Goal: Information Seeking & Learning: Find specific page/section

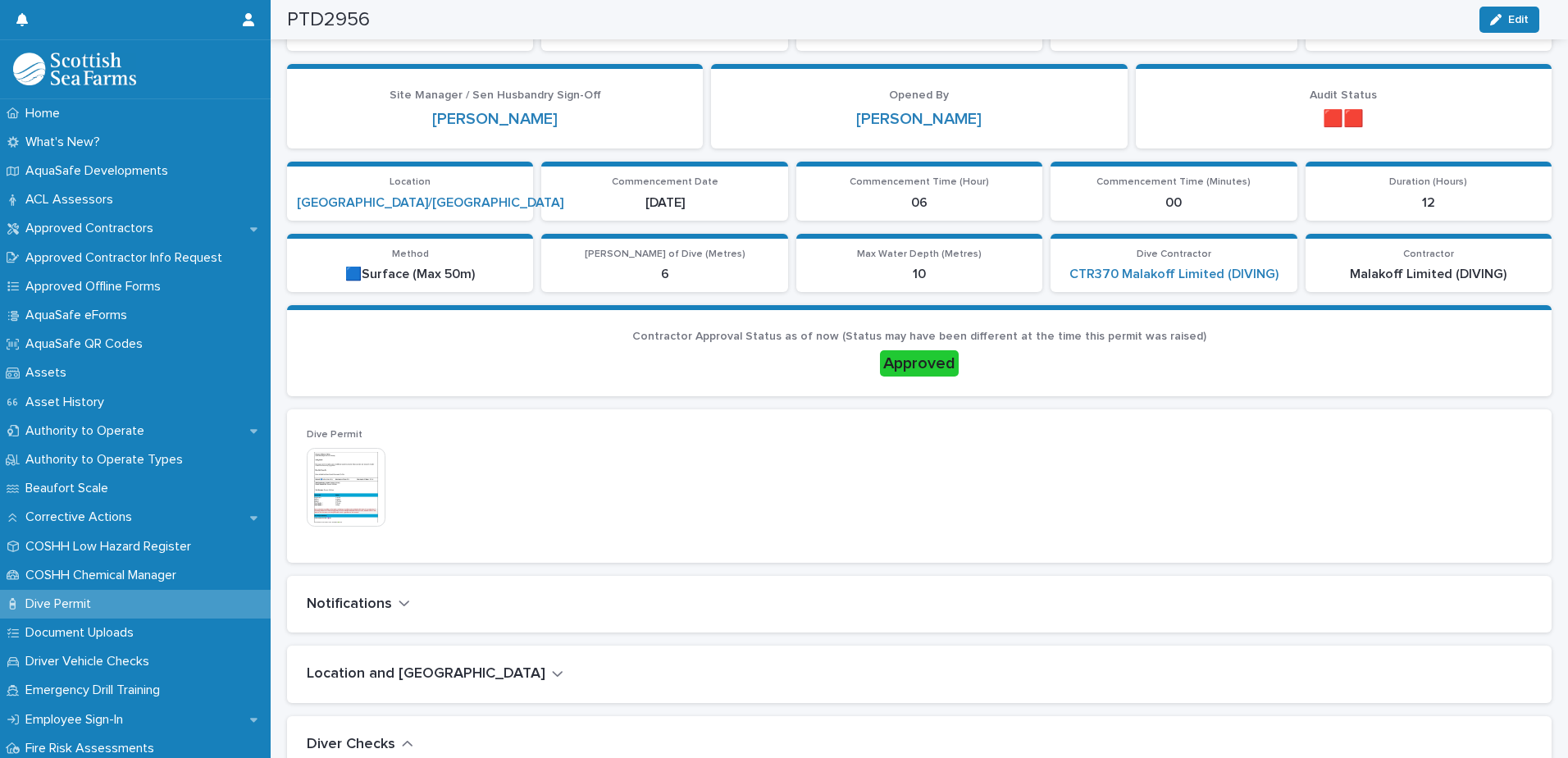
scroll to position [2, 0]
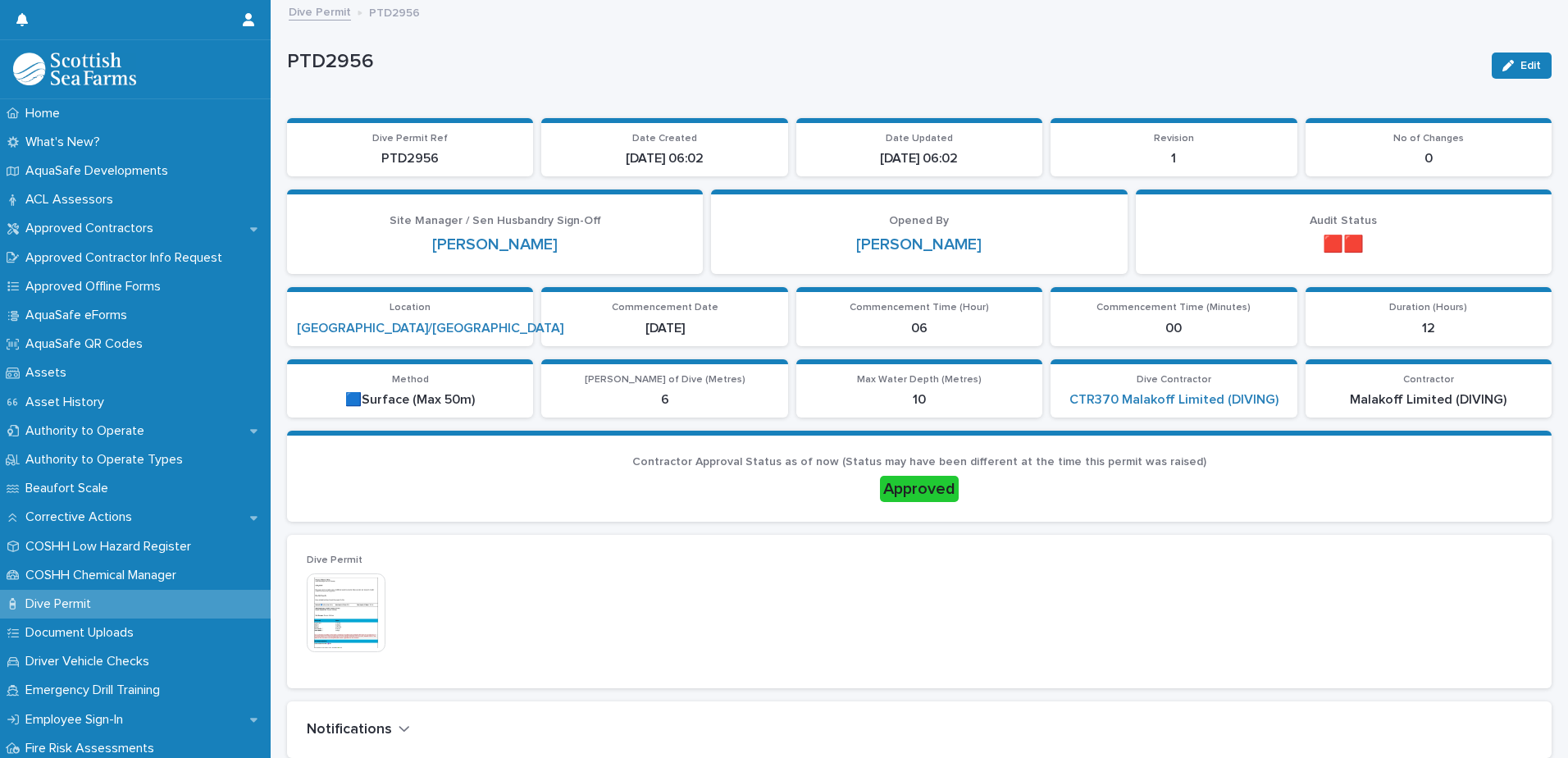
click at [332, 434] on img at bounding box center [346, 613] width 79 height 79
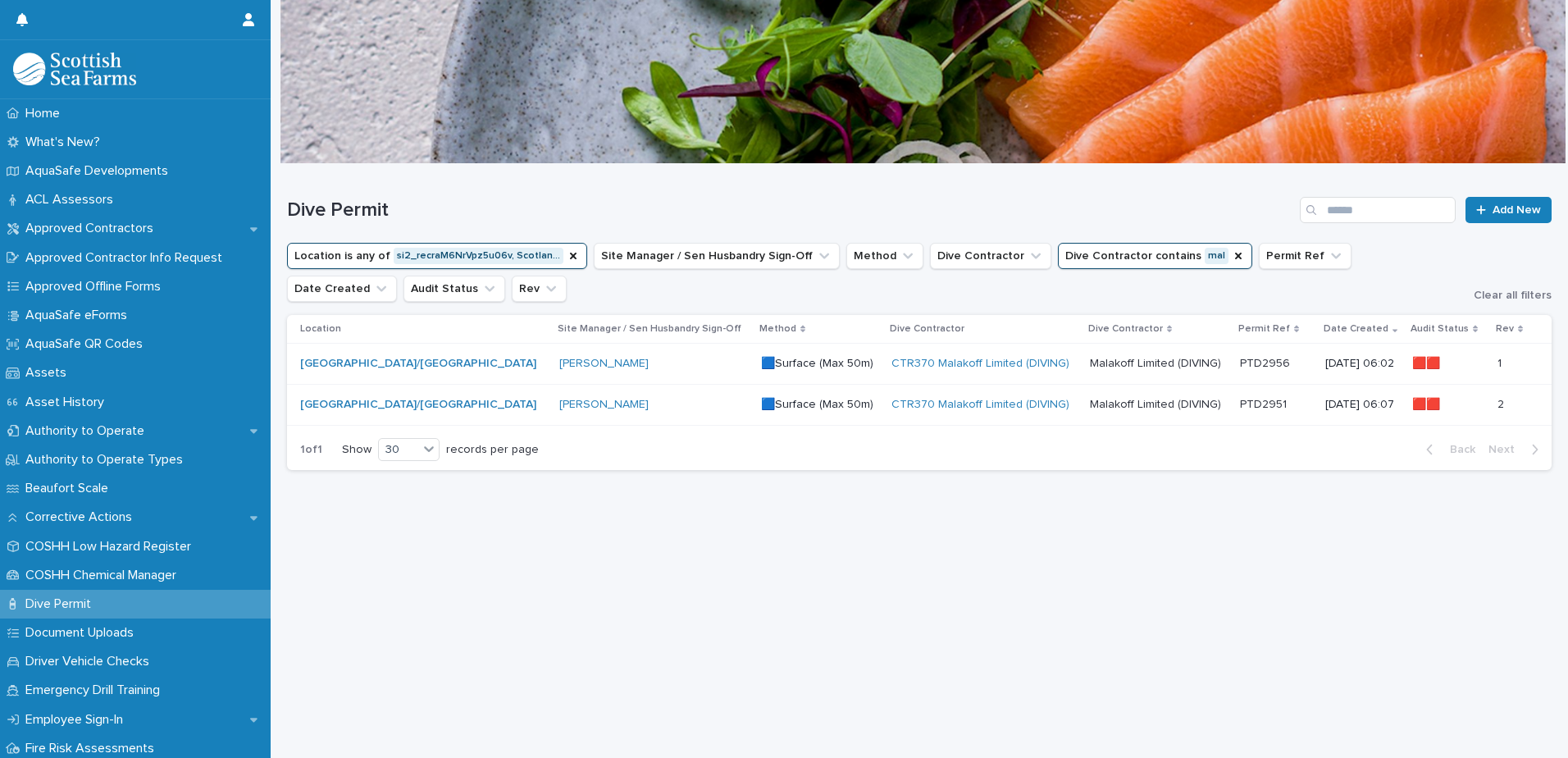
click at [1013, 367] on p "Malakoff Limited (DIVING)" at bounding box center [1157, 361] width 134 height 18
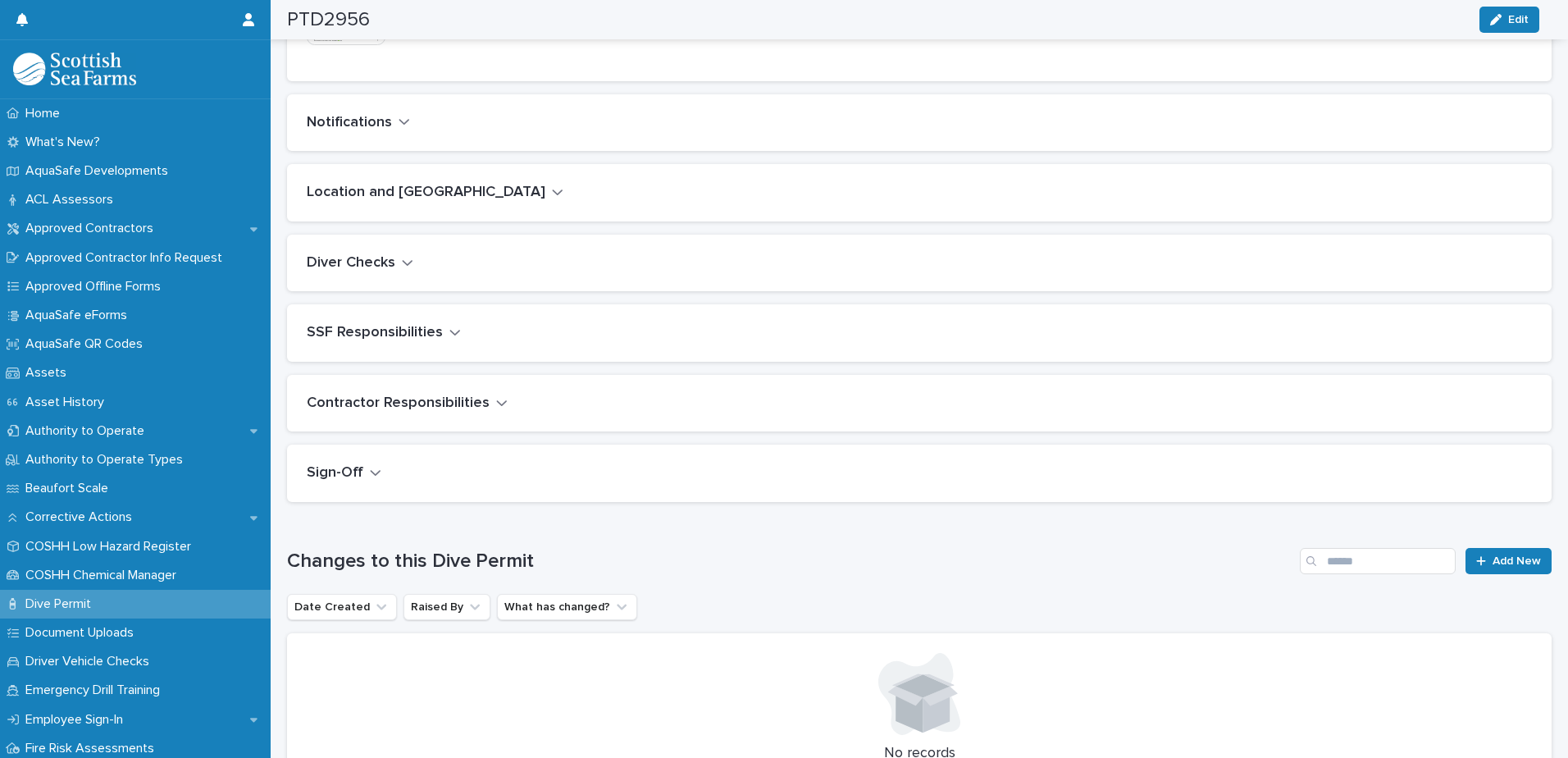
scroll to position [492, 0]
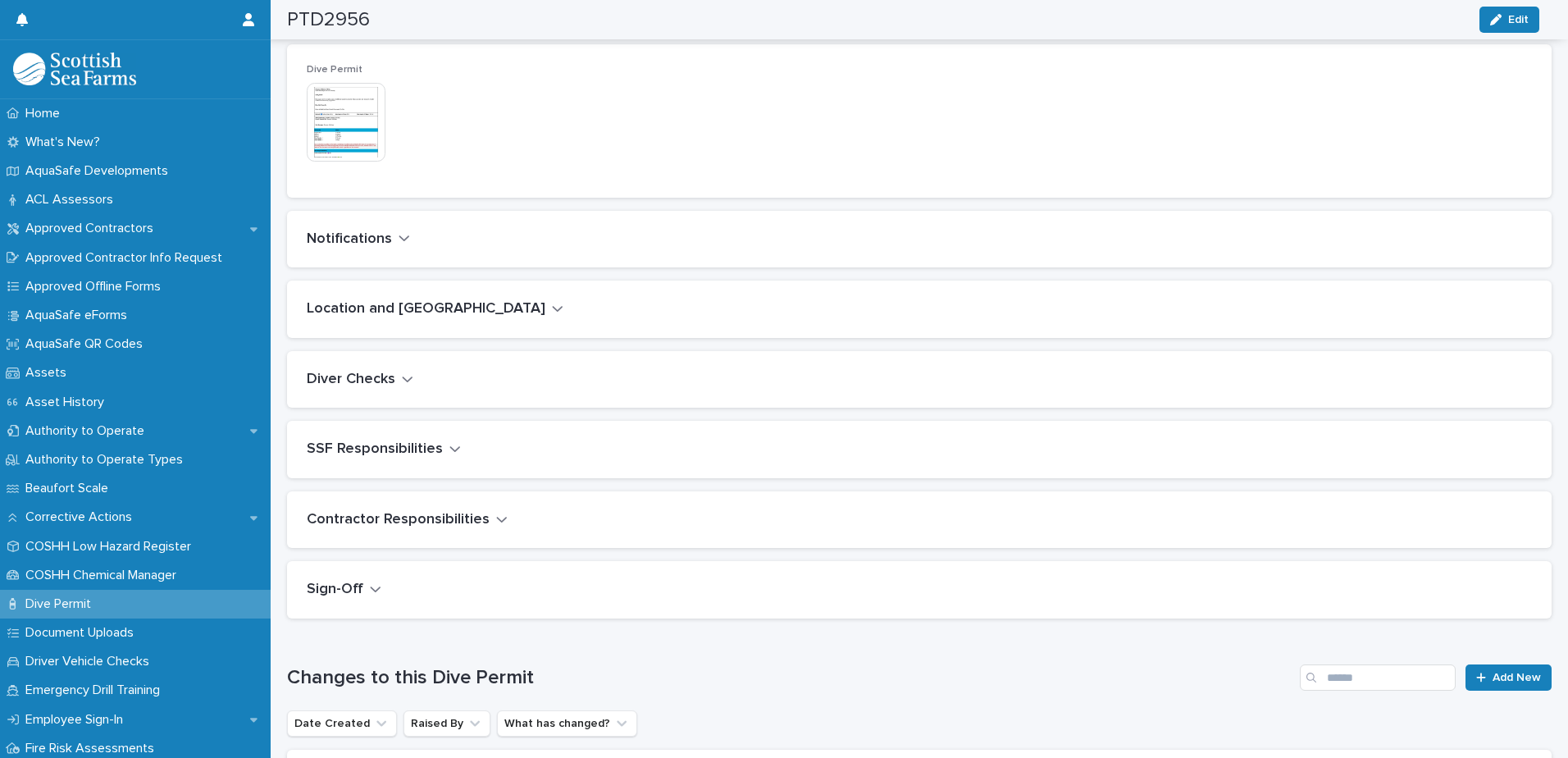
click at [408, 377] on icon "button" at bounding box center [408, 379] width 11 height 15
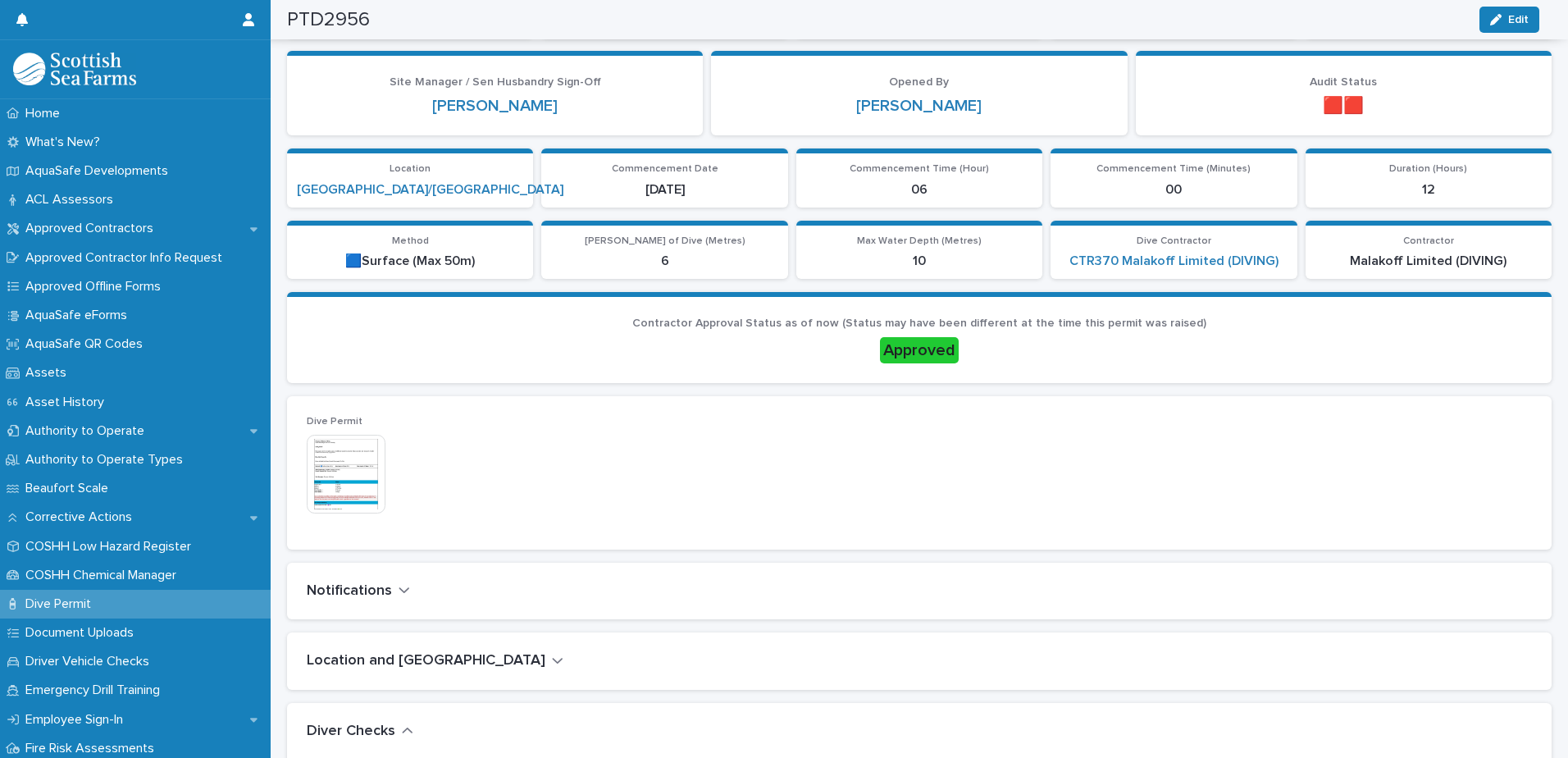
scroll to position [0, 0]
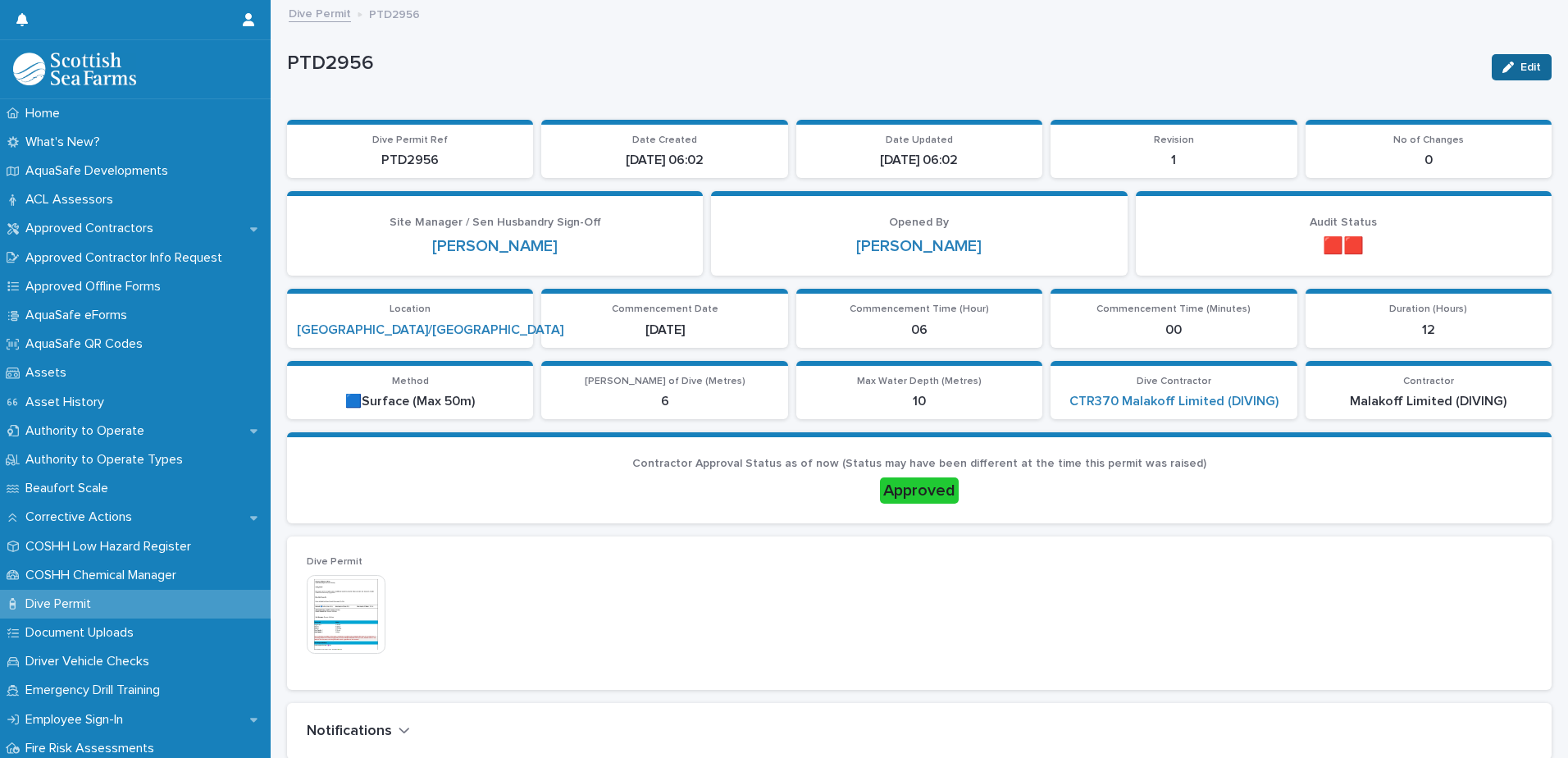
click at [1013, 68] on span "Edit" at bounding box center [1531, 67] width 20 height 11
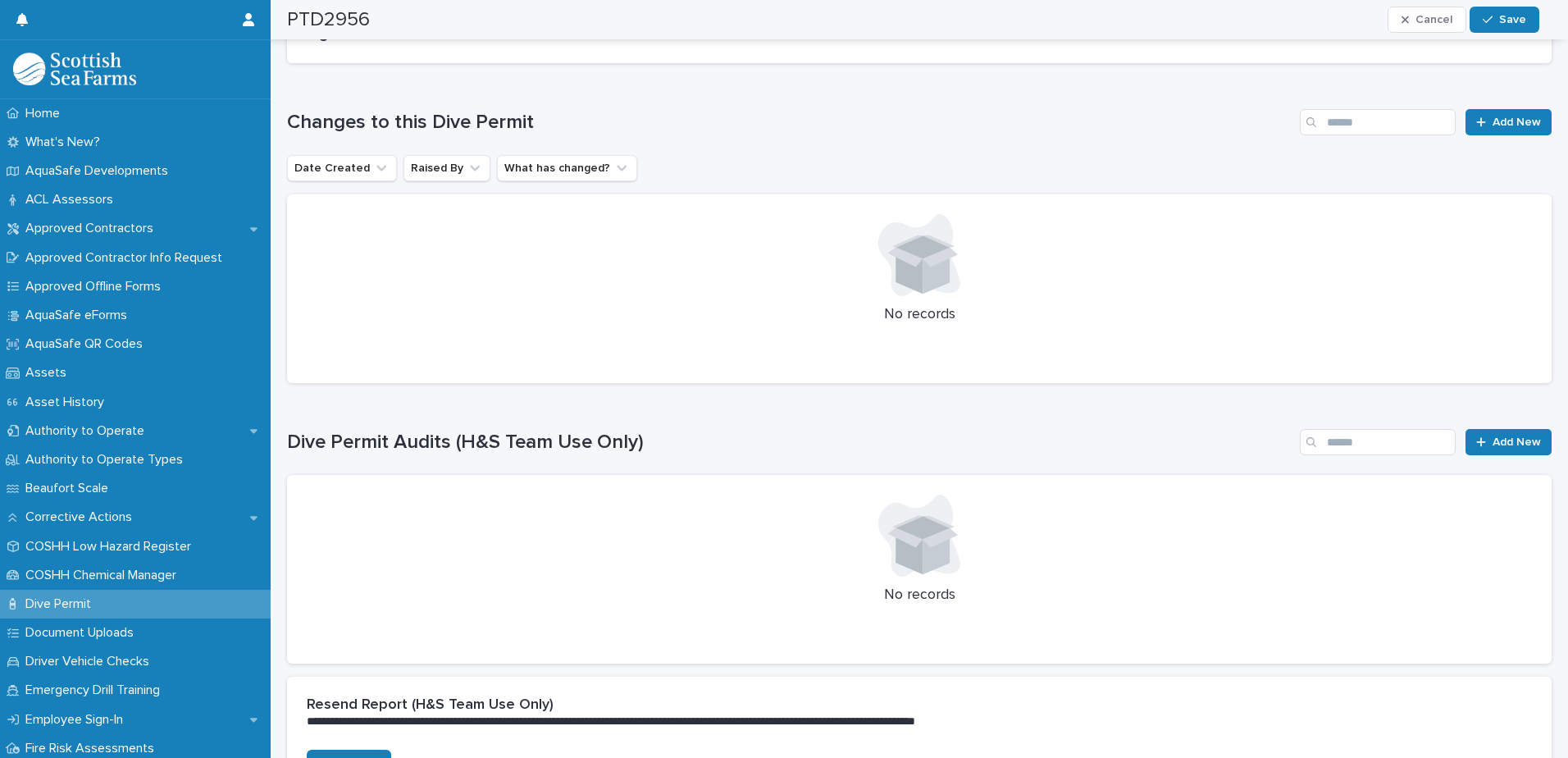
scroll to position [1395, 0]
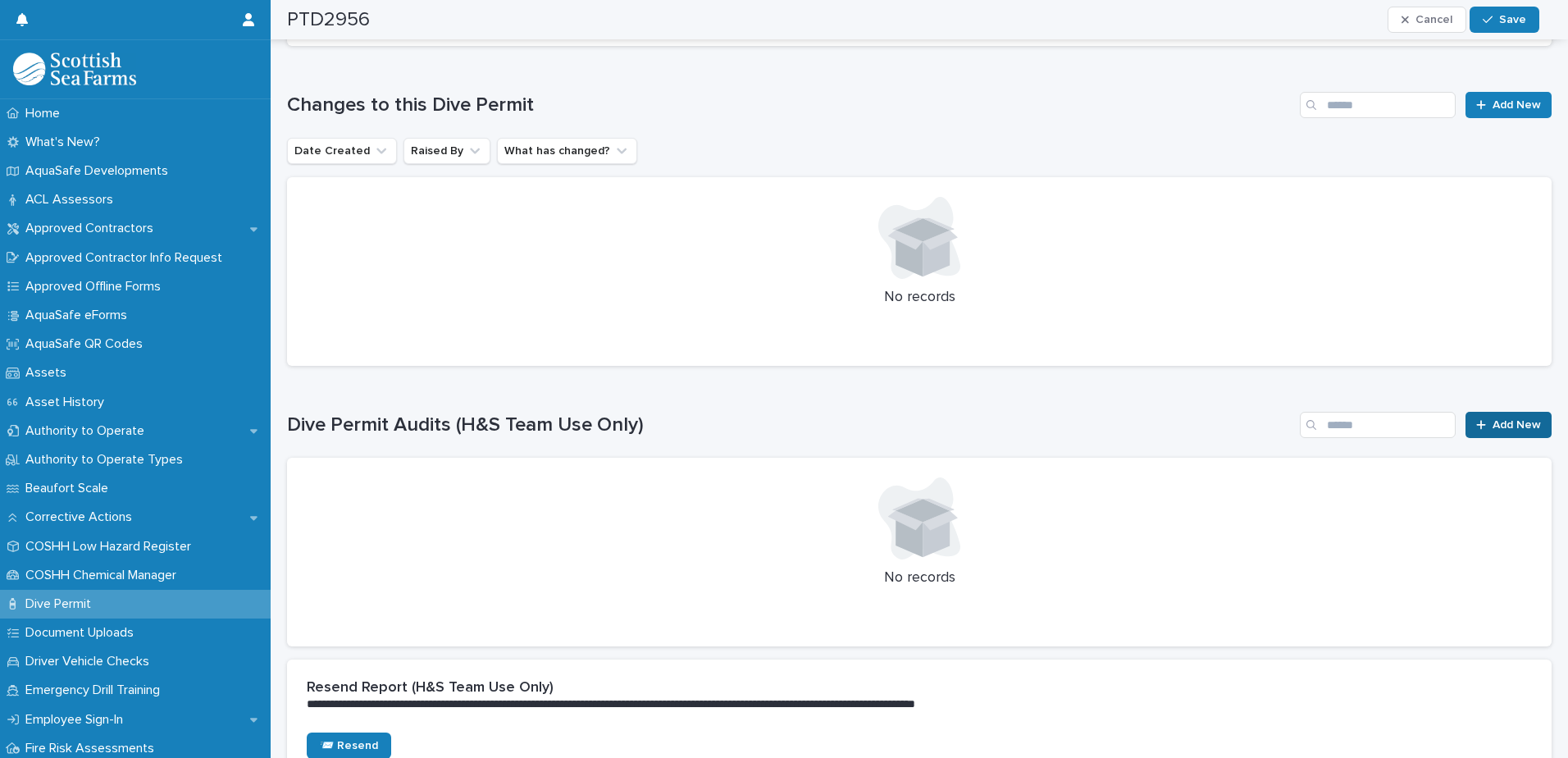
click at [1013, 426] on div at bounding box center [1485, 424] width 17 height 11
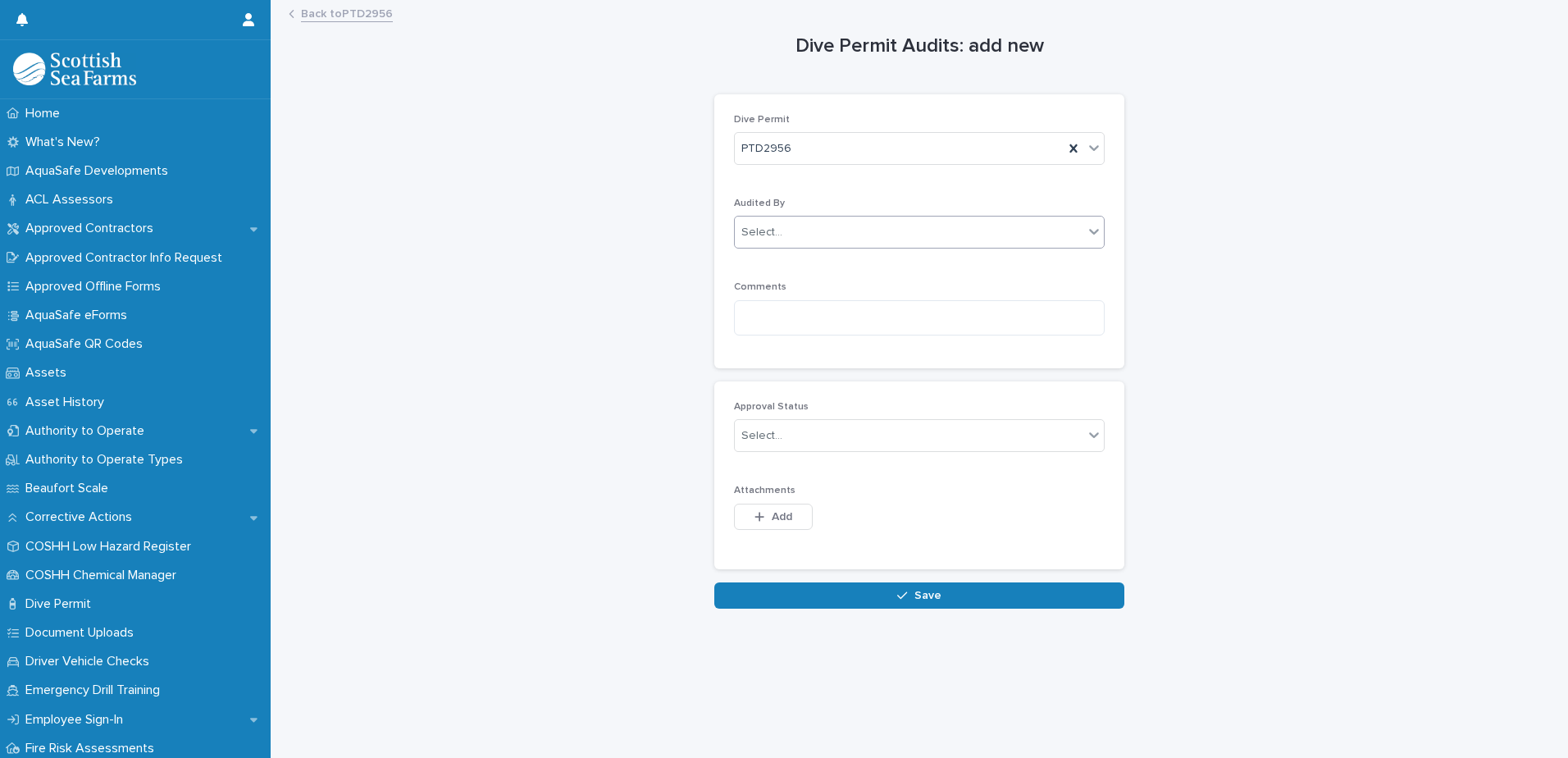
click at [909, 229] on div "Select..." at bounding box center [909, 232] width 348 height 27
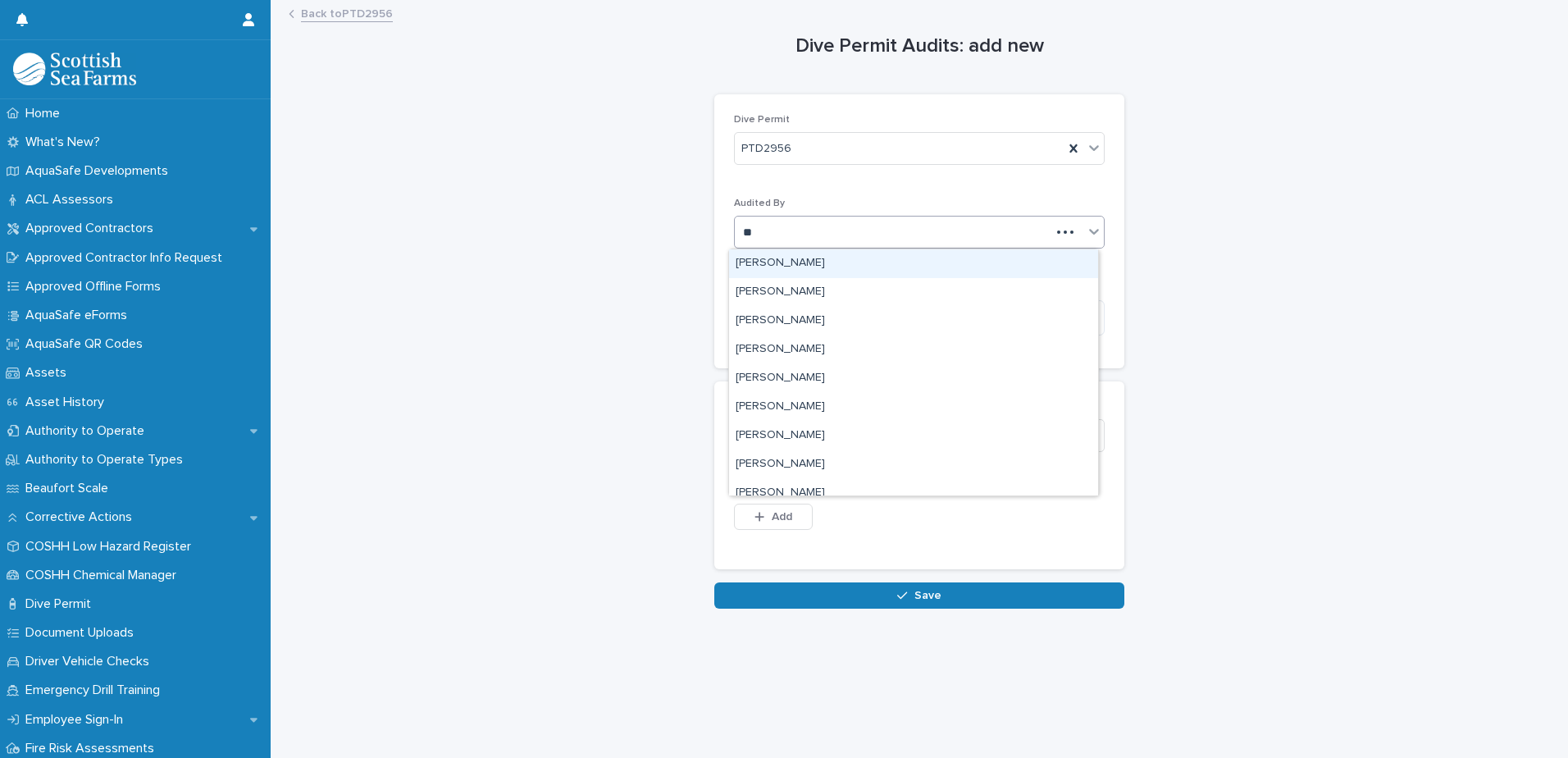
type input "***"
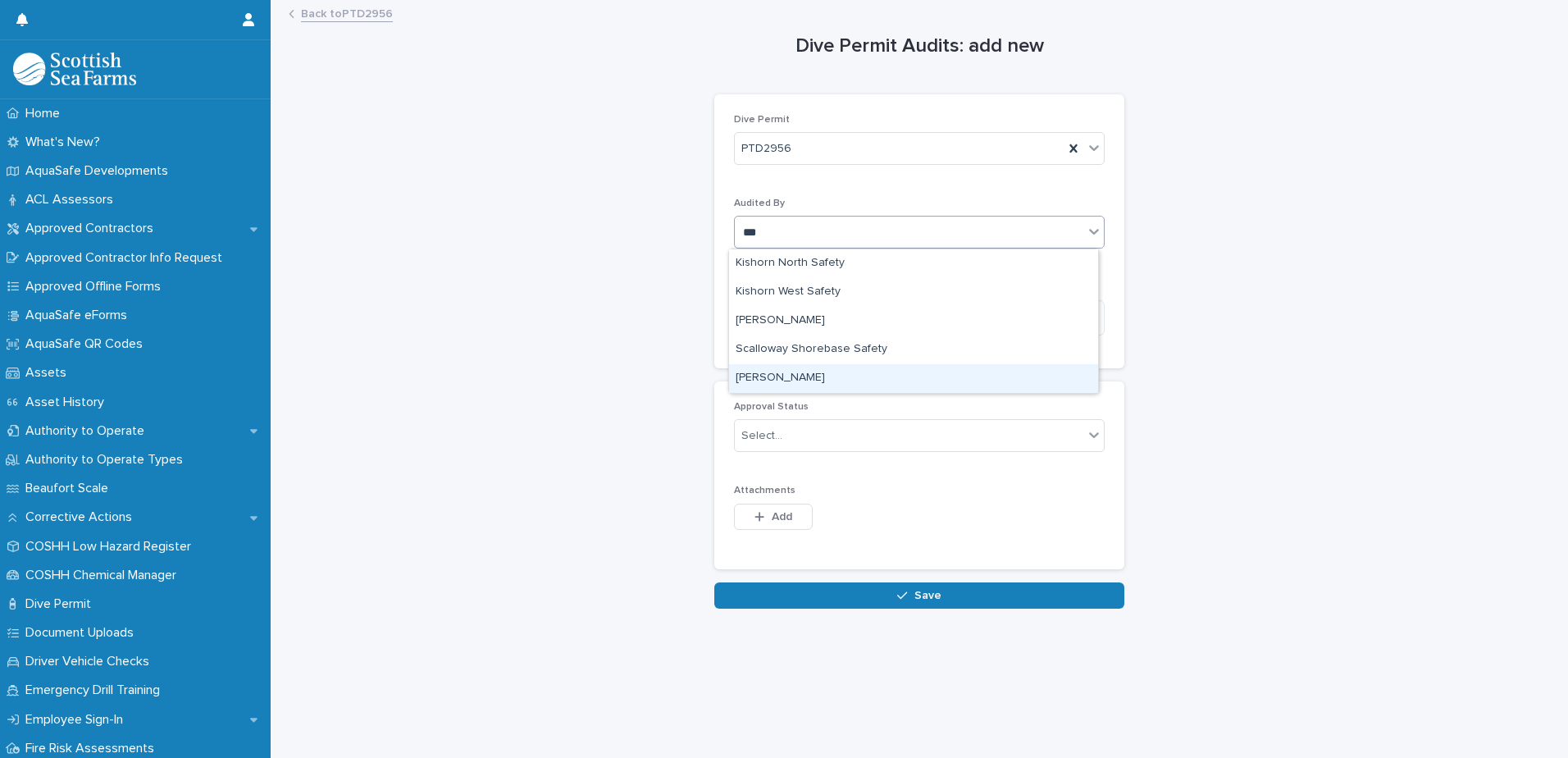
click at [825, 380] on div "Shona Anderson" at bounding box center [914, 378] width 369 height 29
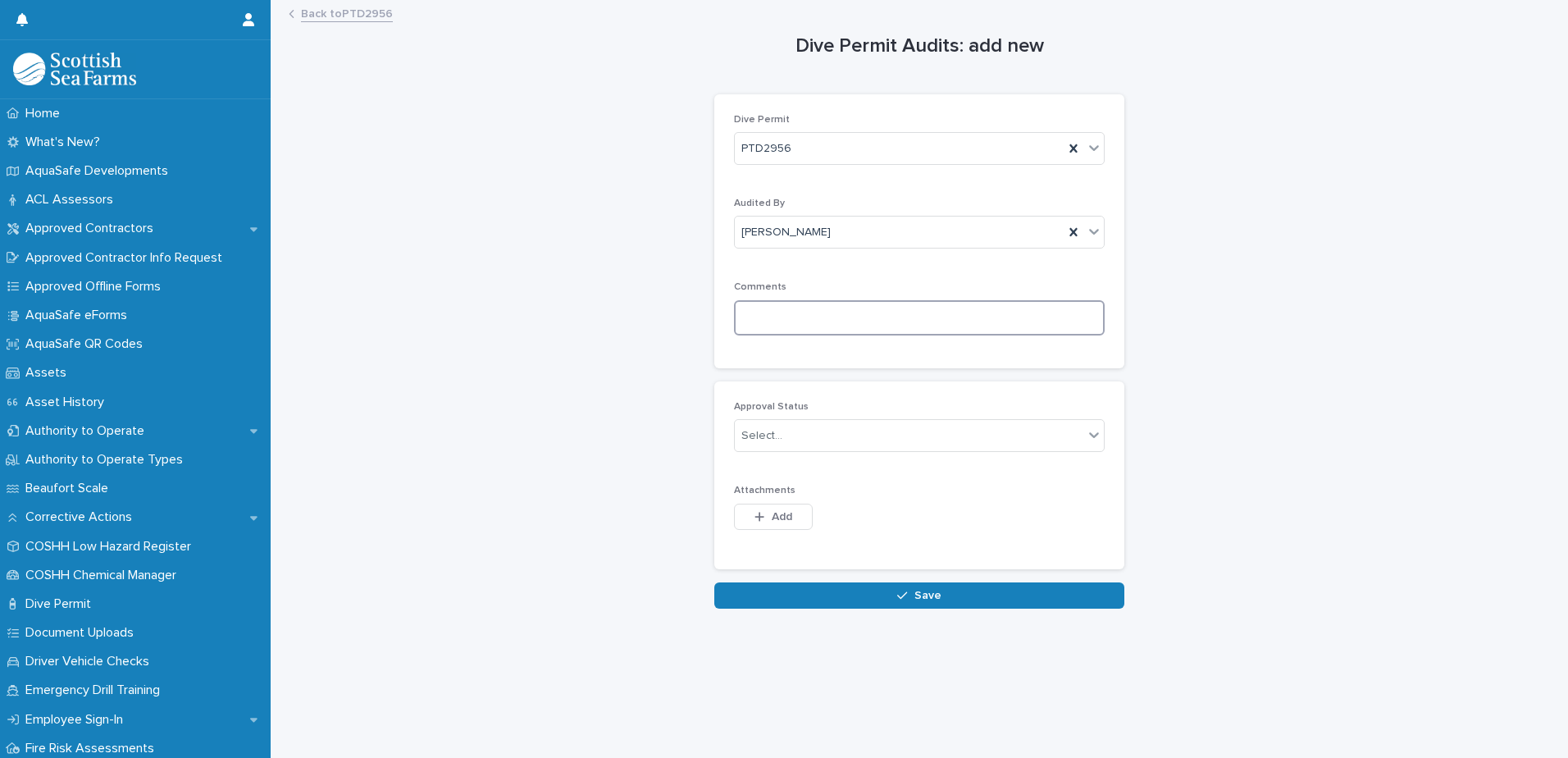
click at [812, 322] on textarea at bounding box center [919, 318] width 371 height 35
paste textarea "**********"
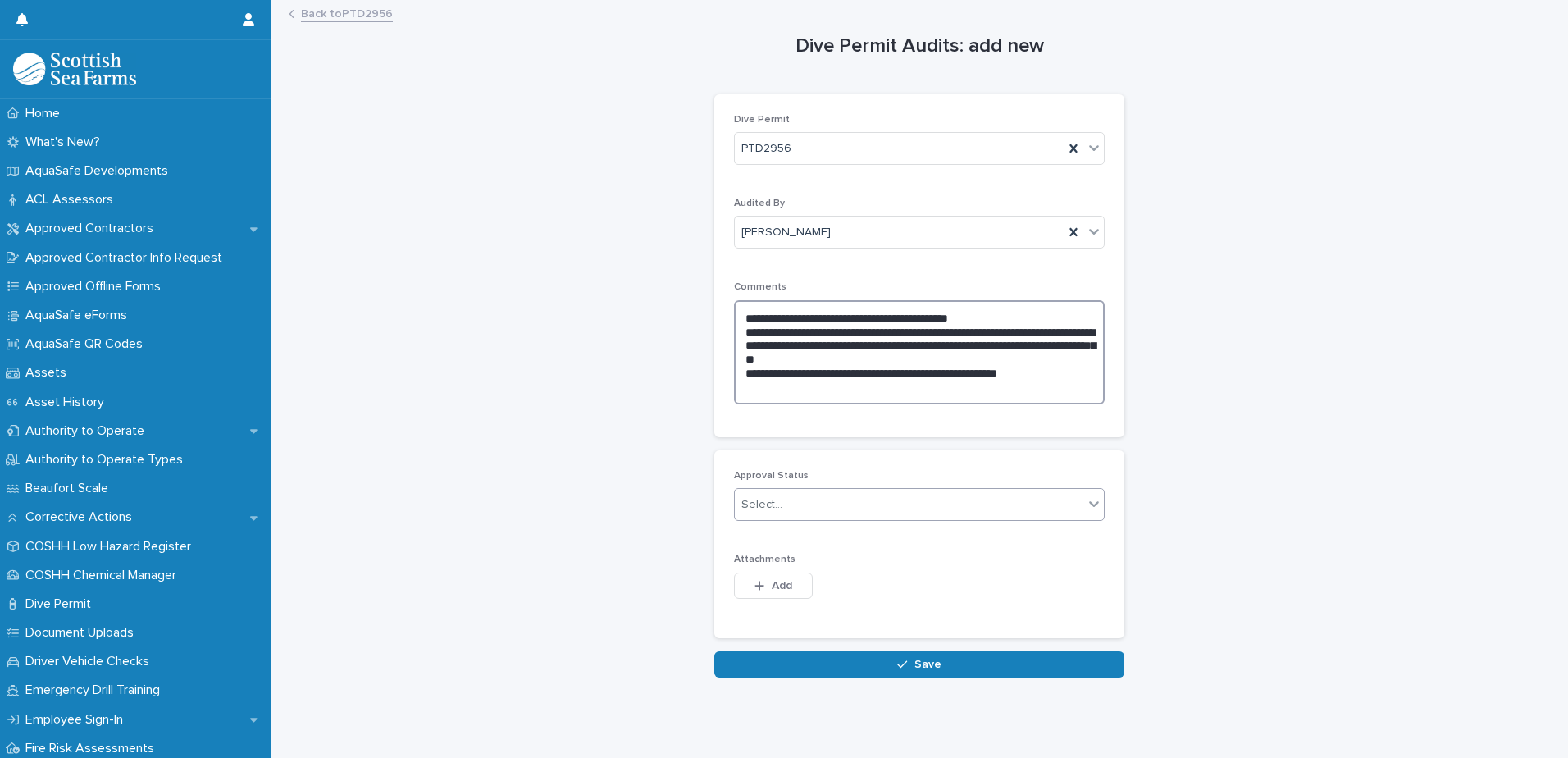
type textarea "**********"
click at [785, 434] on div "Select..." at bounding box center [909, 504] width 348 height 27
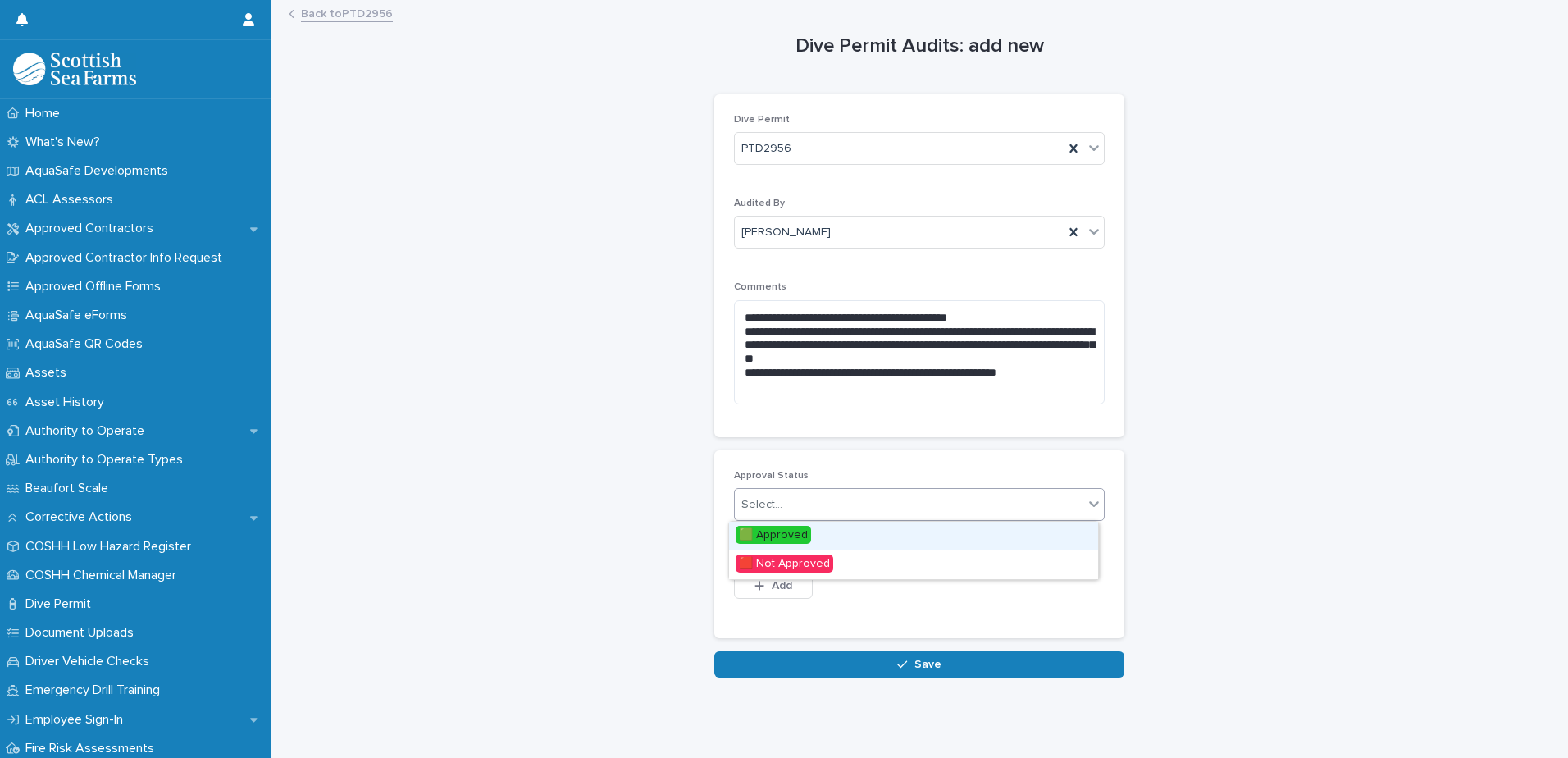
click at [787, 434] on span "🟩 Approved" at bounding box center [773, 534] width 75 height 18
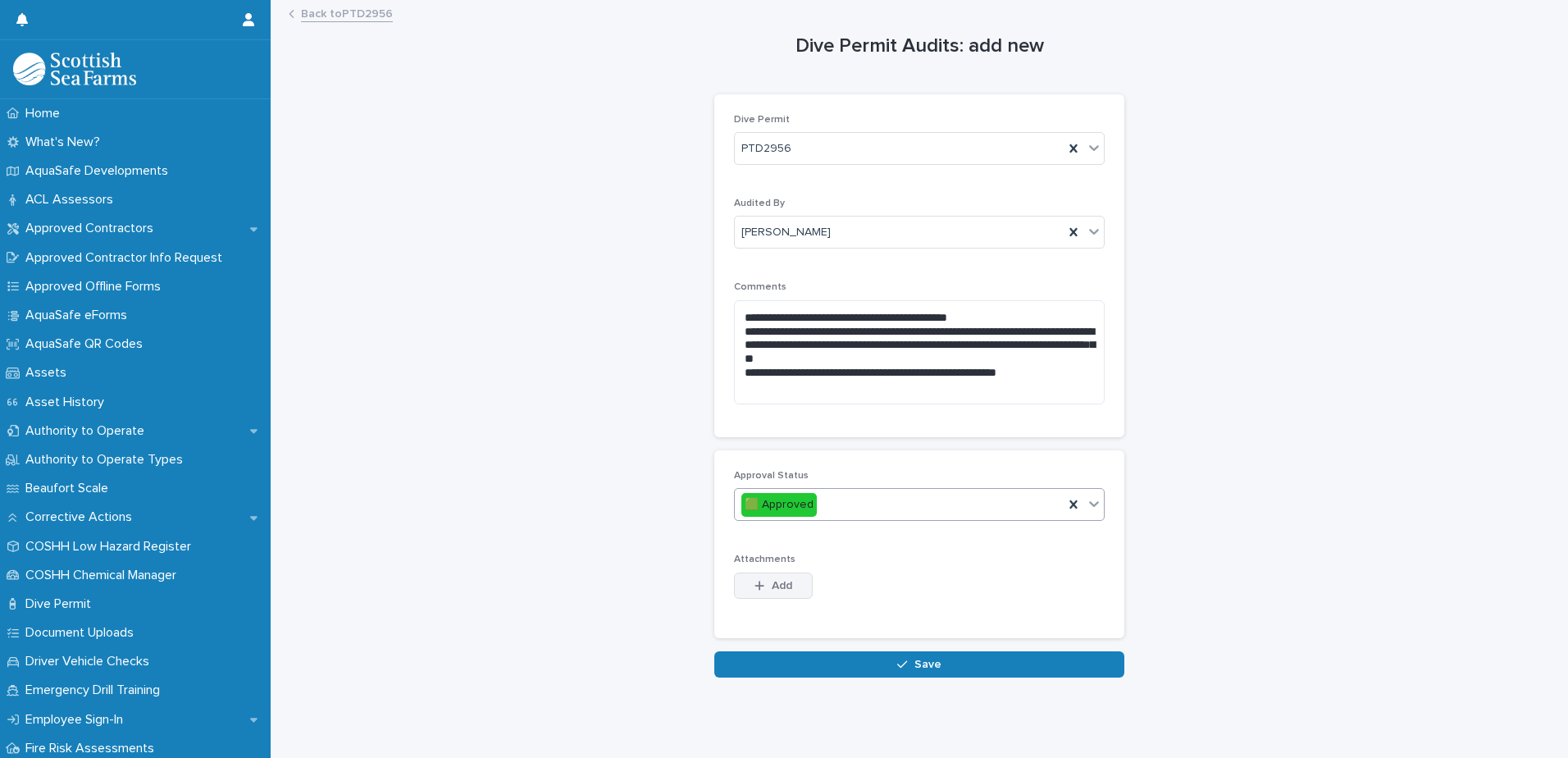
click at [776, 434] on button "Add" at bounding box center [773, 586] width 79 height 26
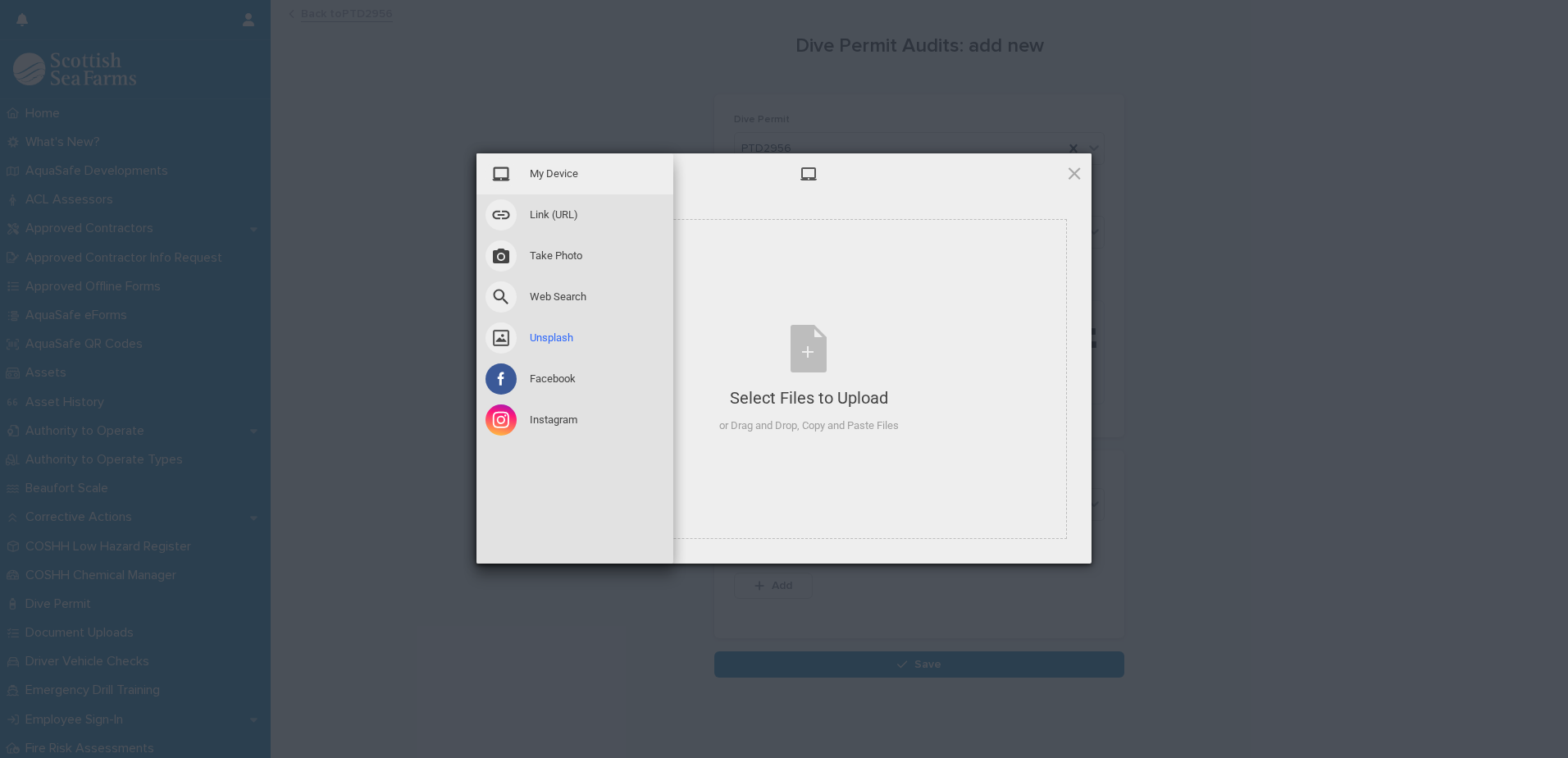
click at [497, 340] on span at bounding box center [501, 338] width 32 height 32
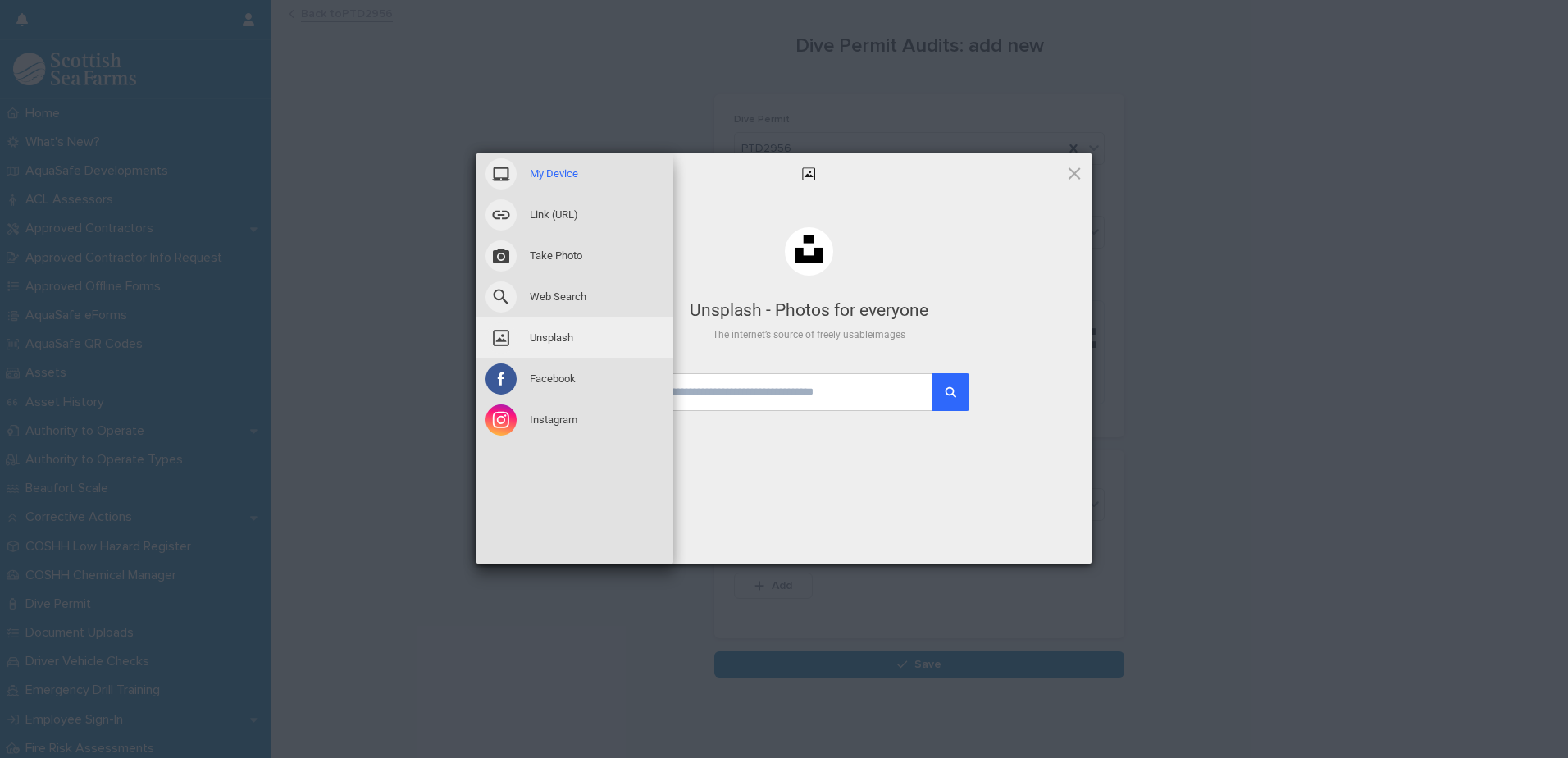
click at [514, 171] on span at bounding box center [501, 174] width 32 height 32
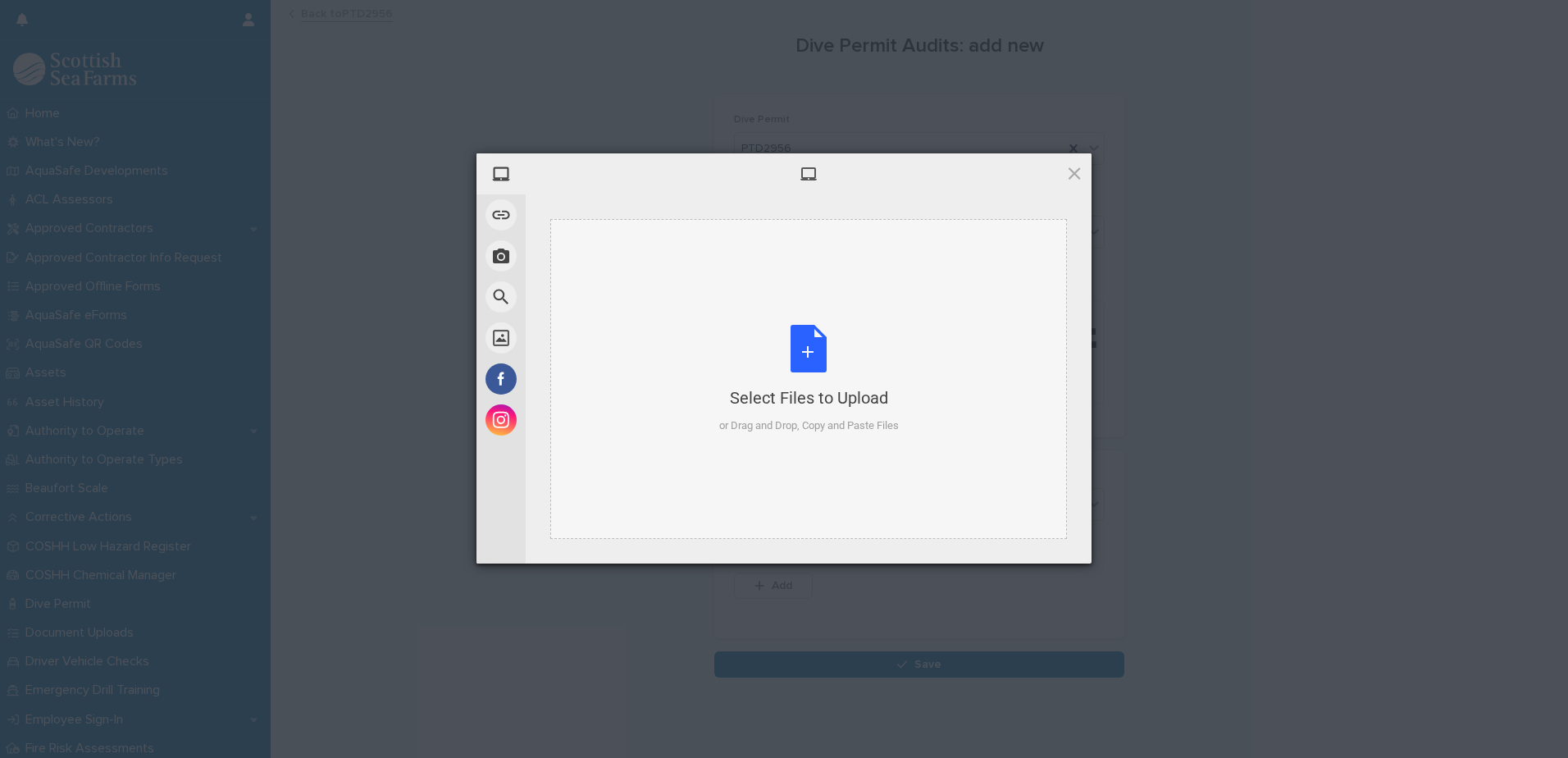
click at [803, 361] on div "Select Files to Upload or Drag and Drop, Copy and Paste Files" at bounding box center [809, 380] width 180 height 109
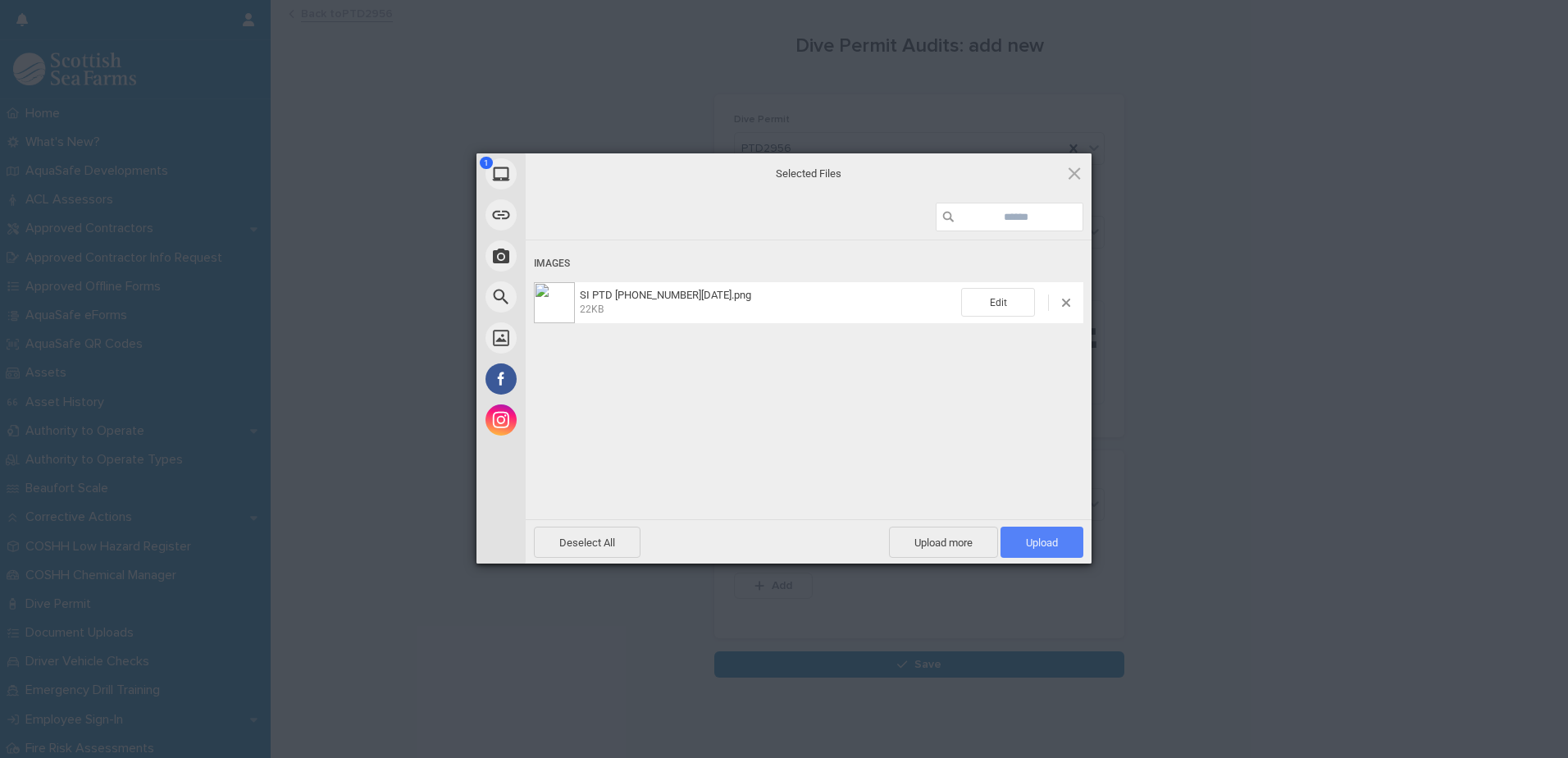
click at [1013, 434] on span "Upload 1" at bounding box center [1042, 542] width 82 height 32
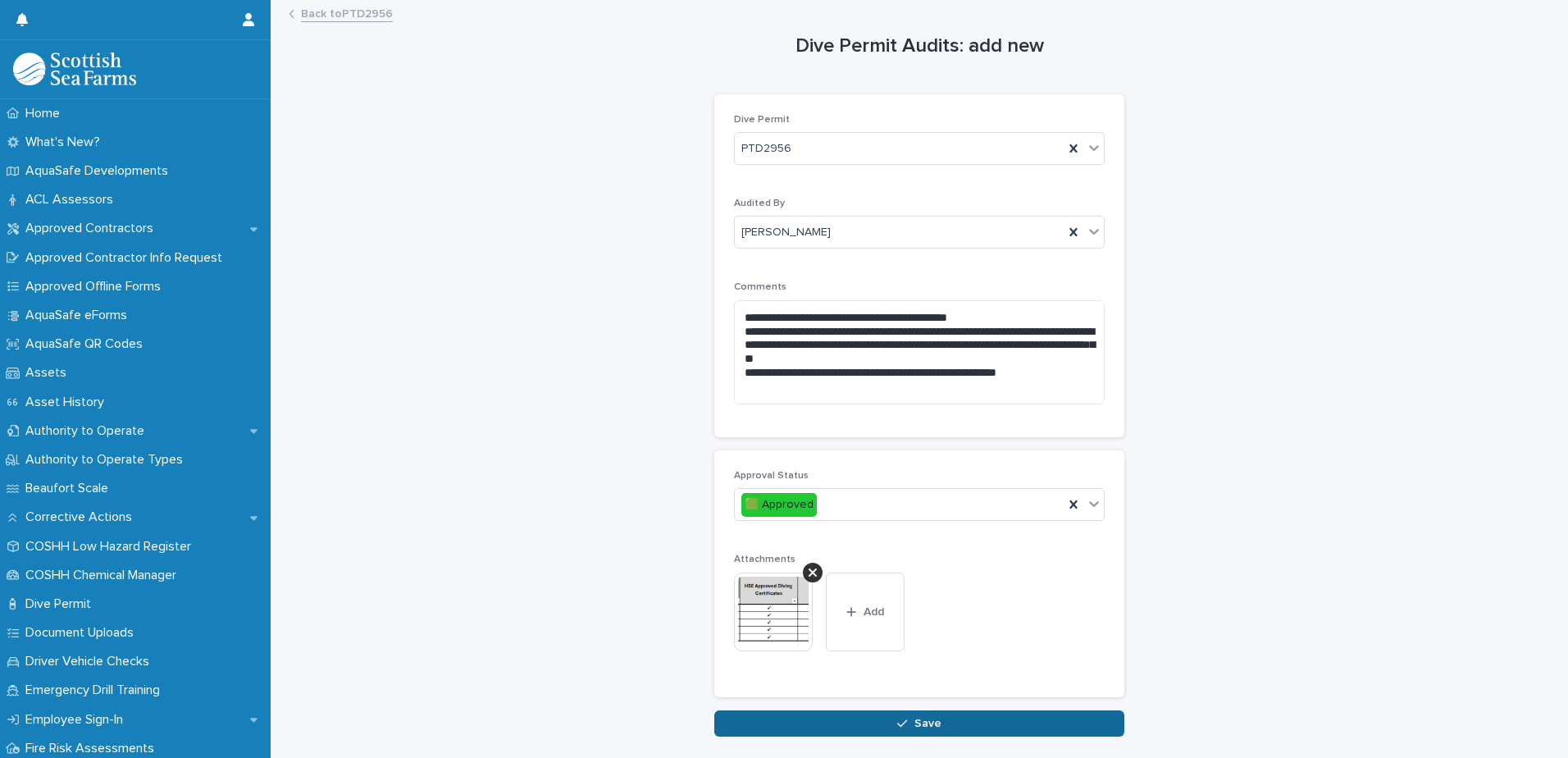
click at [948, 434] on button "Save" at bounding box center [919, 724] width 411 height 26
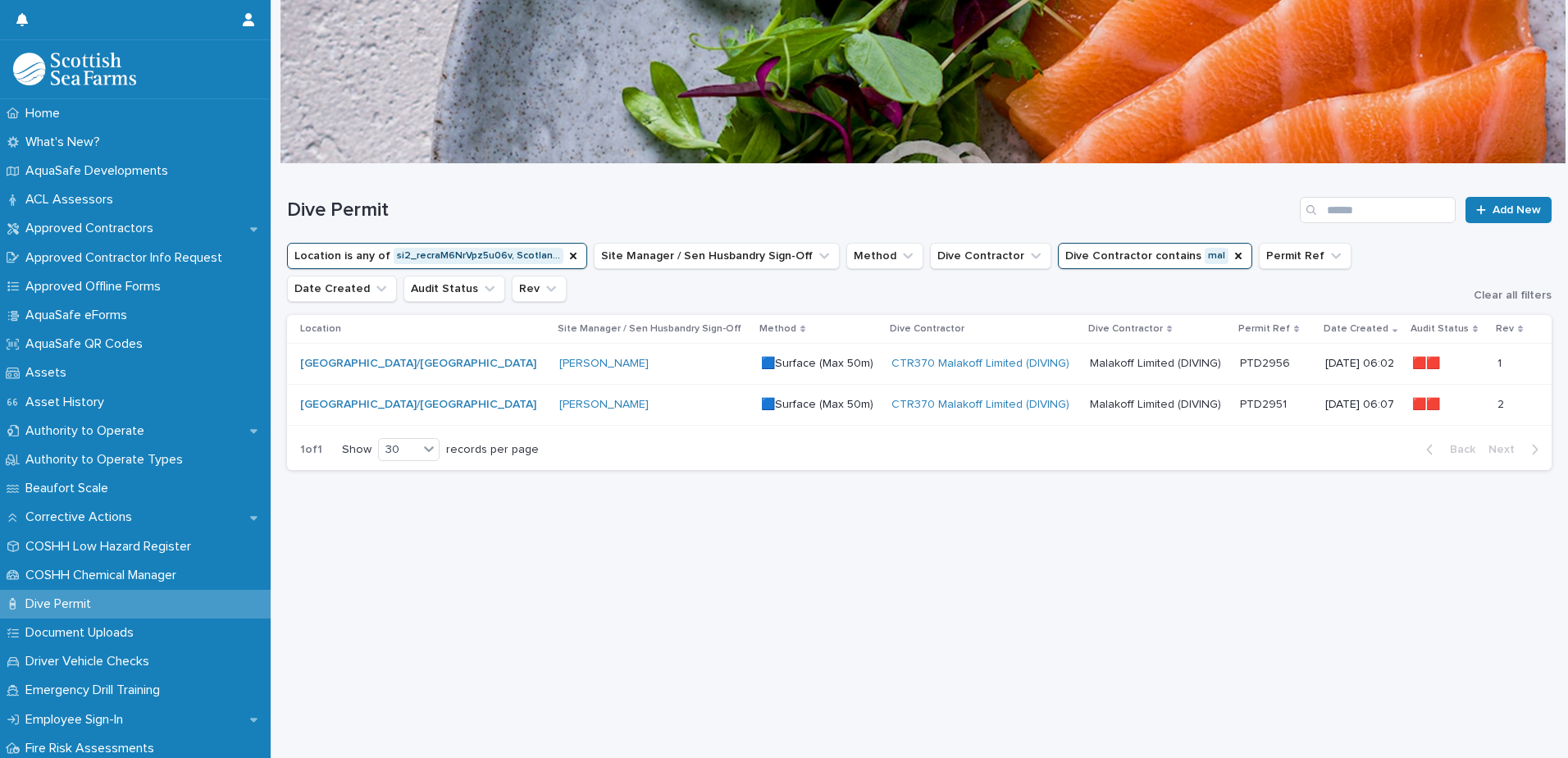
click at [761, 403] on p "🟦Surface (Max 50m)" at bounding box center [819, 404] width 118 height 14
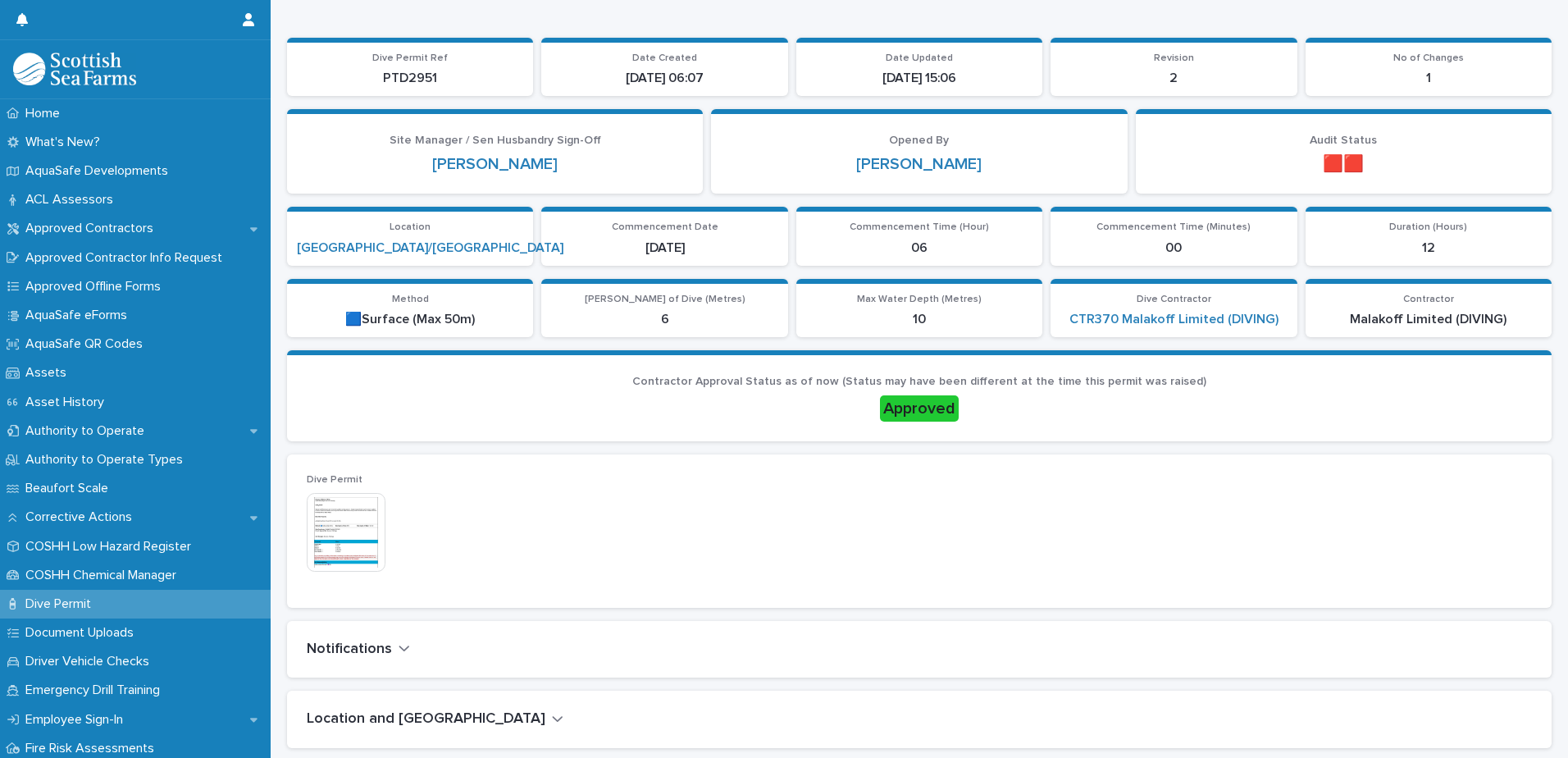
scroll to position [492, 0]
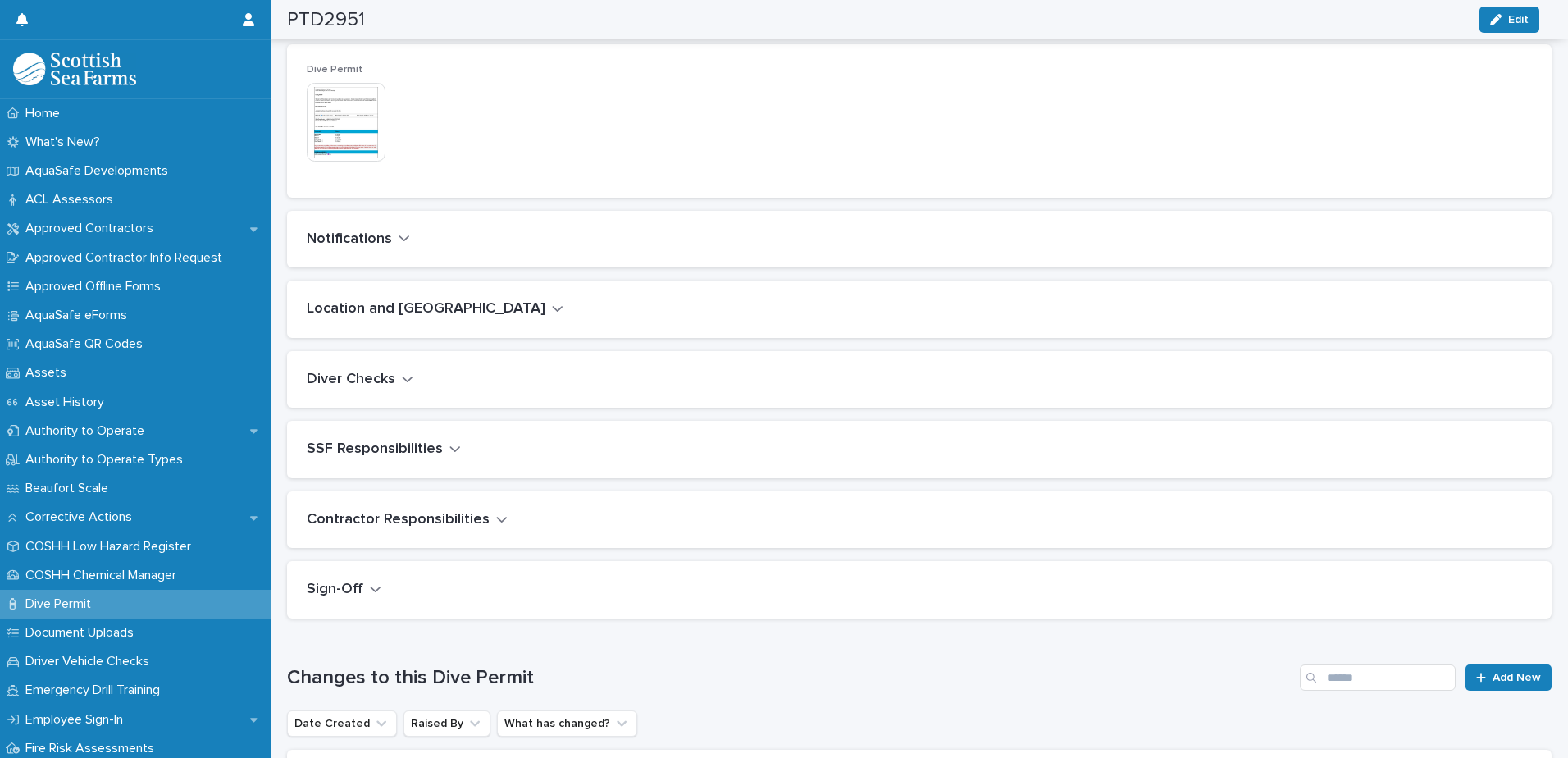
click at [396, 377] on button "Diver Checks" at bounding box center [360, 379] width 107 height 18
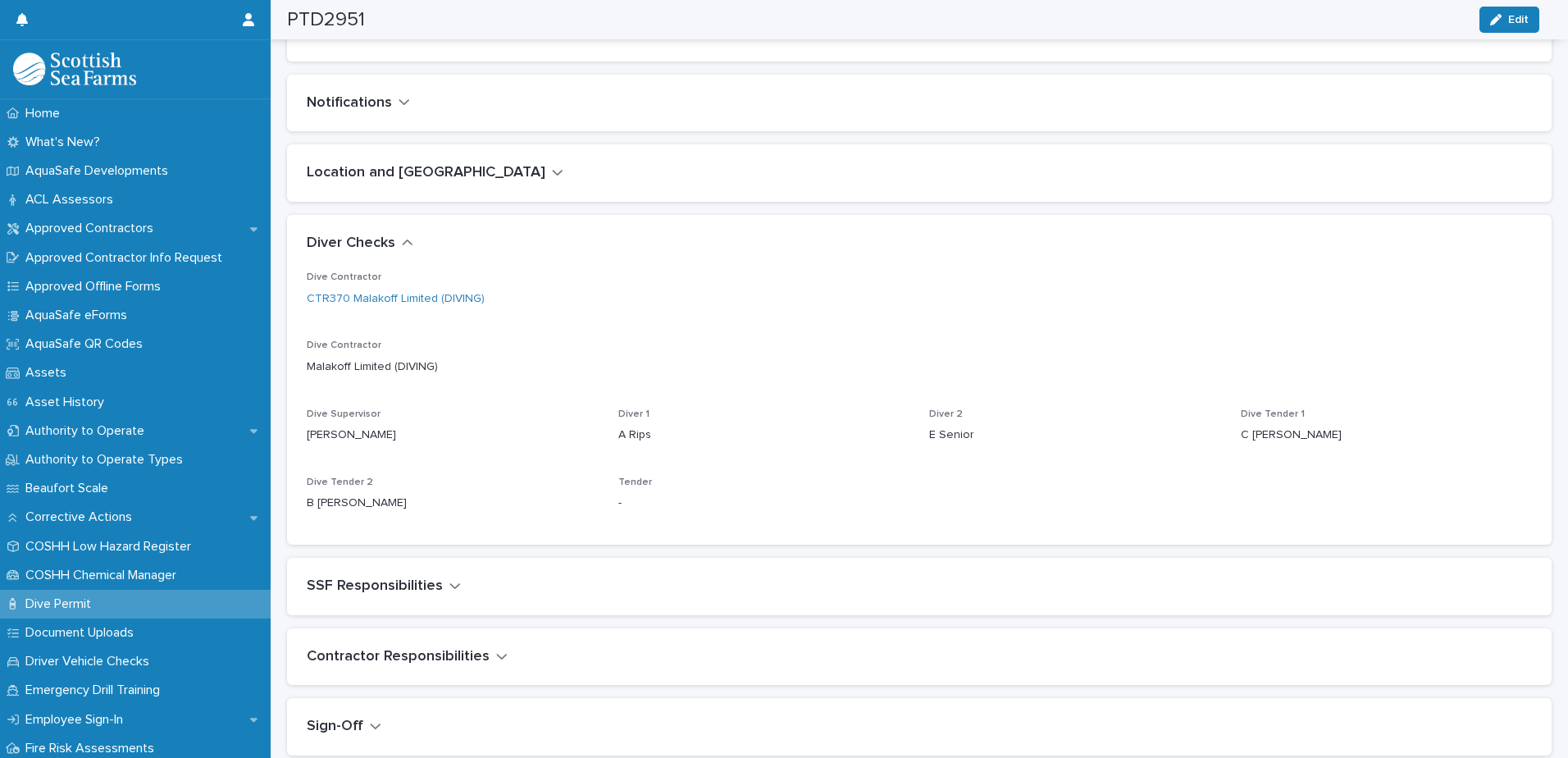
scroll to position [136, 0]
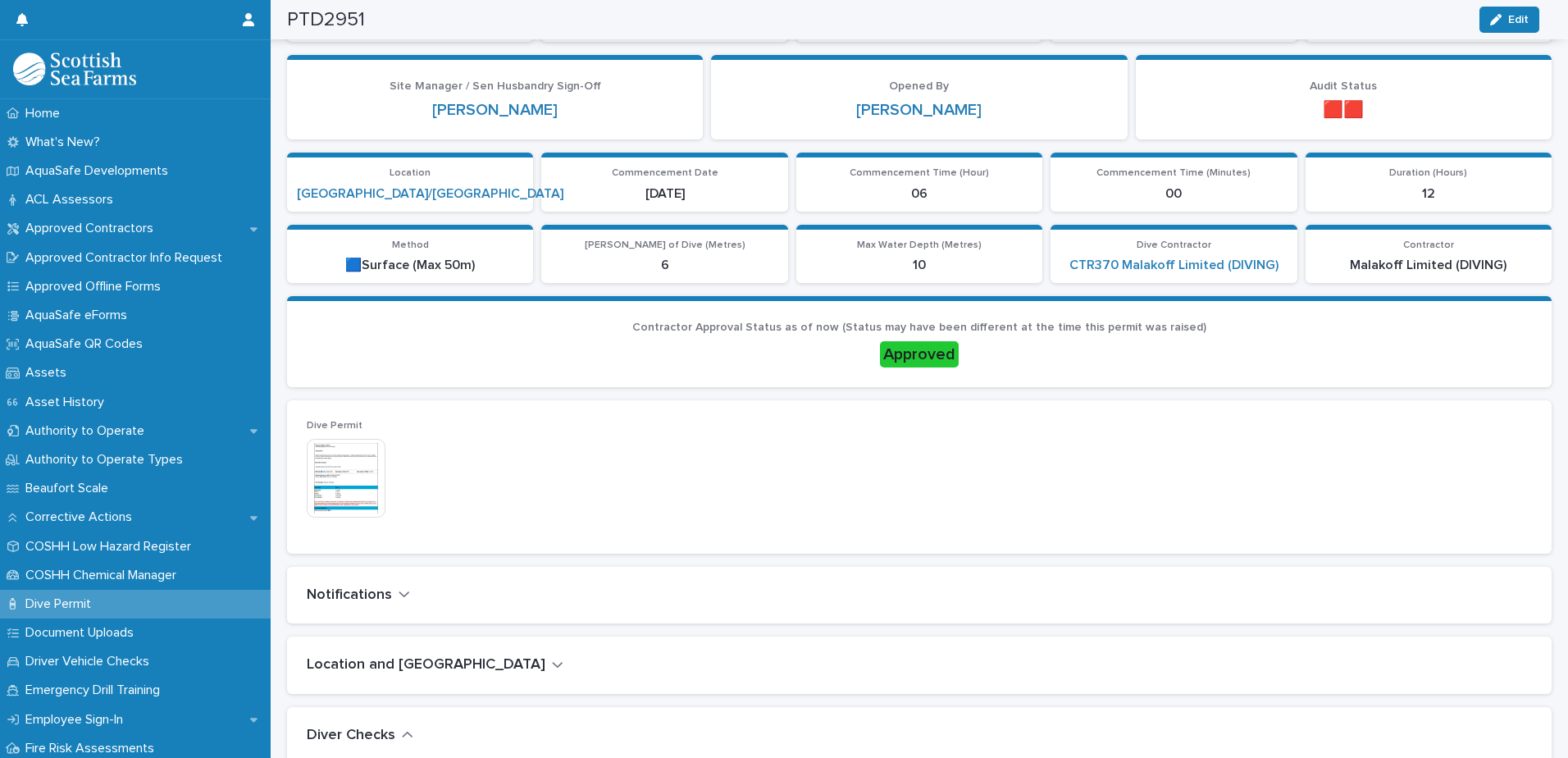
click at [363, 434] on img at bounding box center [346, 478] width 79 height 79
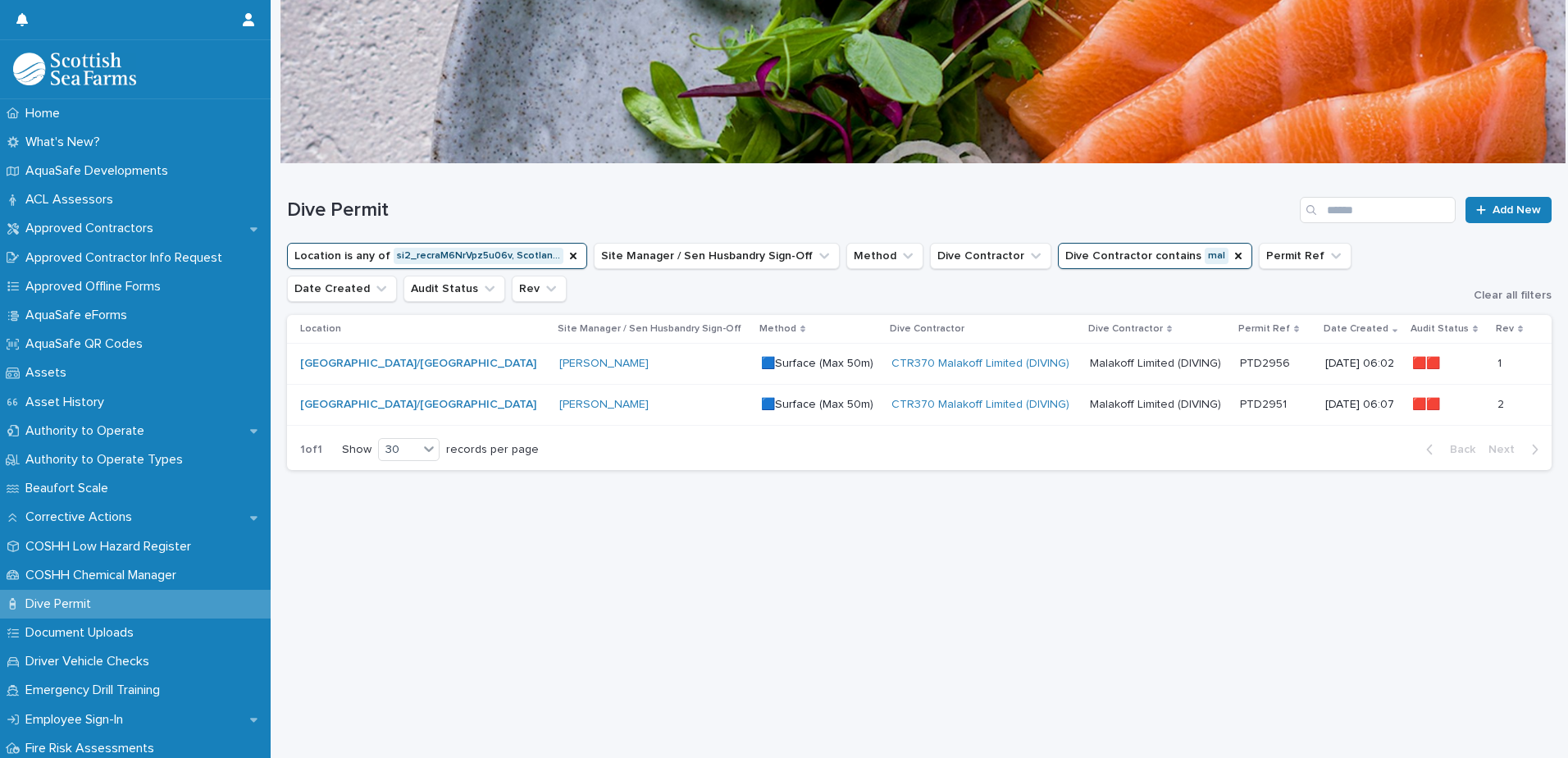
click at [804, 404] on p "🟦Surface (Max 50m)" at bounding box center [819, 404] width 118 height 14
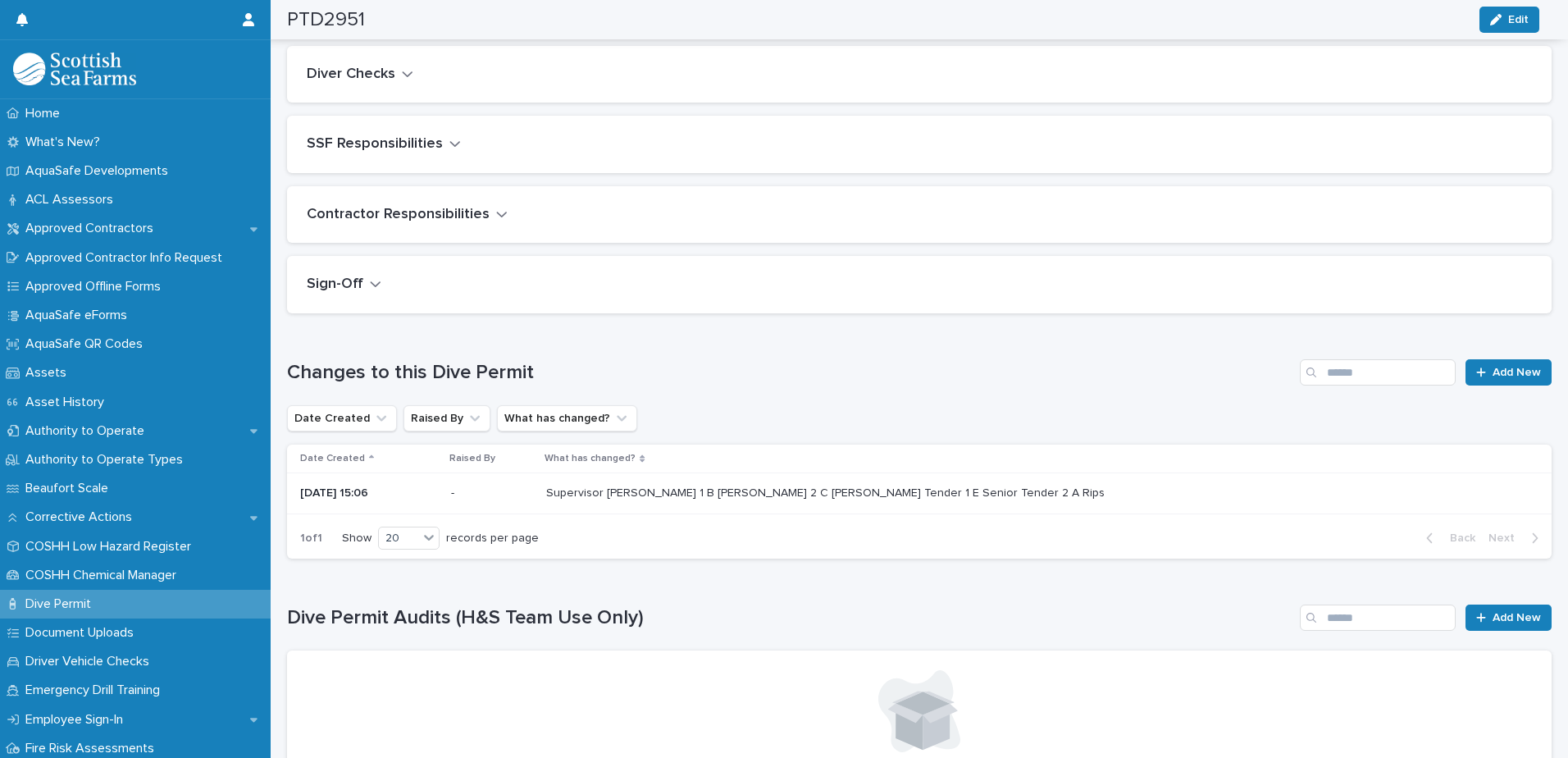
scroll to position [820, 0]
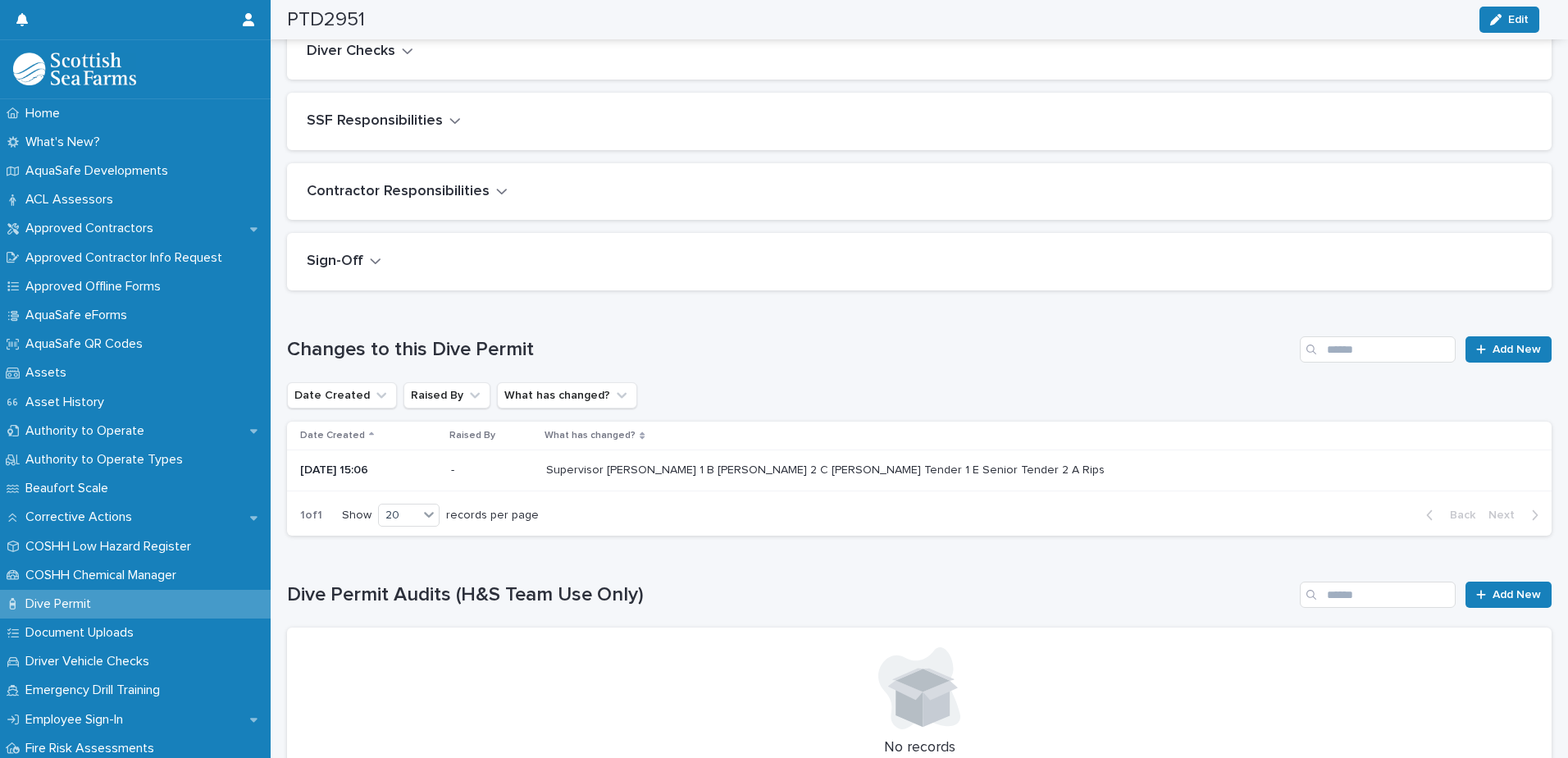
click at [716, 434] on p "Supervisor J Willett Diver 1 B Ashley Diver 2 C Pemble Tender 1 E Senior Tender…" at bounding box center [828, 469] width 562 height 18
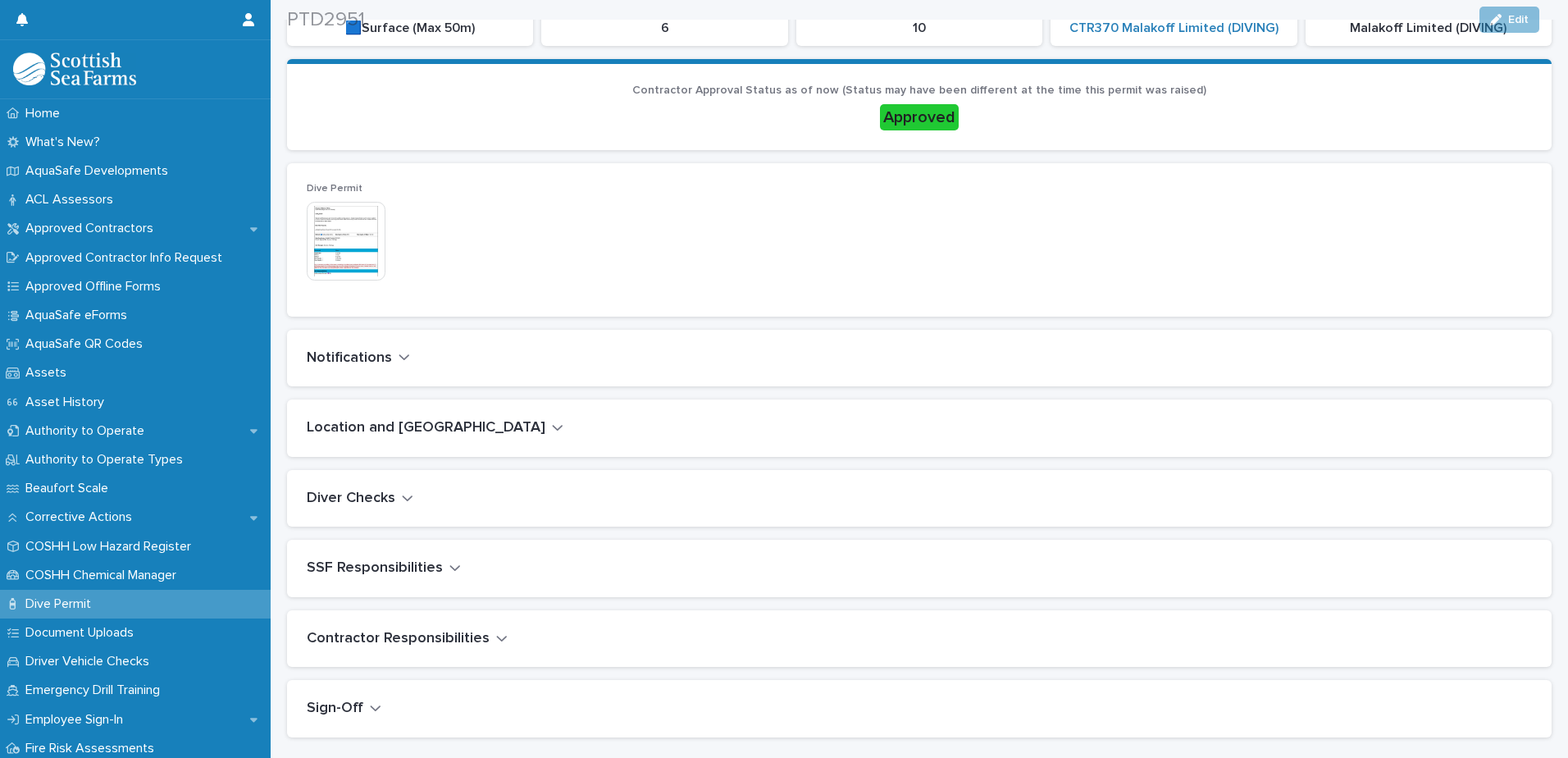
scroll to position [411, 0]
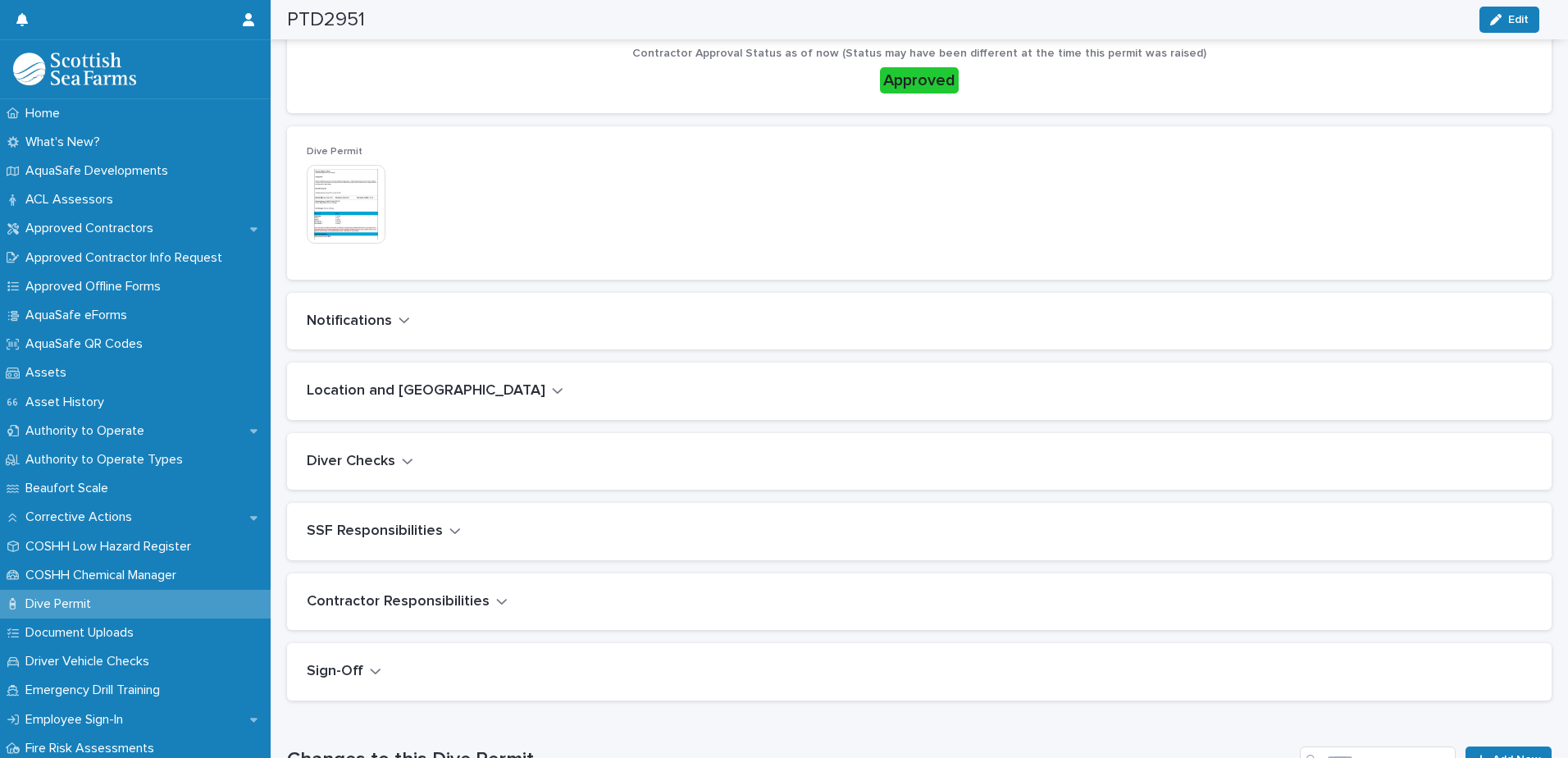
click at [400, 325] on icon "button" at bounding box center [404, 320] width 11 height 15
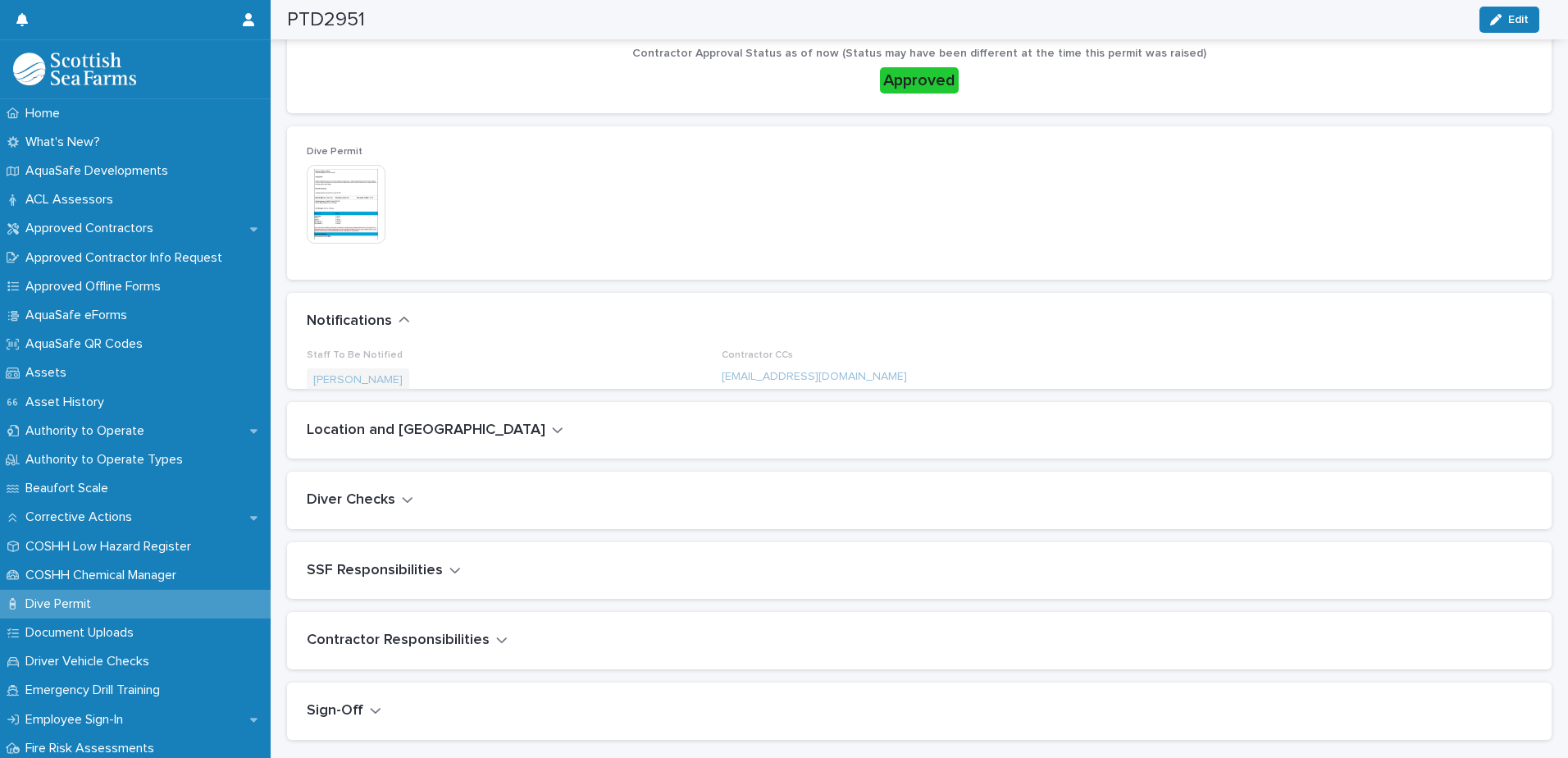
scroll to position [448, 0]
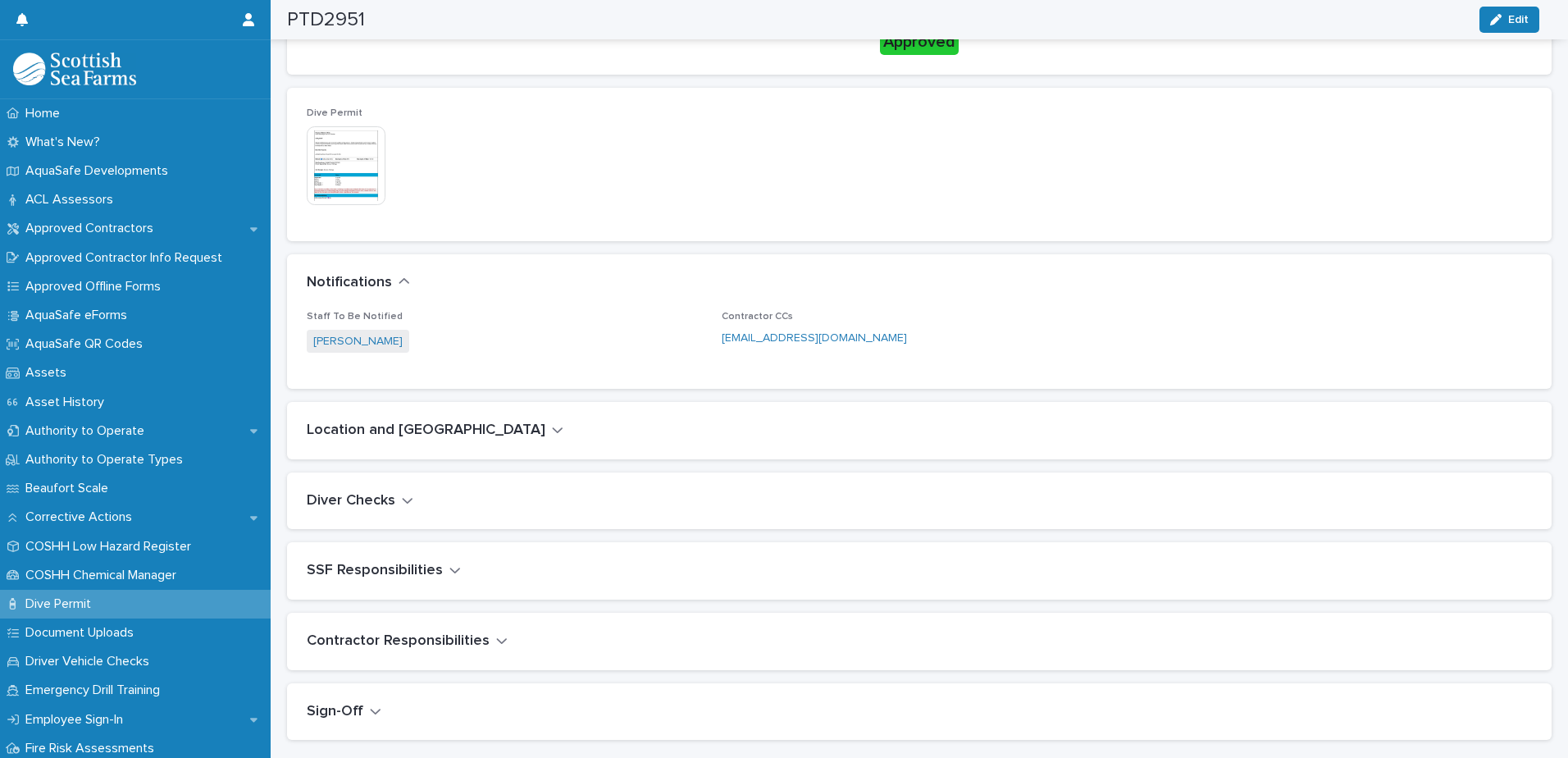
click at [453, 424] on button "Location and [GEOGRAPHIC_DATA]" at bounding box center [435, 430] width 257 height 18
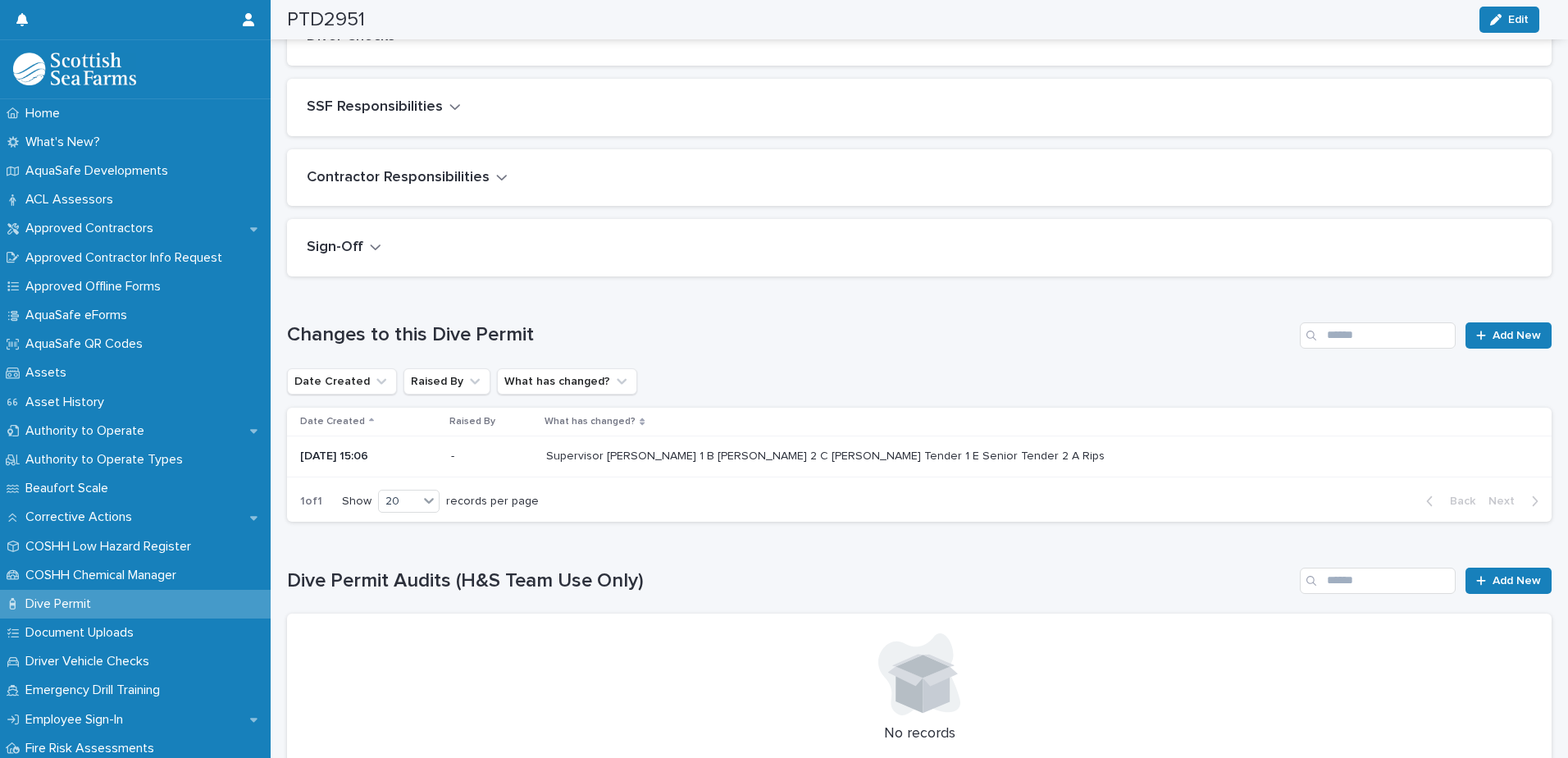
scroll to position [1595, 0]
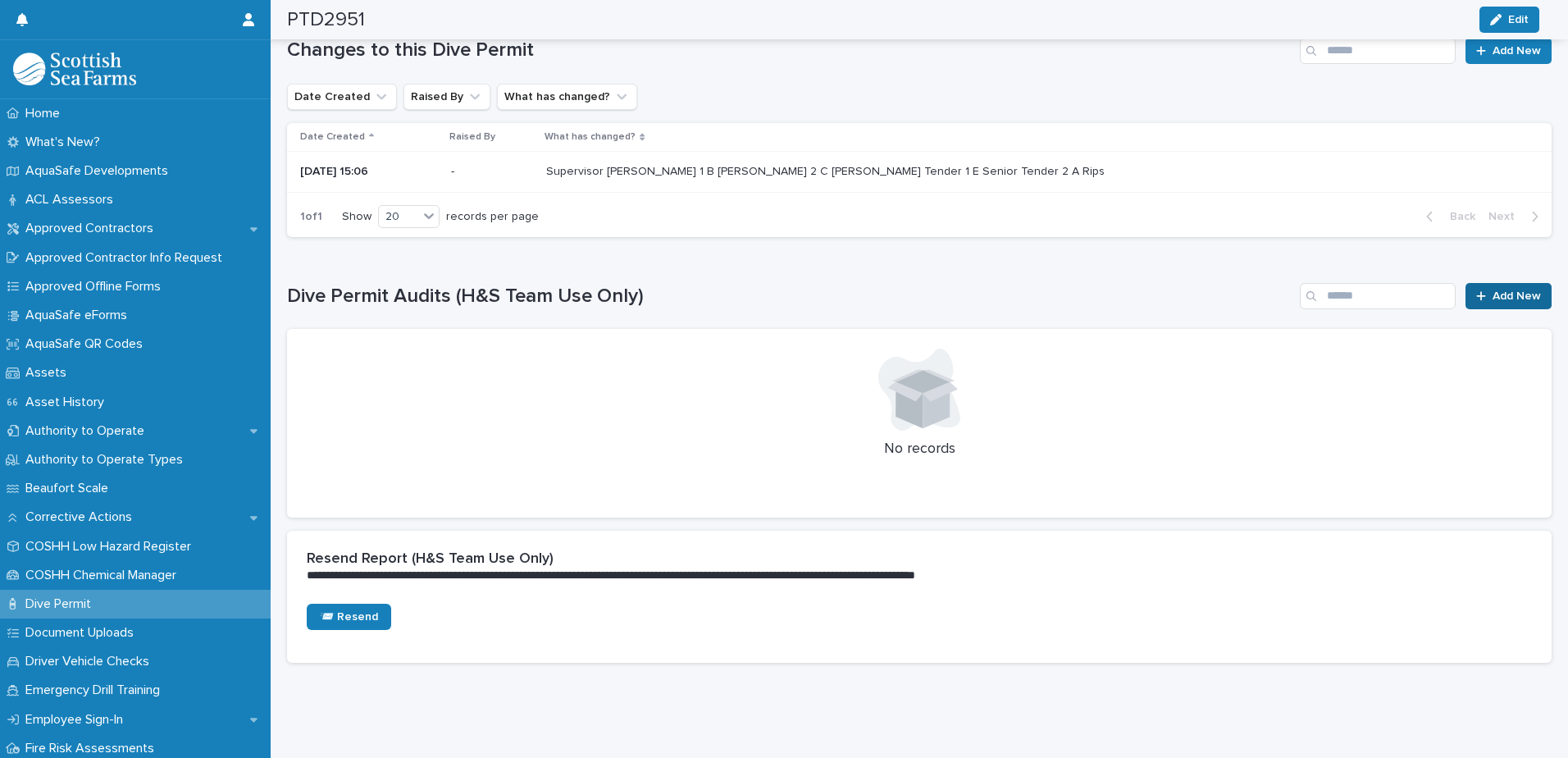
click at [1013, 290] on div at bounding box center [1485, 296] width 17 height 11
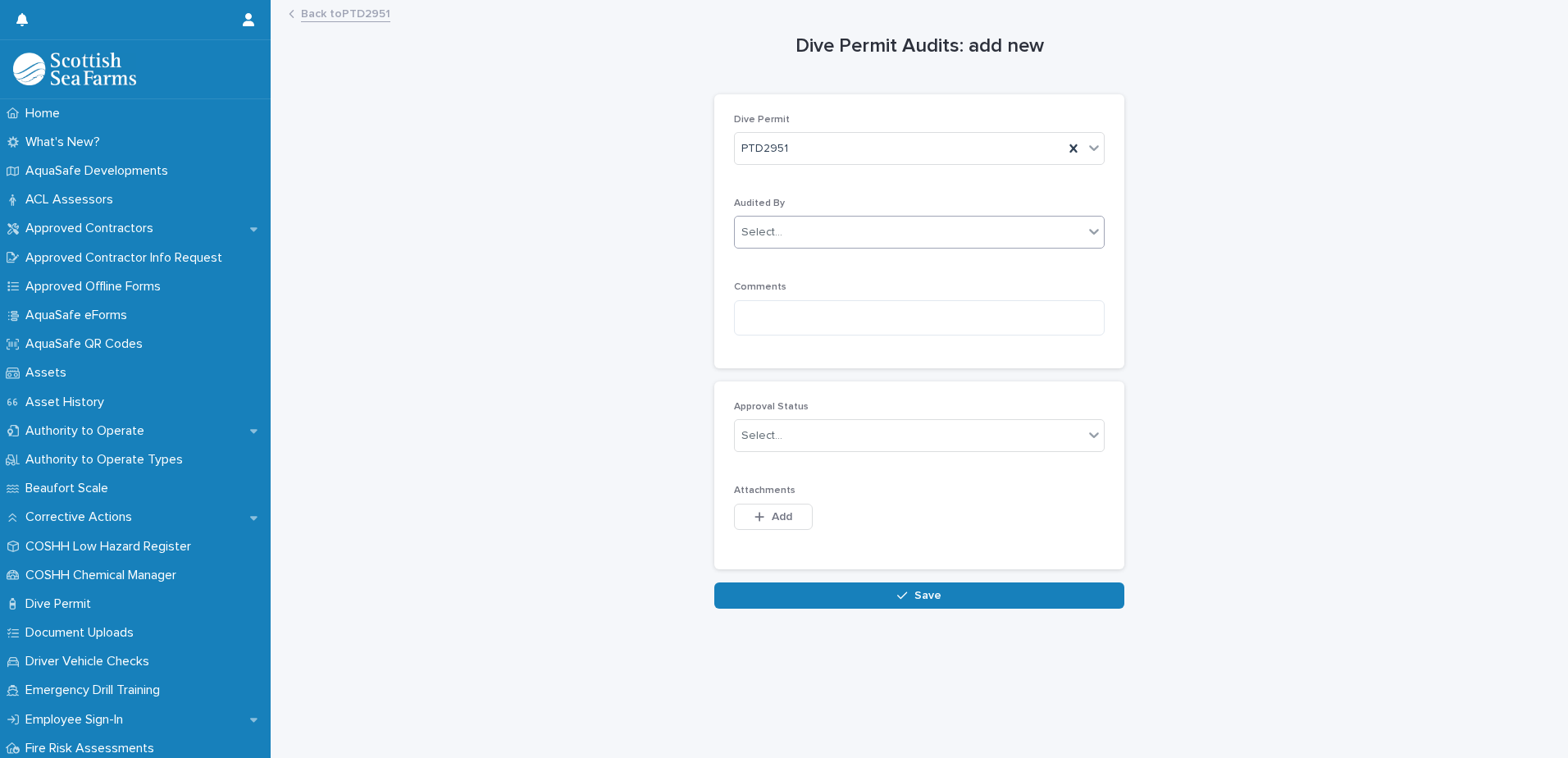
click at [823, 232] on div "Select..." at bounding box center [909, 232] width 348 height 27
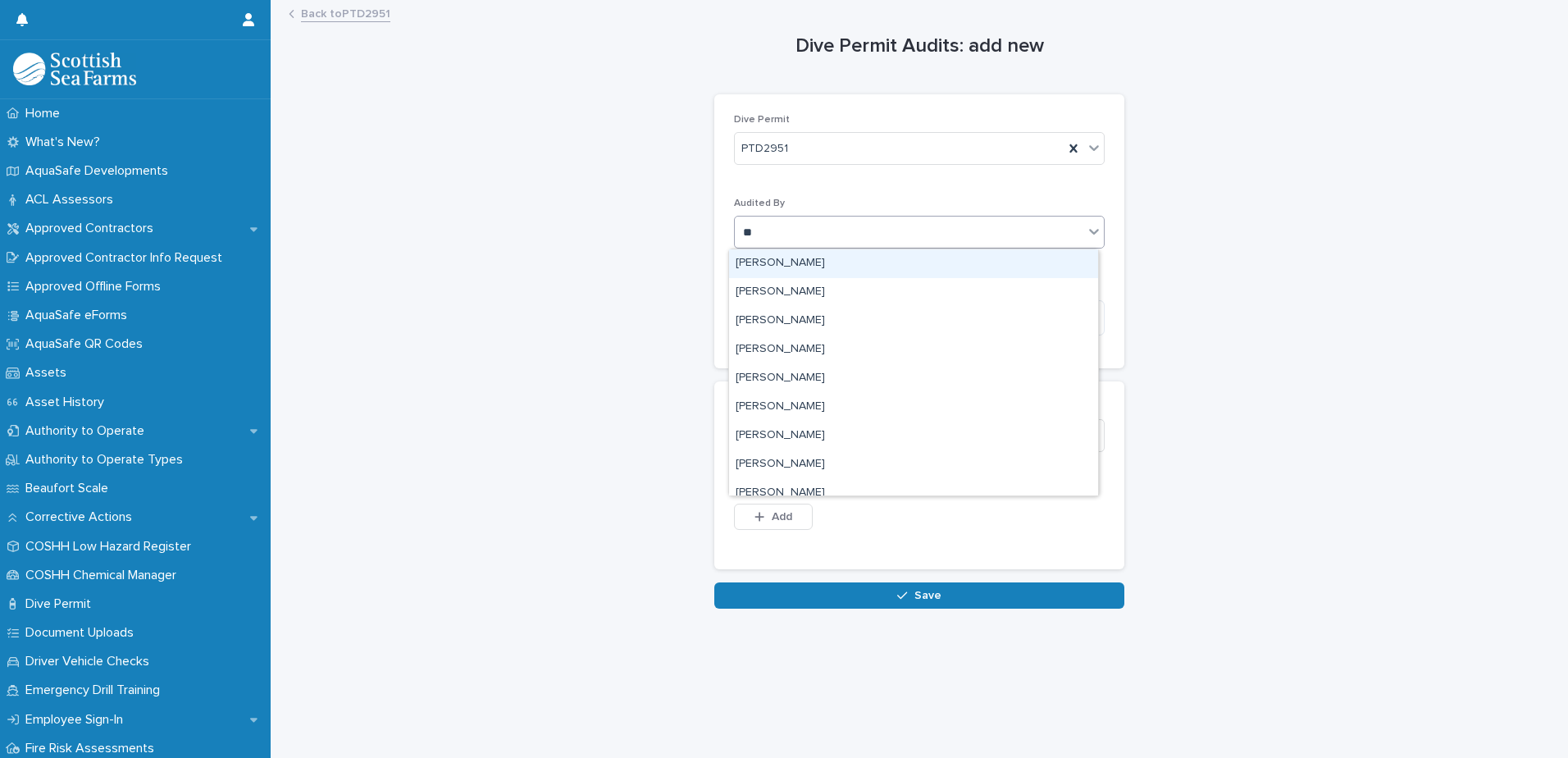
type input "***"
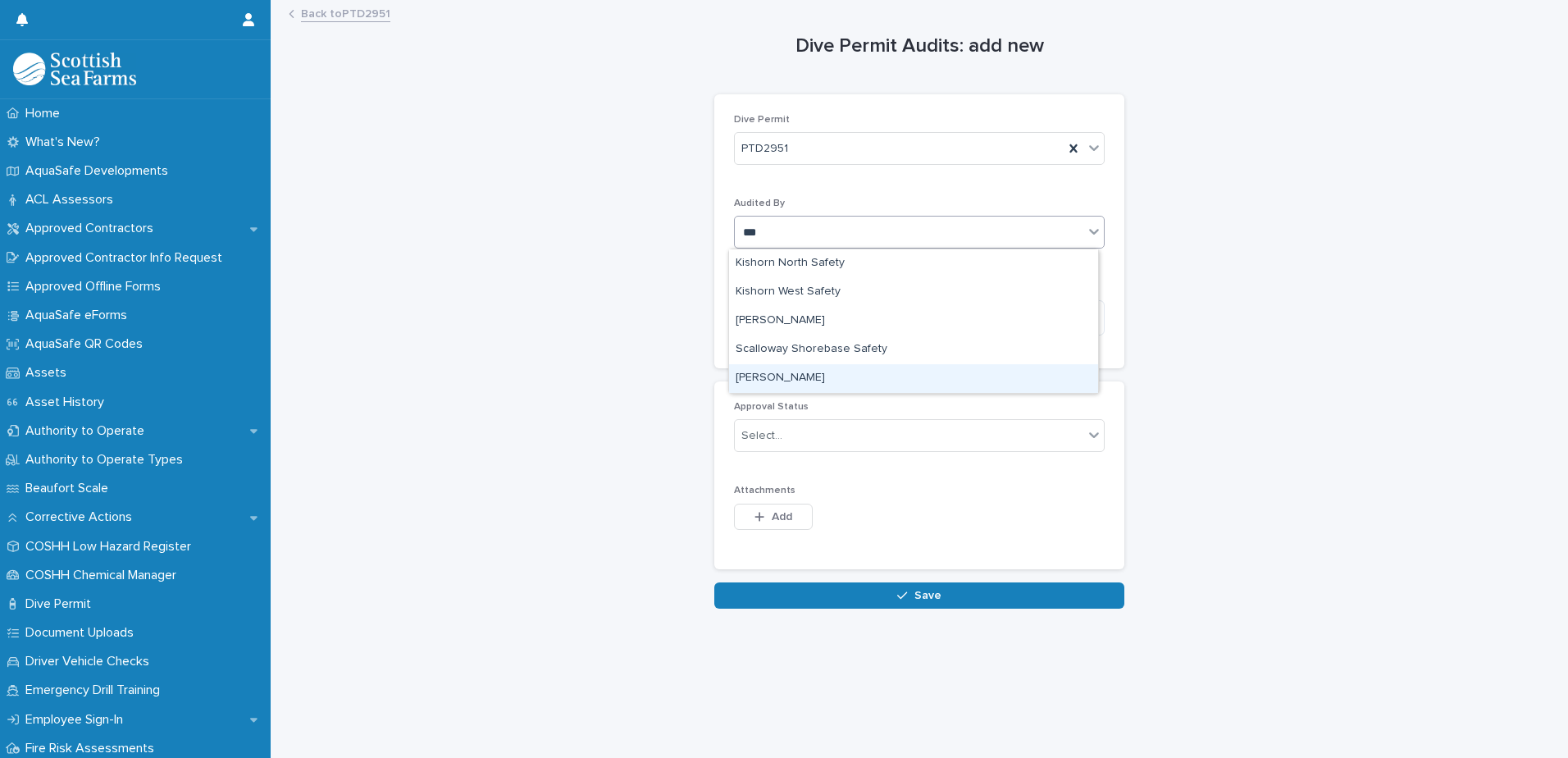
click at [809, 385] on div "Shona Anderson" at bounding box center [914, 378] width 369 height 29
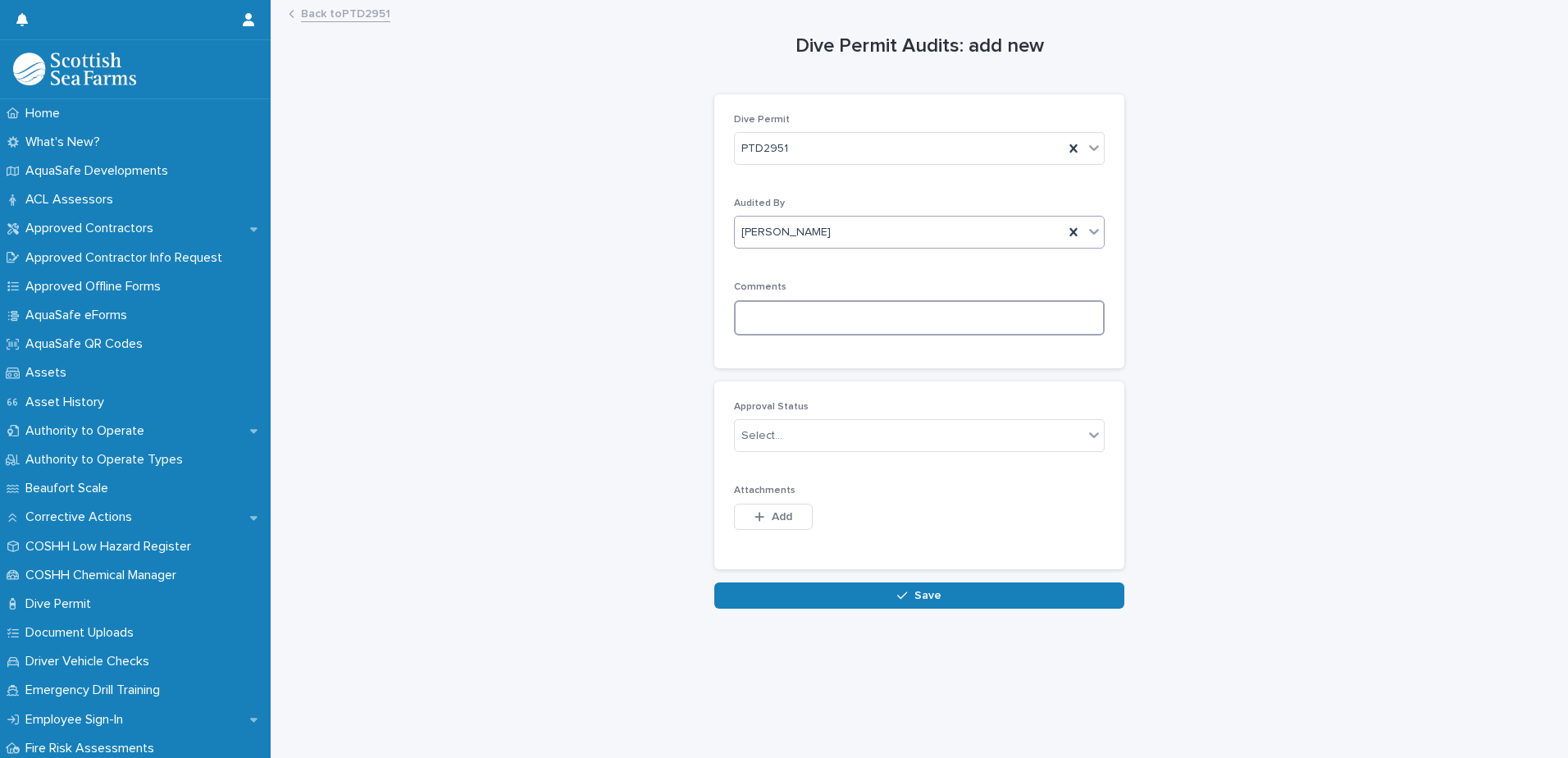
click at [799, 320] on textarea at bounding box center [919, 318] width 371 height 35
click at [819, 325] on textarea at bounding box center [919, 318] width 371 height 35
paste textarea "**********"
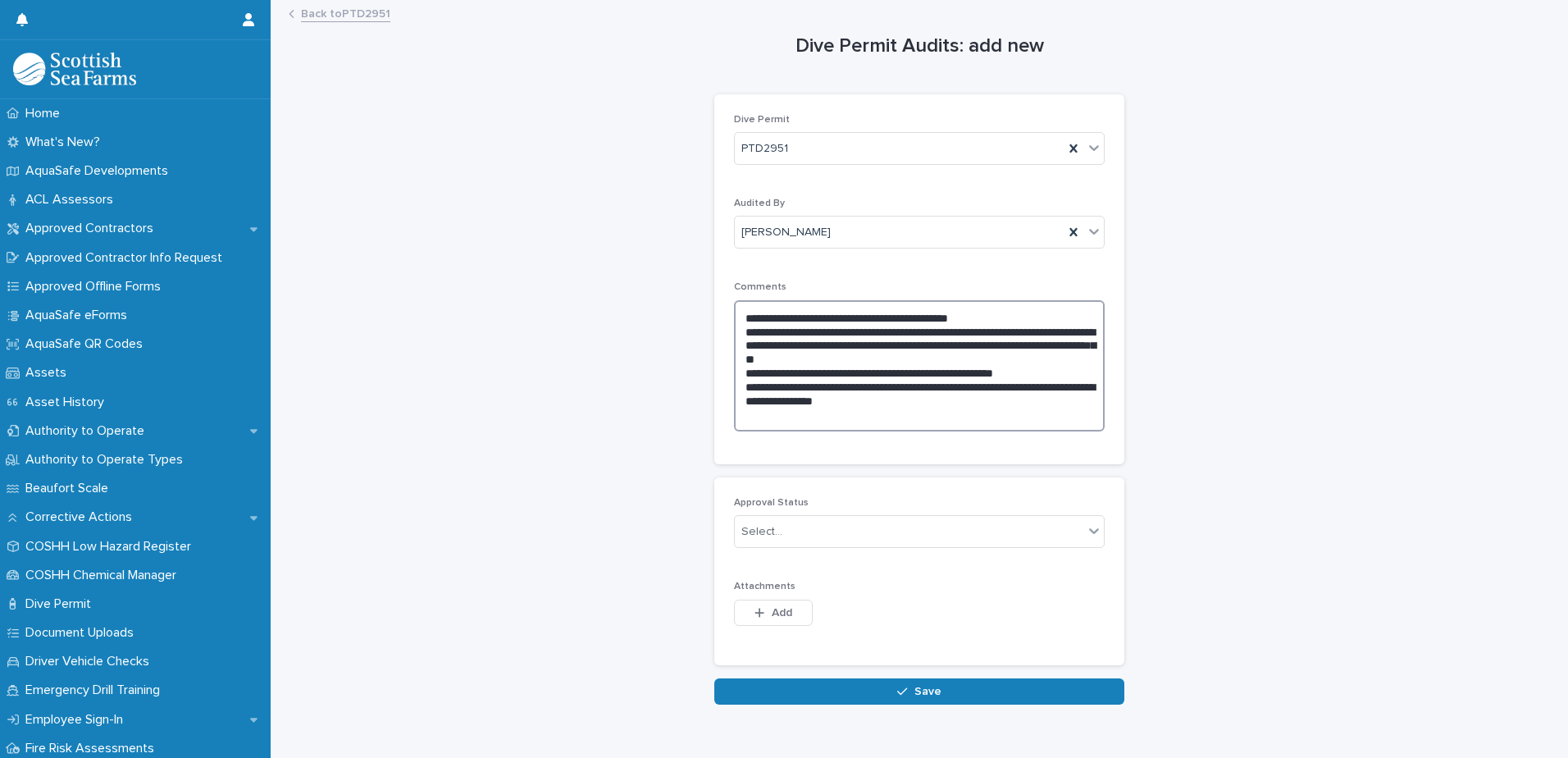
click at [1013, 318] on textarea "**********" at bounding box center [919, 366] width 371 height 132
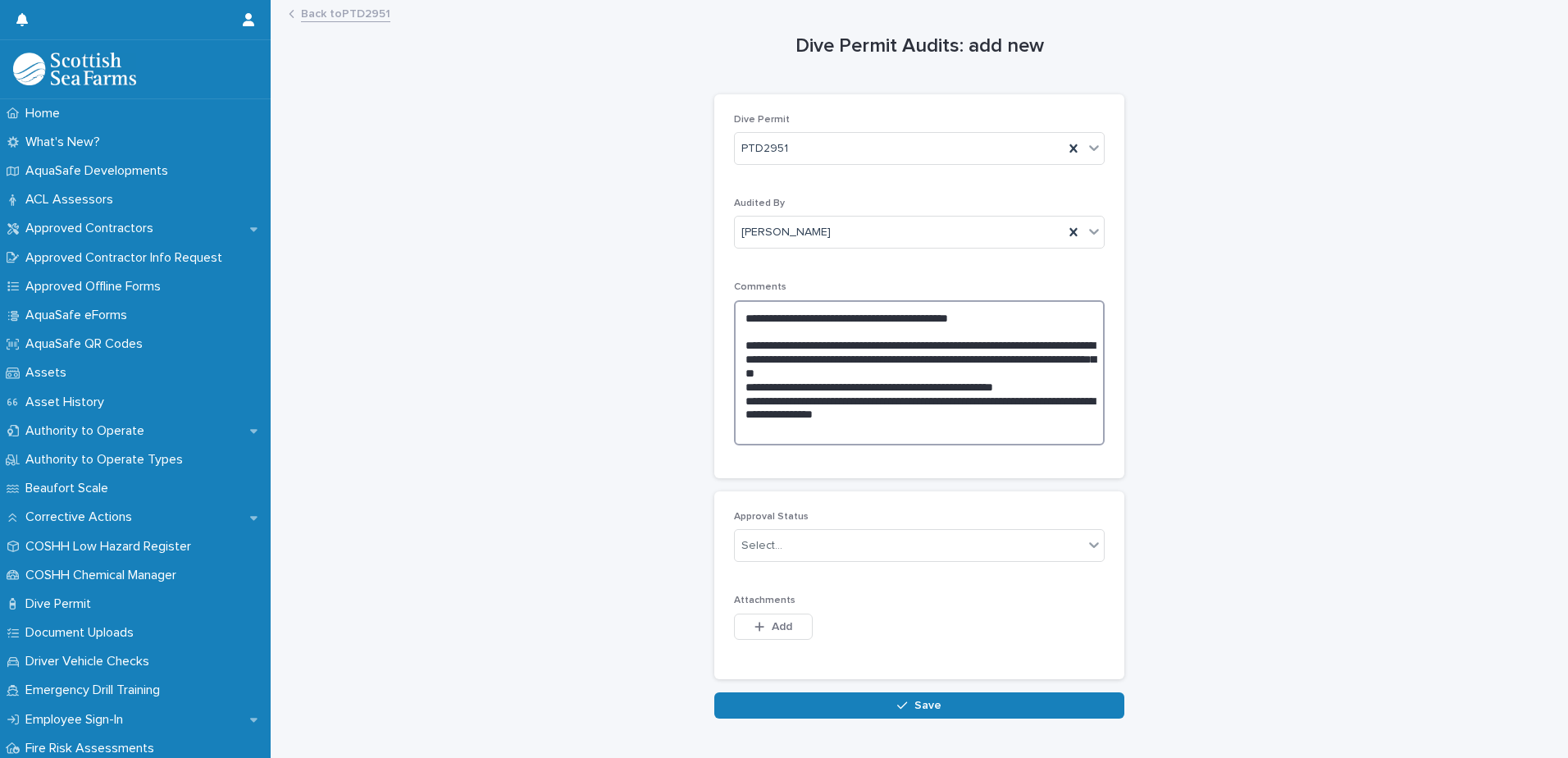
click at [980, 373] on textarea "**********" at bounding box center [919, 373] width 371 height 145
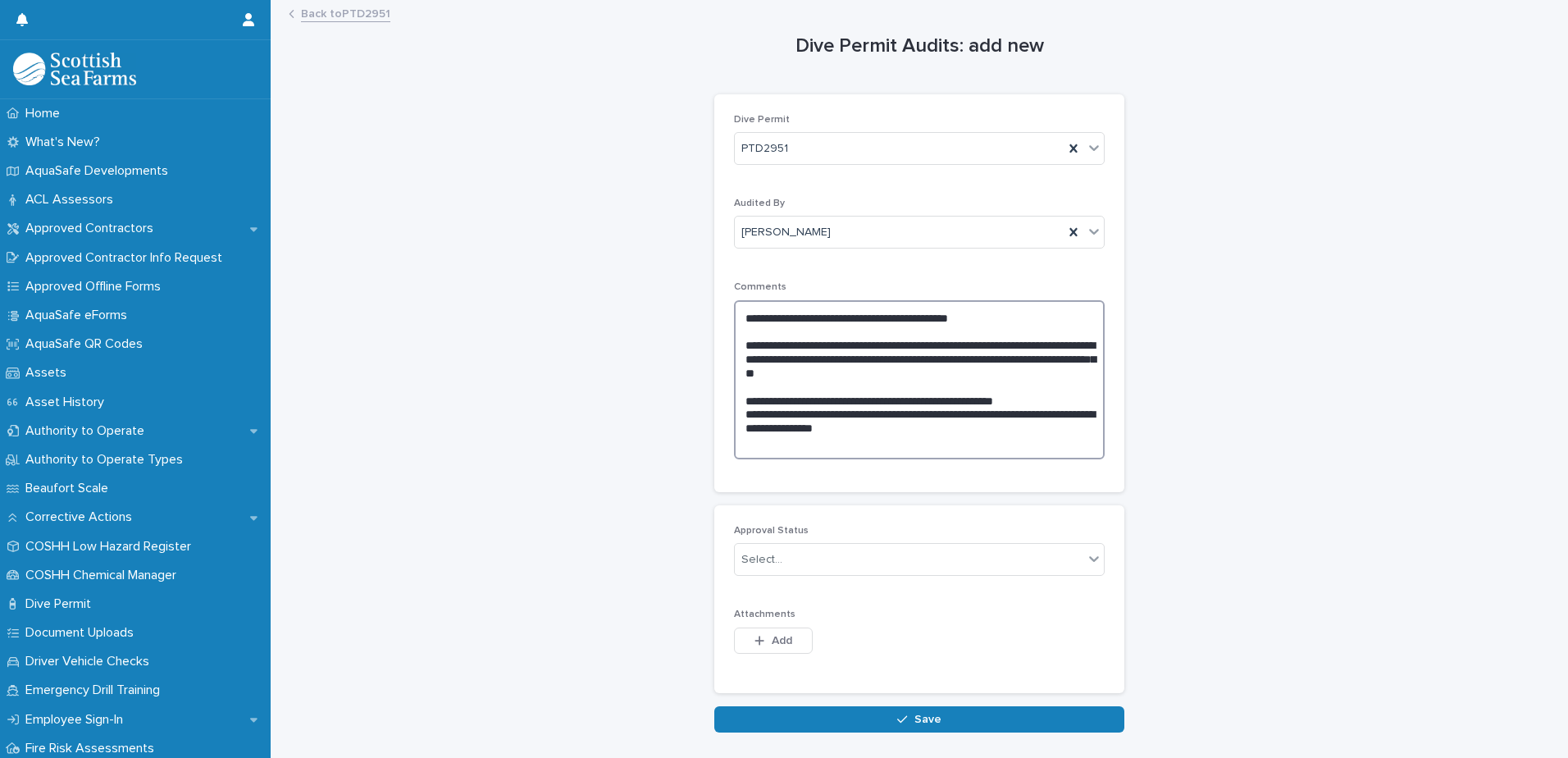
click at [1013, 397] on textarea "**********" at bounding box center [919, 380] width 371 height 159
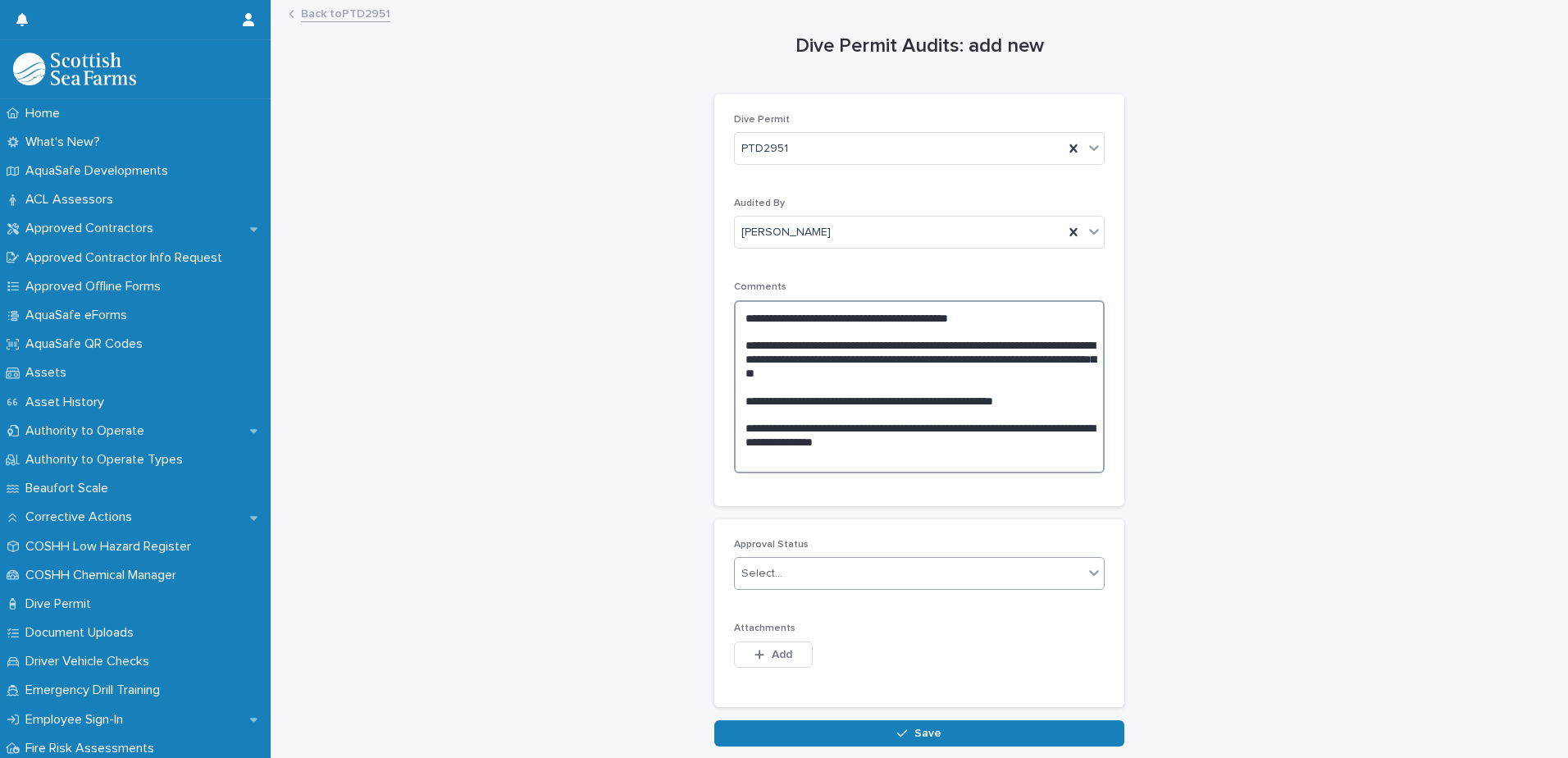
type textarea "**********"
click at [789, 434] on div "Select..." at bounding box center [909, 574] width 348 height 27
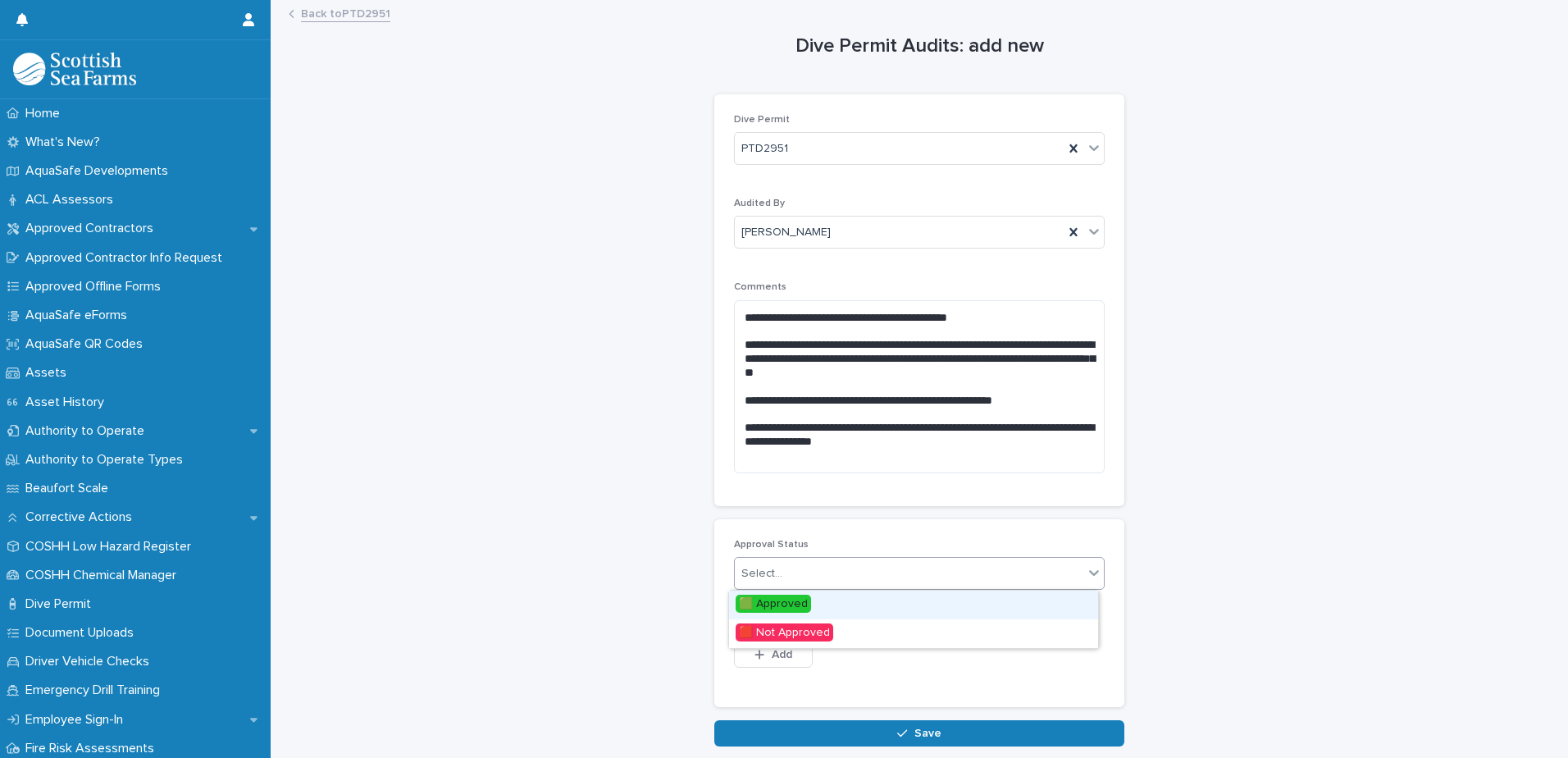
click at [797, 434] on span "🟩 Approved" at bounding box center [773, 603] width 75 height 18
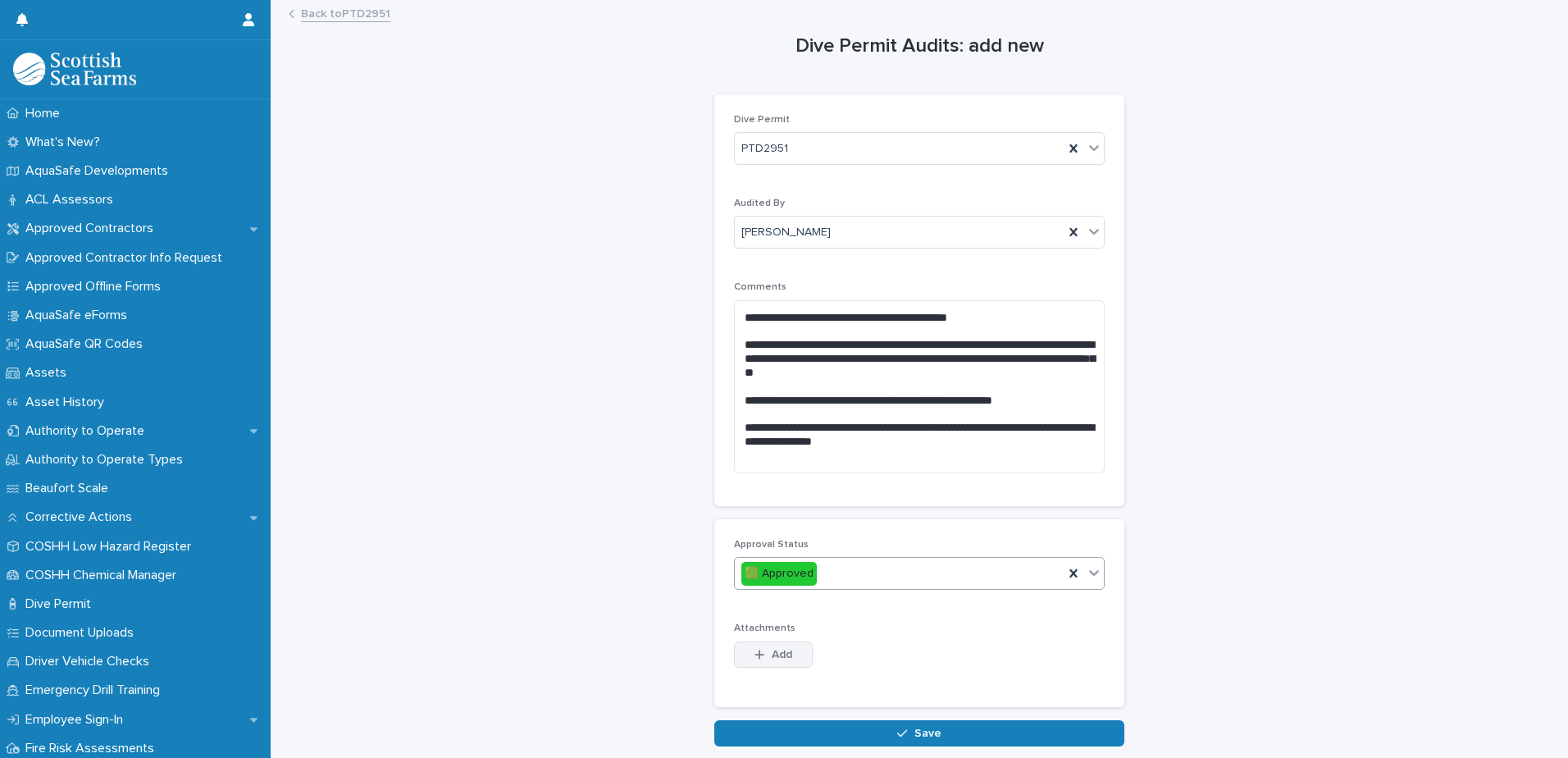
click at [754, 434] on icon "button" at bounding box center [759, 654] width 10 height 11
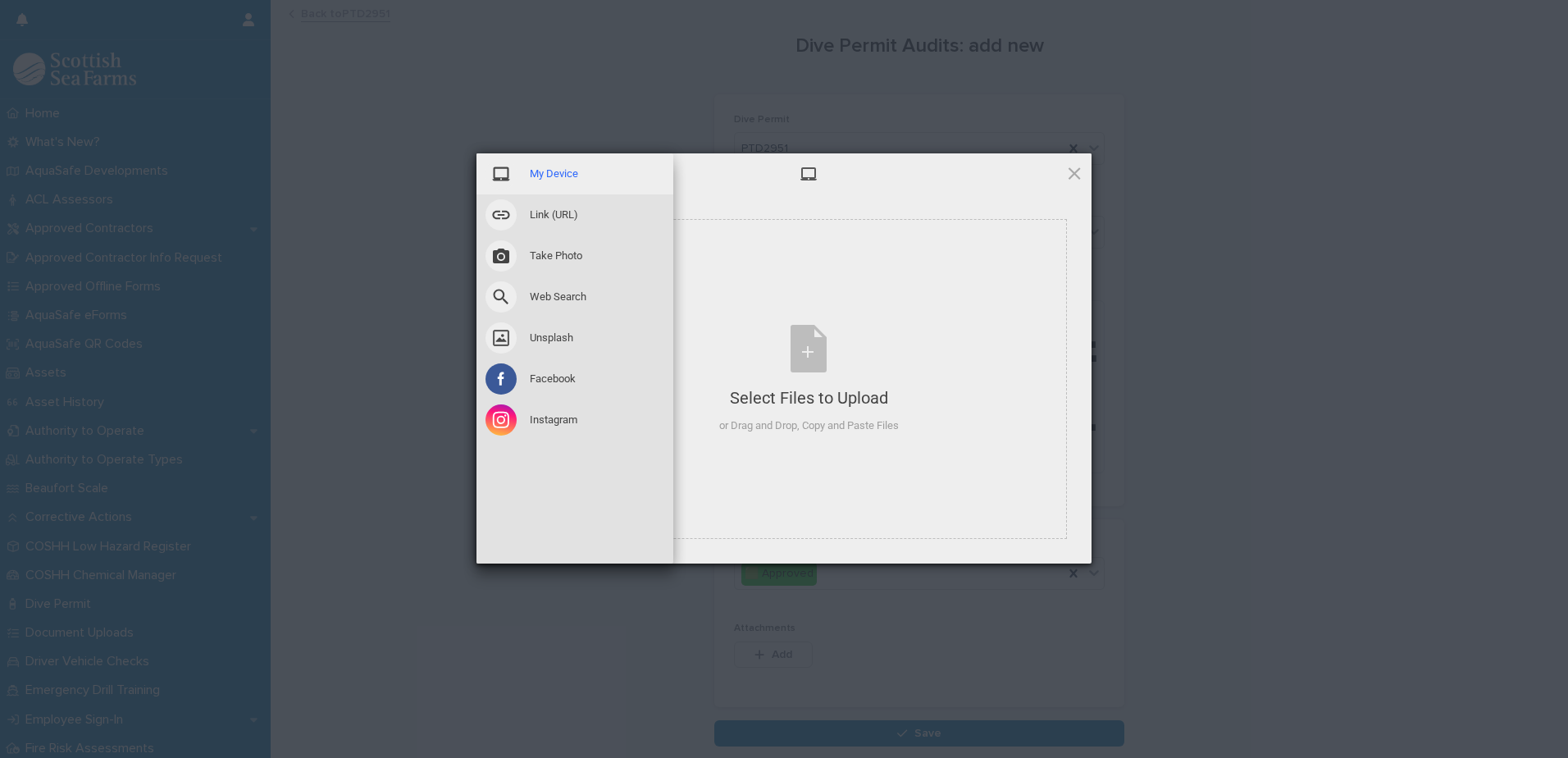
click at [575, 178] on span "My Device" at bounding box center [554, 174] width 48 height 15
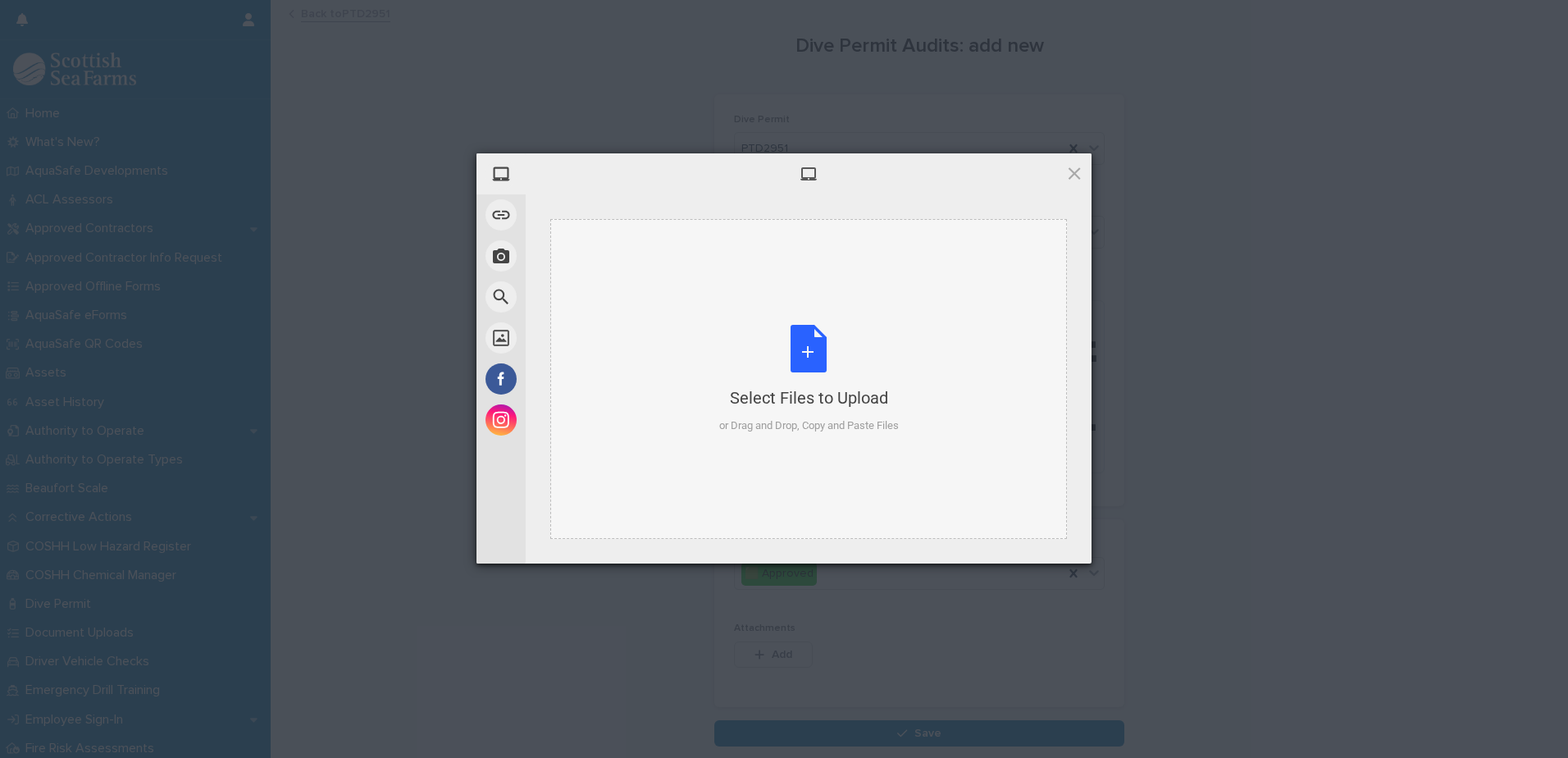
click at [828, 360] on div "Select Files to Upload or Drag and Drop, Copy and Paste Files" at bounding box center [809, 380] width 180 height 109
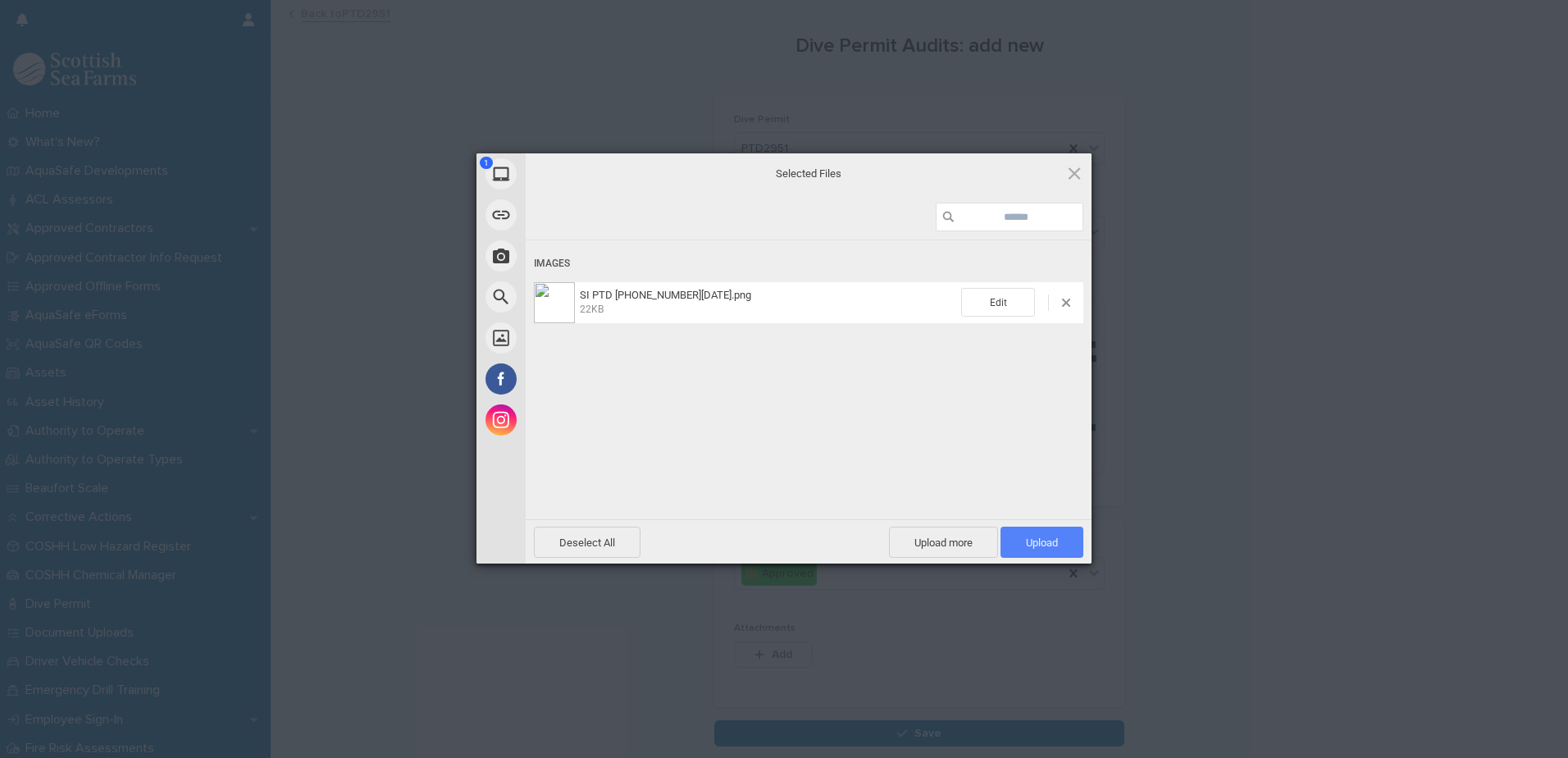
click at [1013, 434] on span "Upload 1" at bounding box center [1042, 542] width 32 height 12
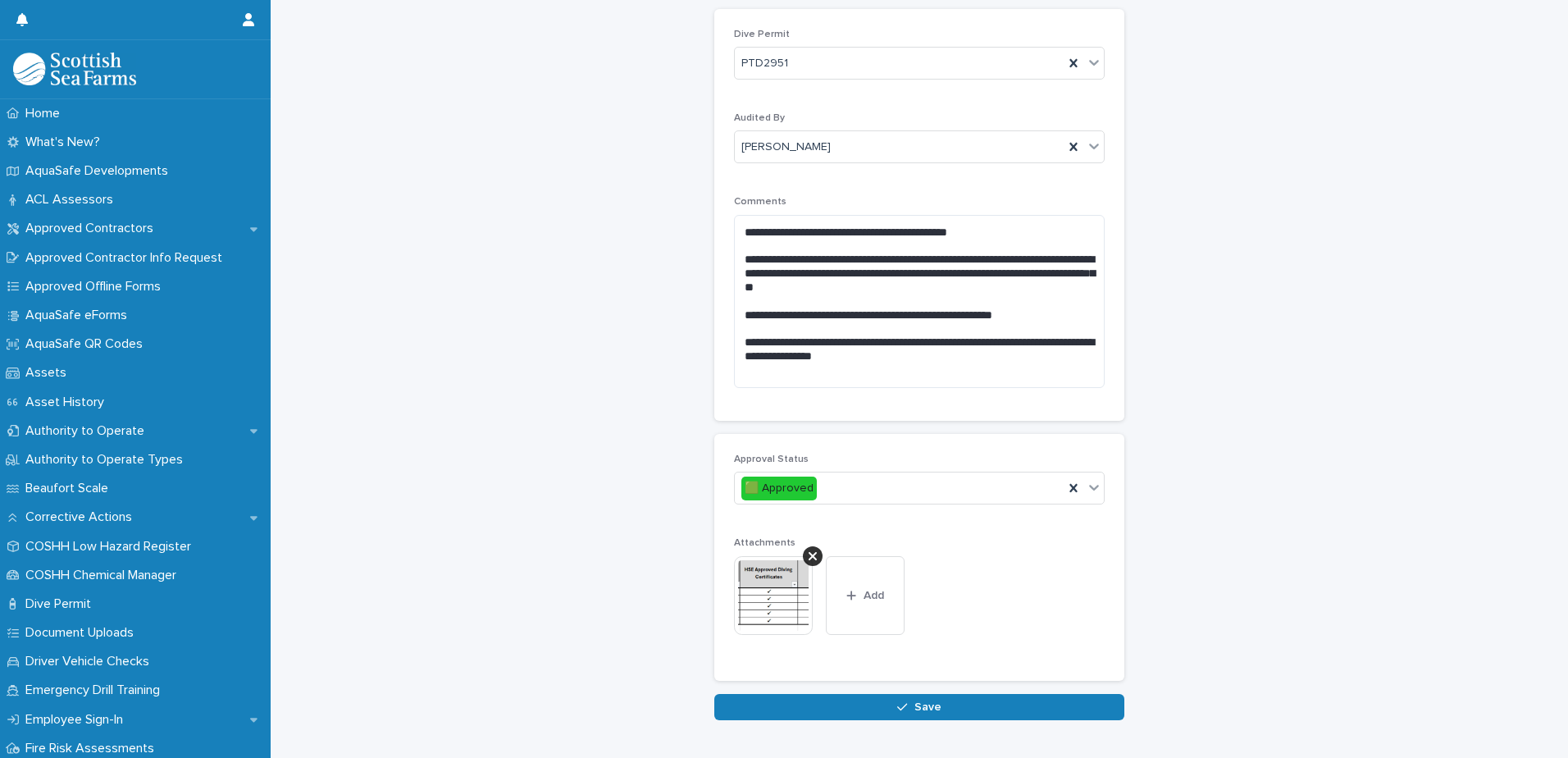
scroll to position [142, 0]
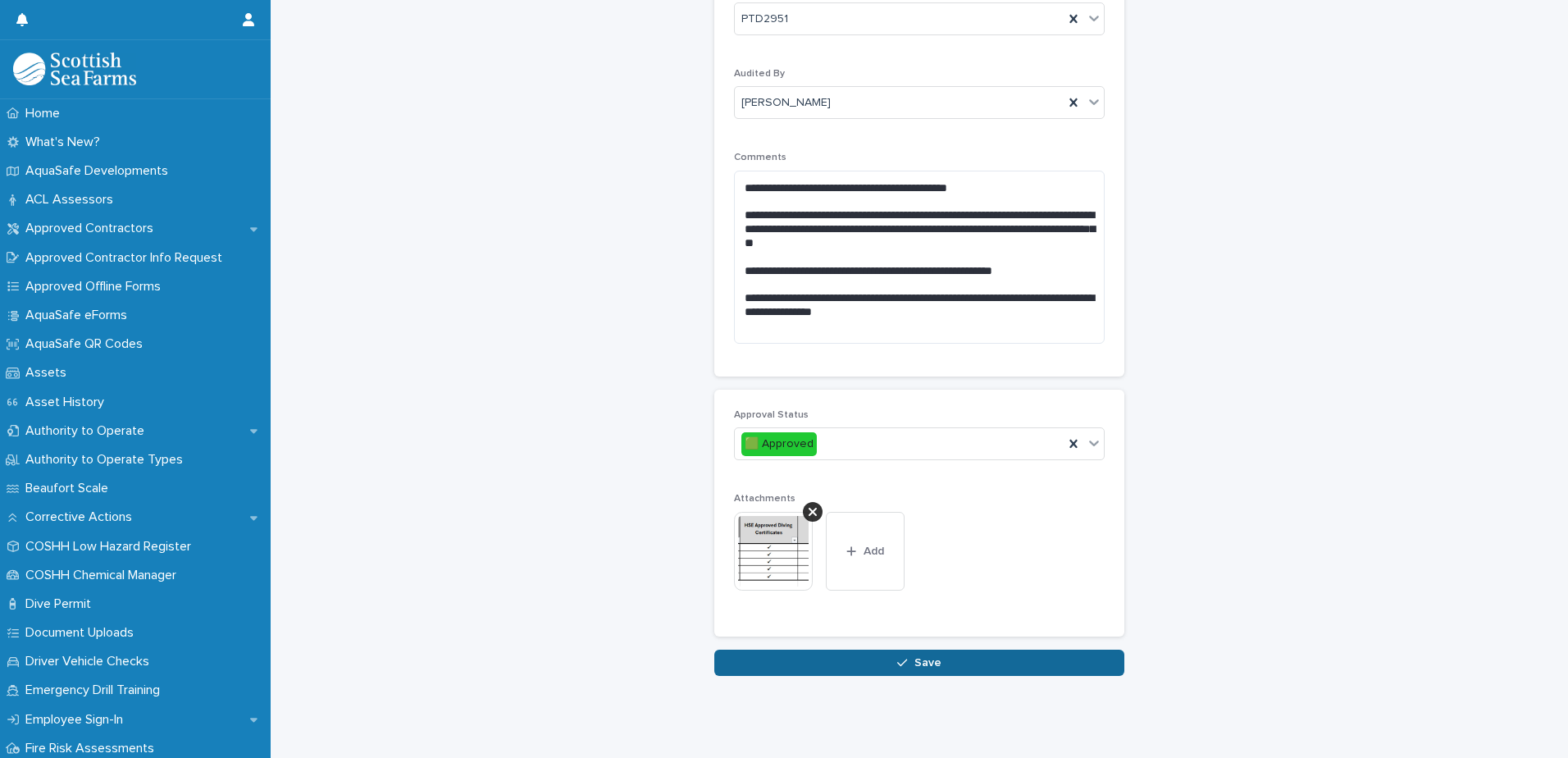
click at [964, 434] on button "Save" at bounding box center [919, 663] width 411 height 26
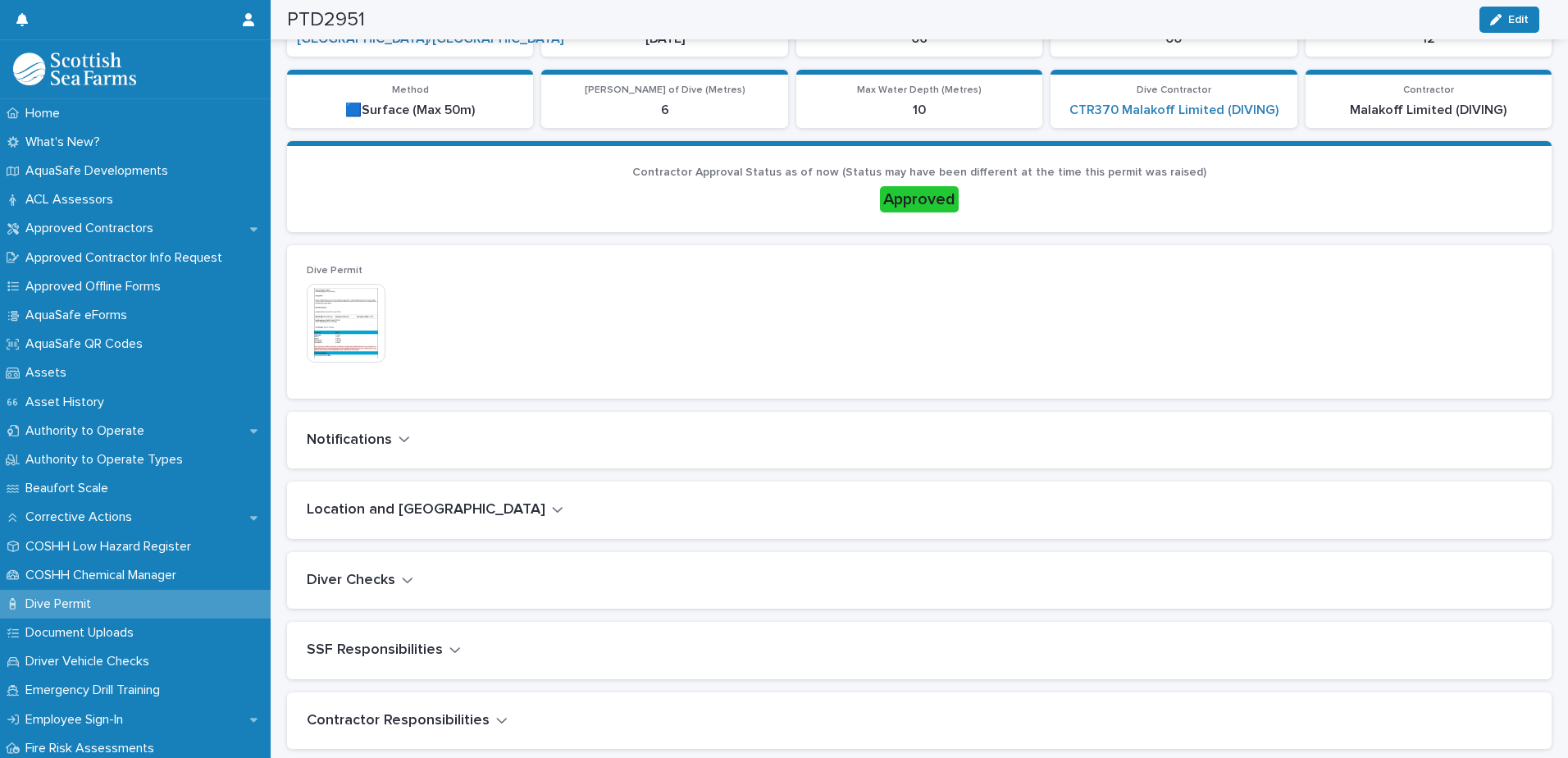
scroll to position [257, 0]
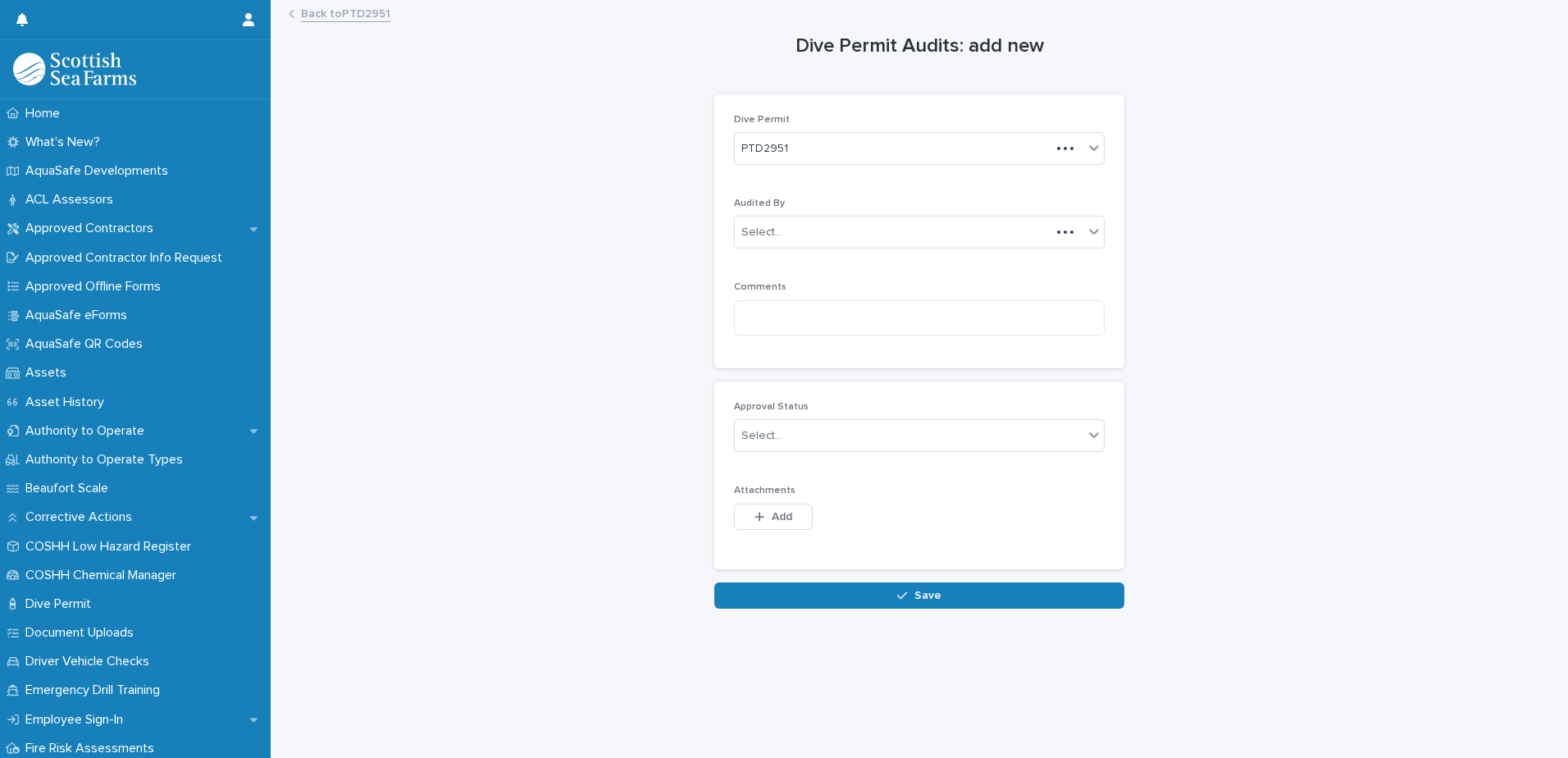
scroll to position [12, 0]
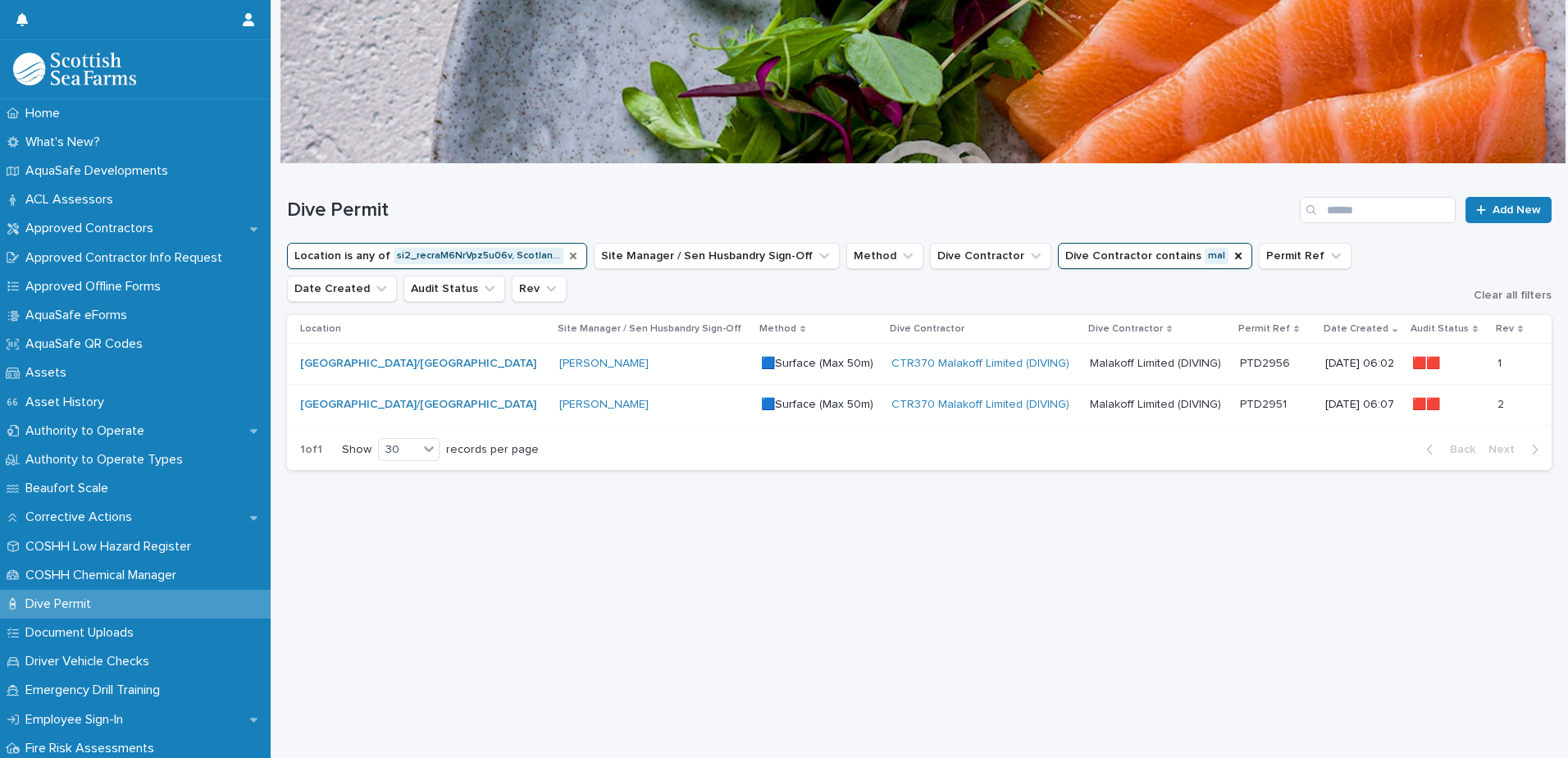
click at [567, 254] on icon "Location" at bounding box center [574, 256] width 13 height 13
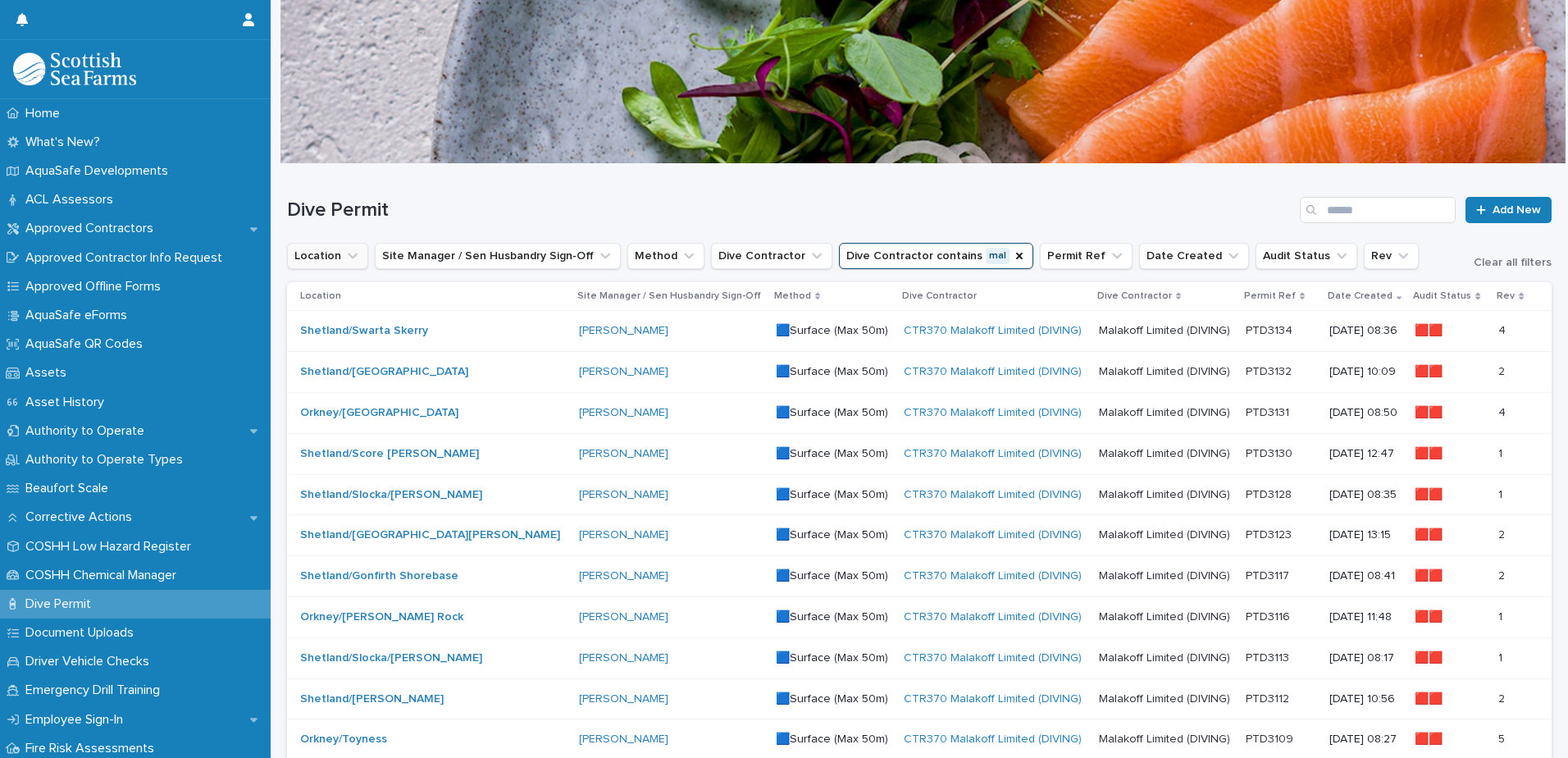
click at [351, 249] on icon "Location" at bounding box center [353, 256] width 17 height 17
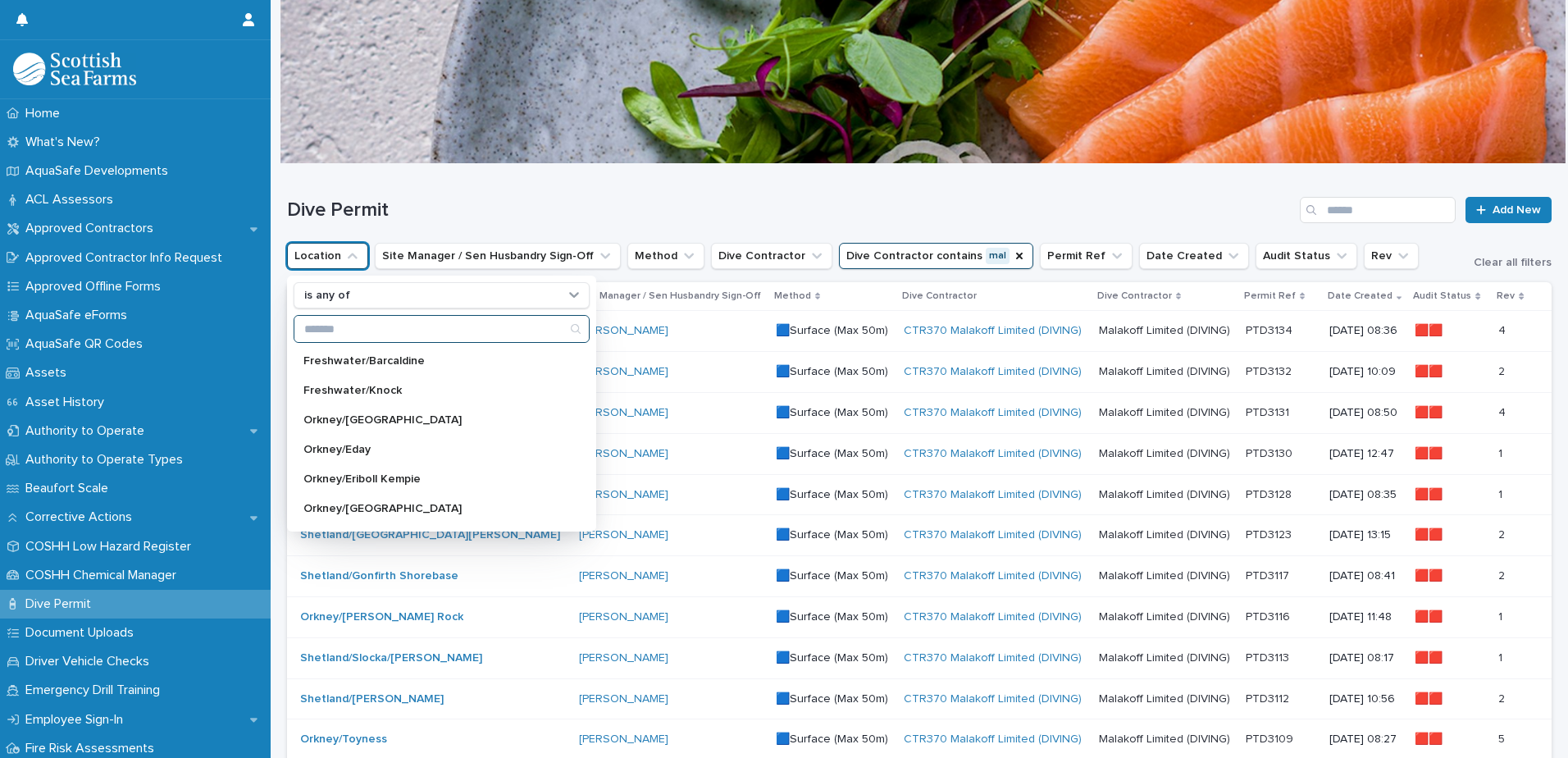
click at [347, 330] on input "Search" at bounding box center [442, 329] width 295 height 26
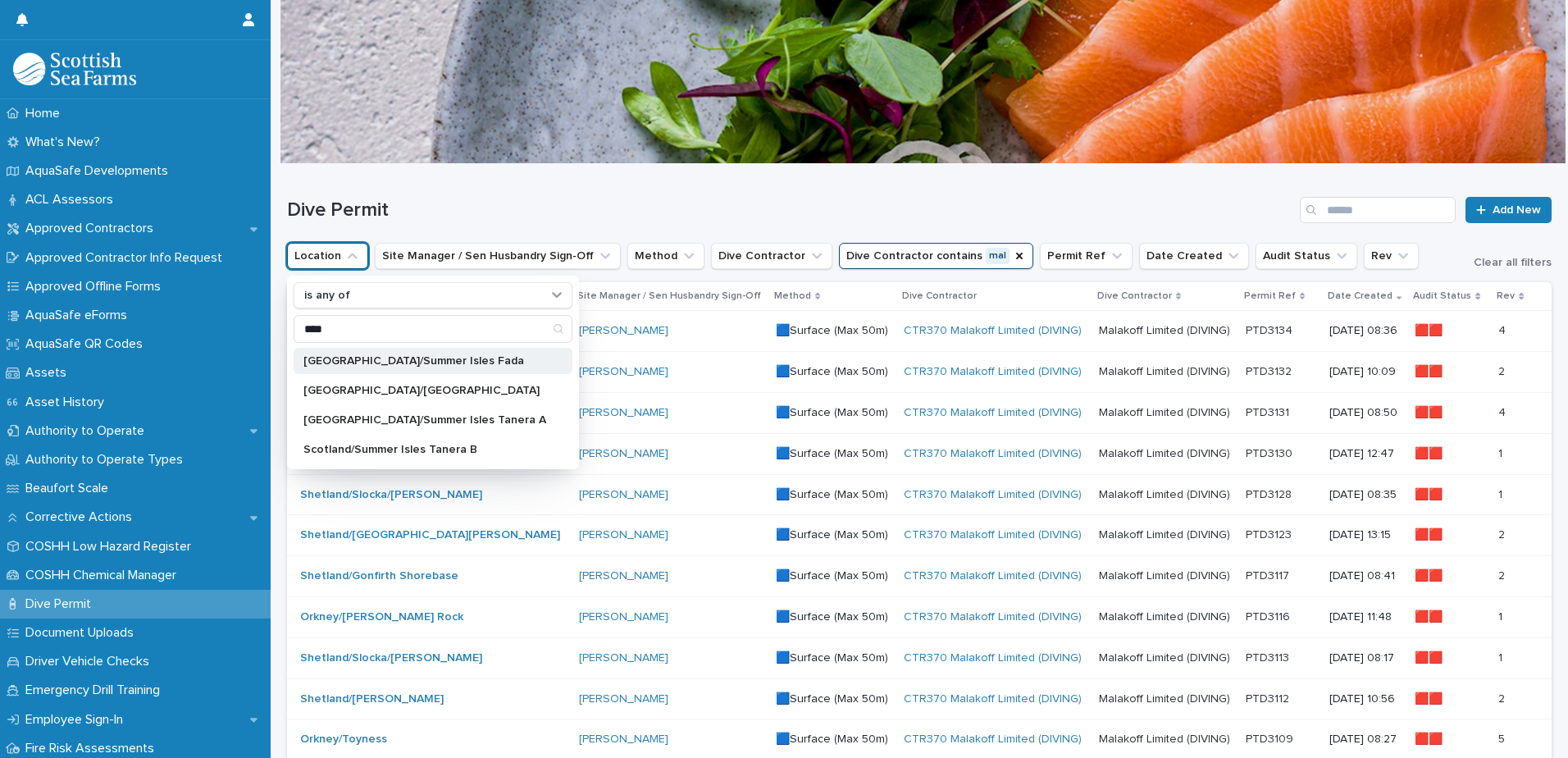
click at [367, 370] on div "Scotland/Summer Isles Fada" at bounding box center [433, 360] width 279 height 26
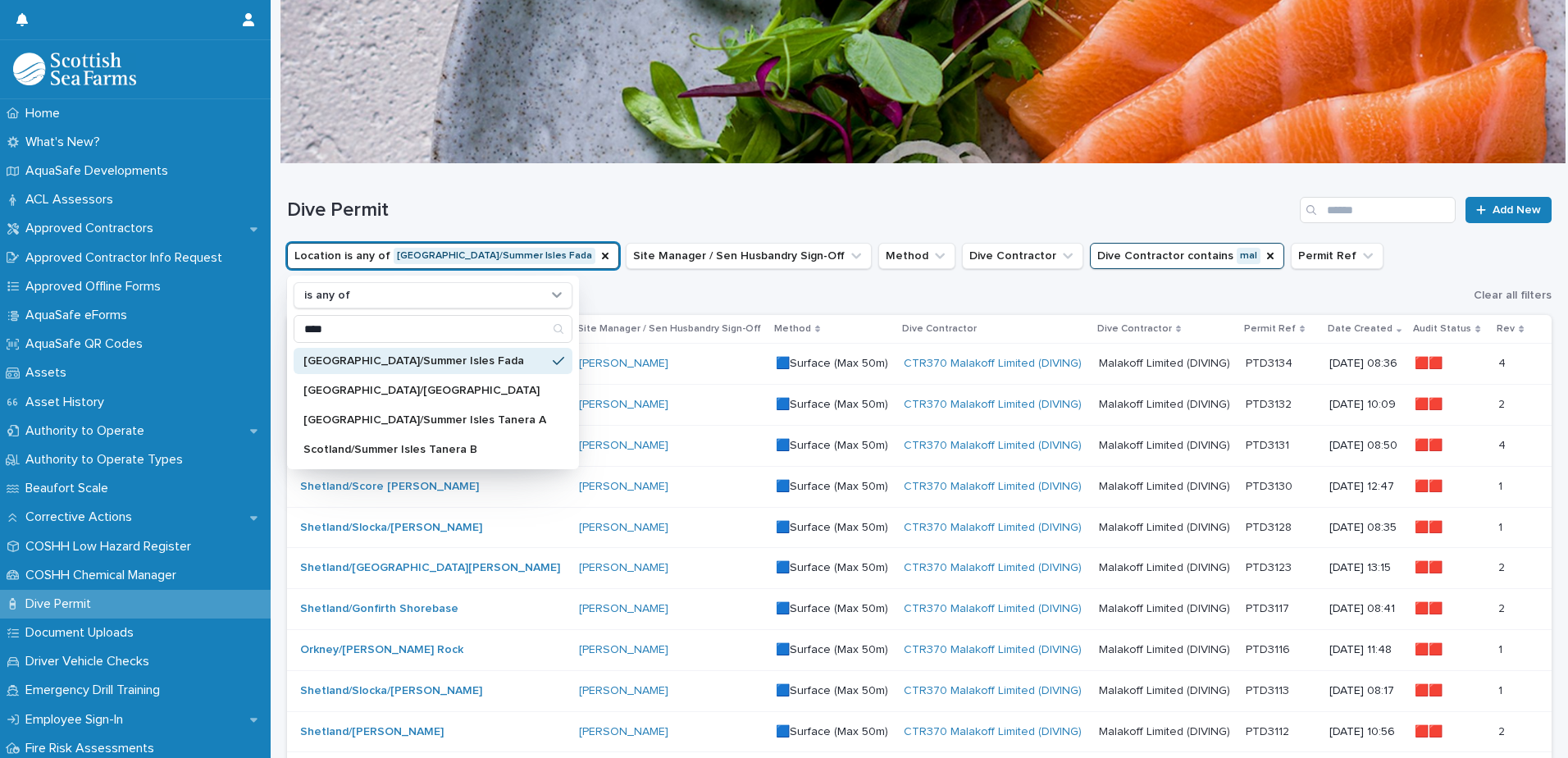
click at [375, 405] on div "Scotland/Summer Isles Fada Scotland/Summer Isles Shorebase Scotland/Summer Isle…" at bounding box center [433, 405] width 279 height 115
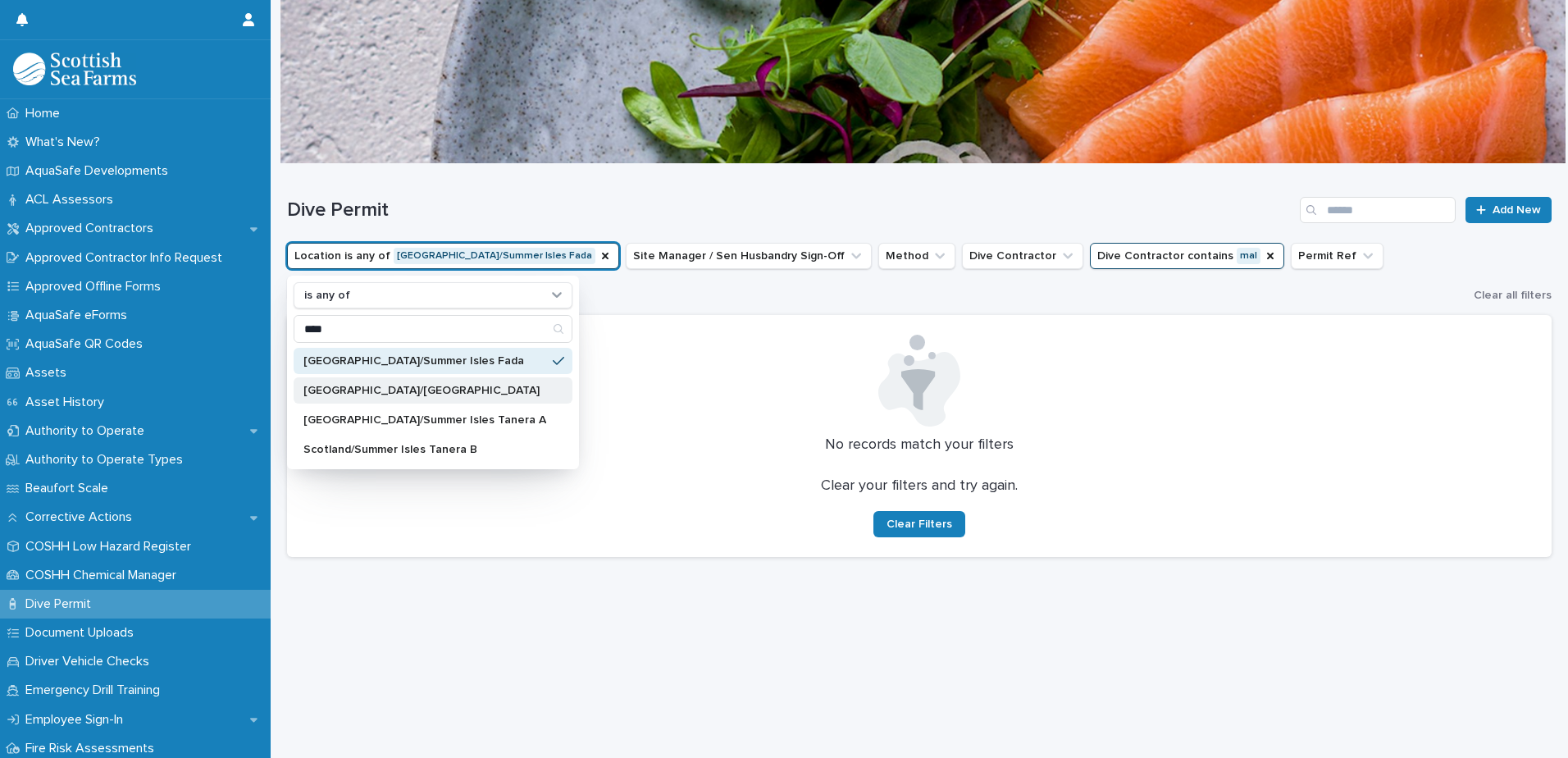
click at [384, 397] on div "[GEOGRAPHIC_DATA]/[GEOGRAPHIC_DATA]" at bounding box center [433, 390] width 279 height 26
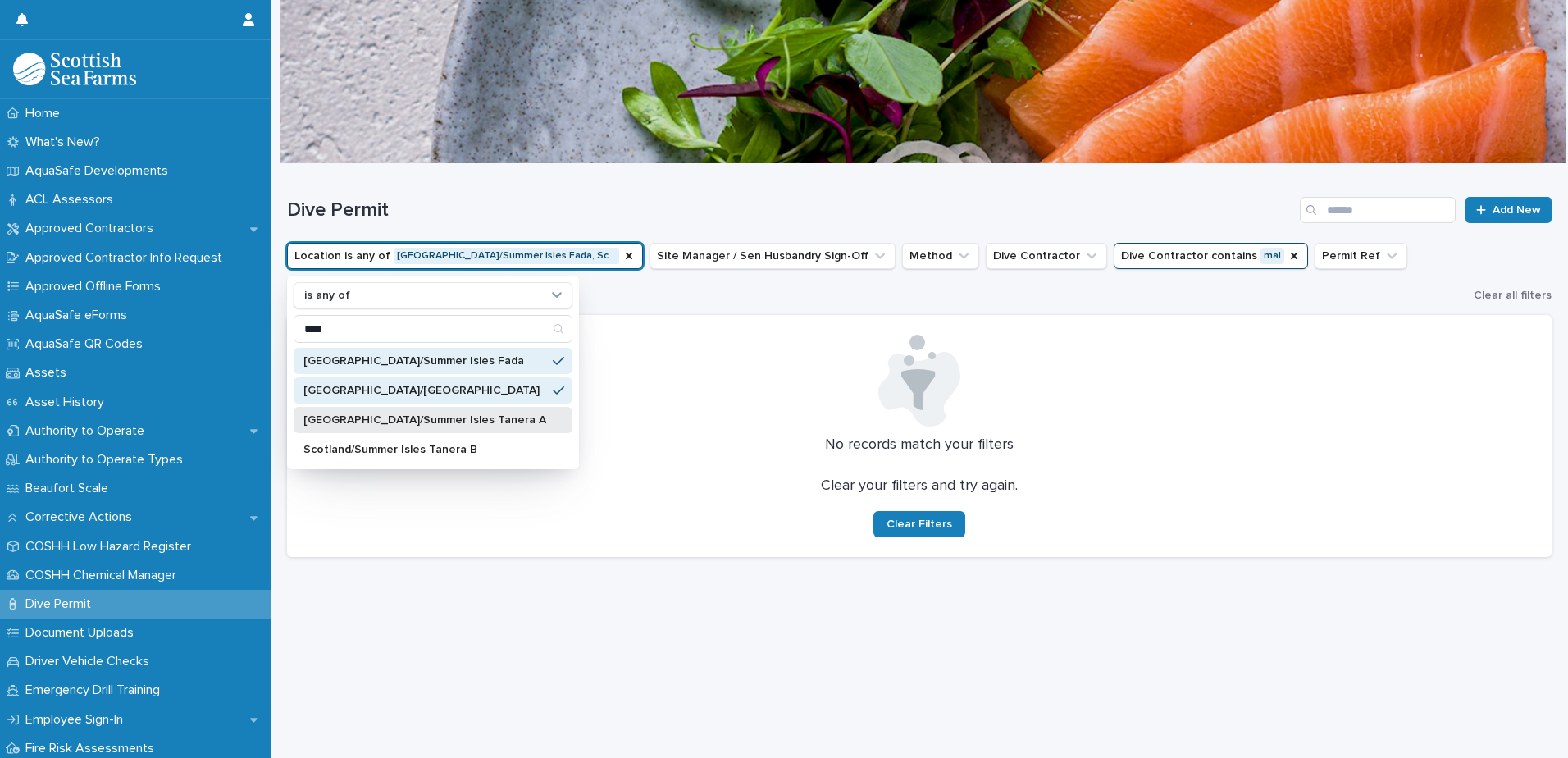
click at [389, 419] on p "Scotland/Summer Isles Tanera A" at bounding box center [425, 420] width 243 height 11
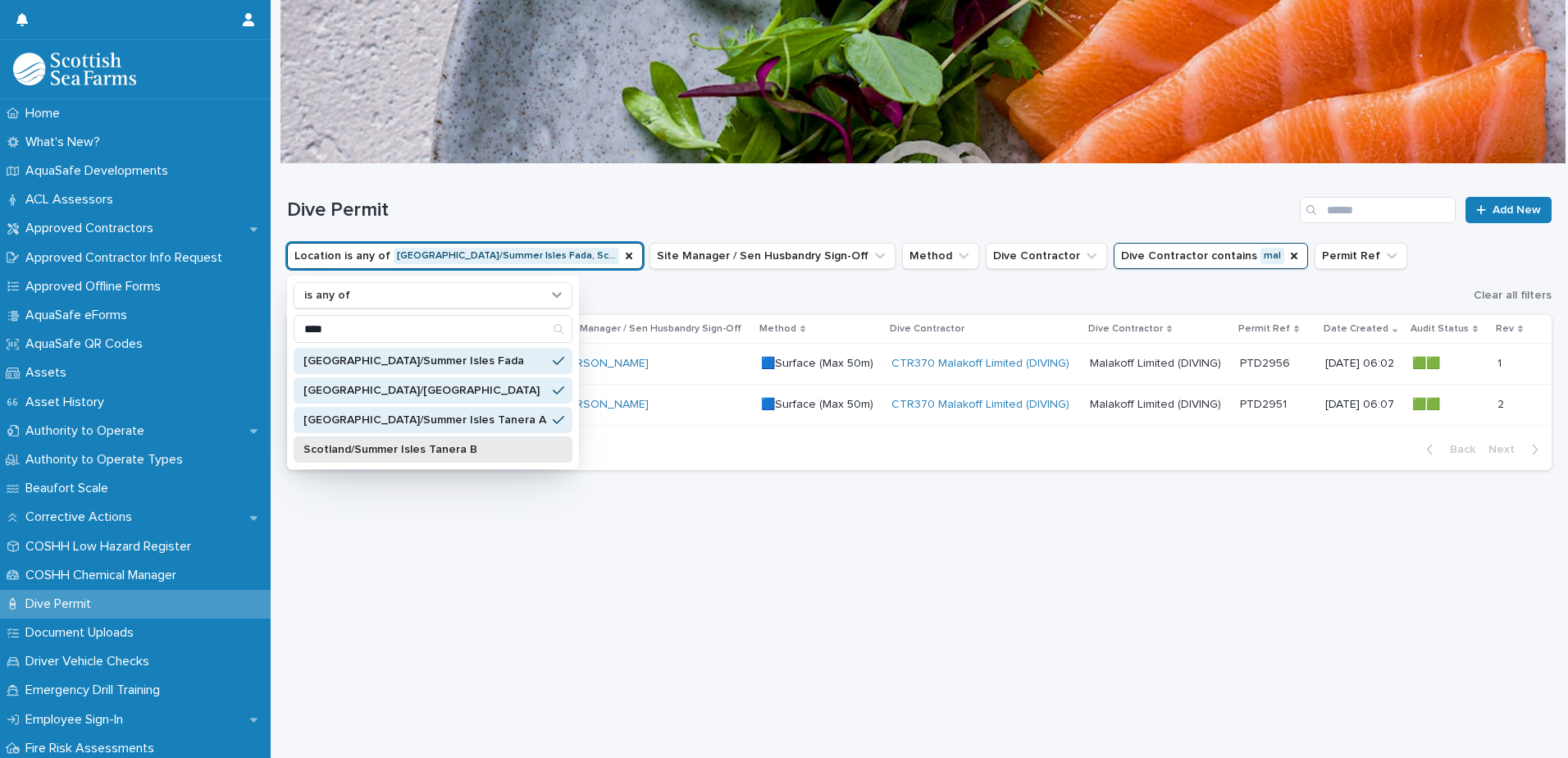
click at [409, 434] on p "Scotland/Summer Isles Tanera B" at bounding box center [425, 449] width 243 height 11
click at [626, 255] on icon "Location" at bounding box center [628, 256] width 6 height 6
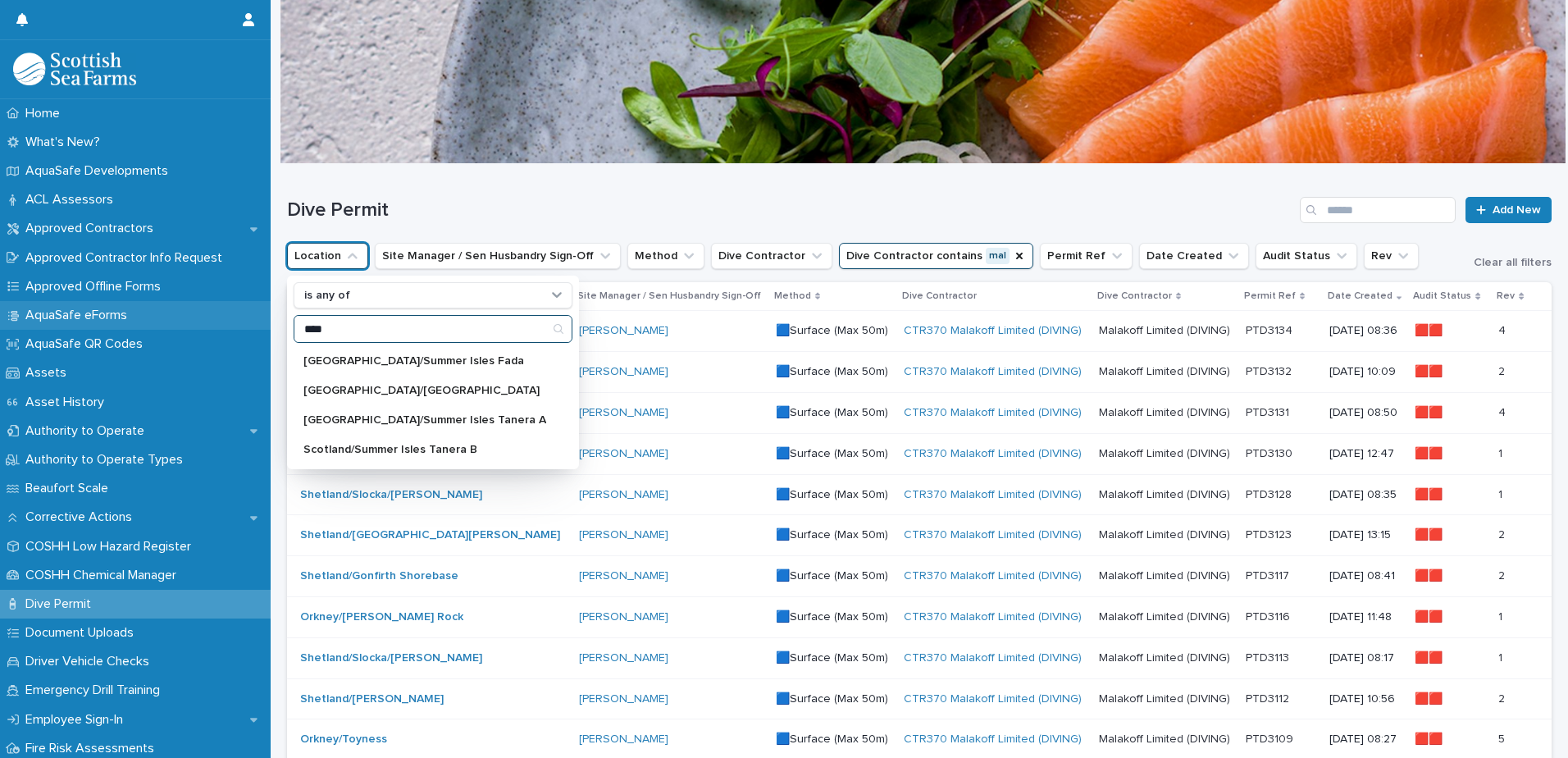
drag, startPoint x: 384, startPoint y: 327, endPoint x: 162, endPoint y: 328, distance: 222.0
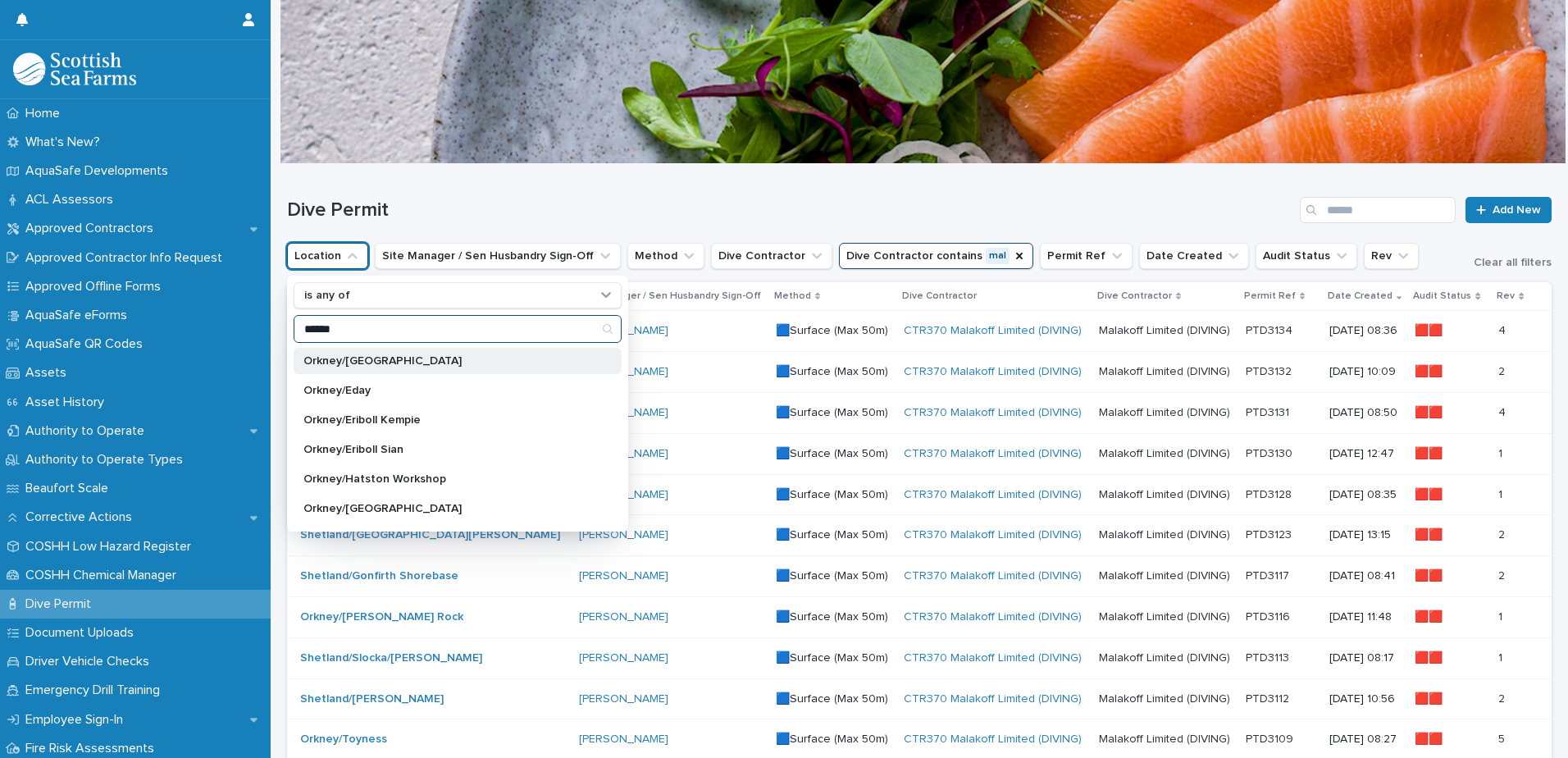
type input "******"
click at [395, 363] on p "Orkney/[GEOGRAPHIC_DATA]" at bounding box center [449, 360] width 292 height 11
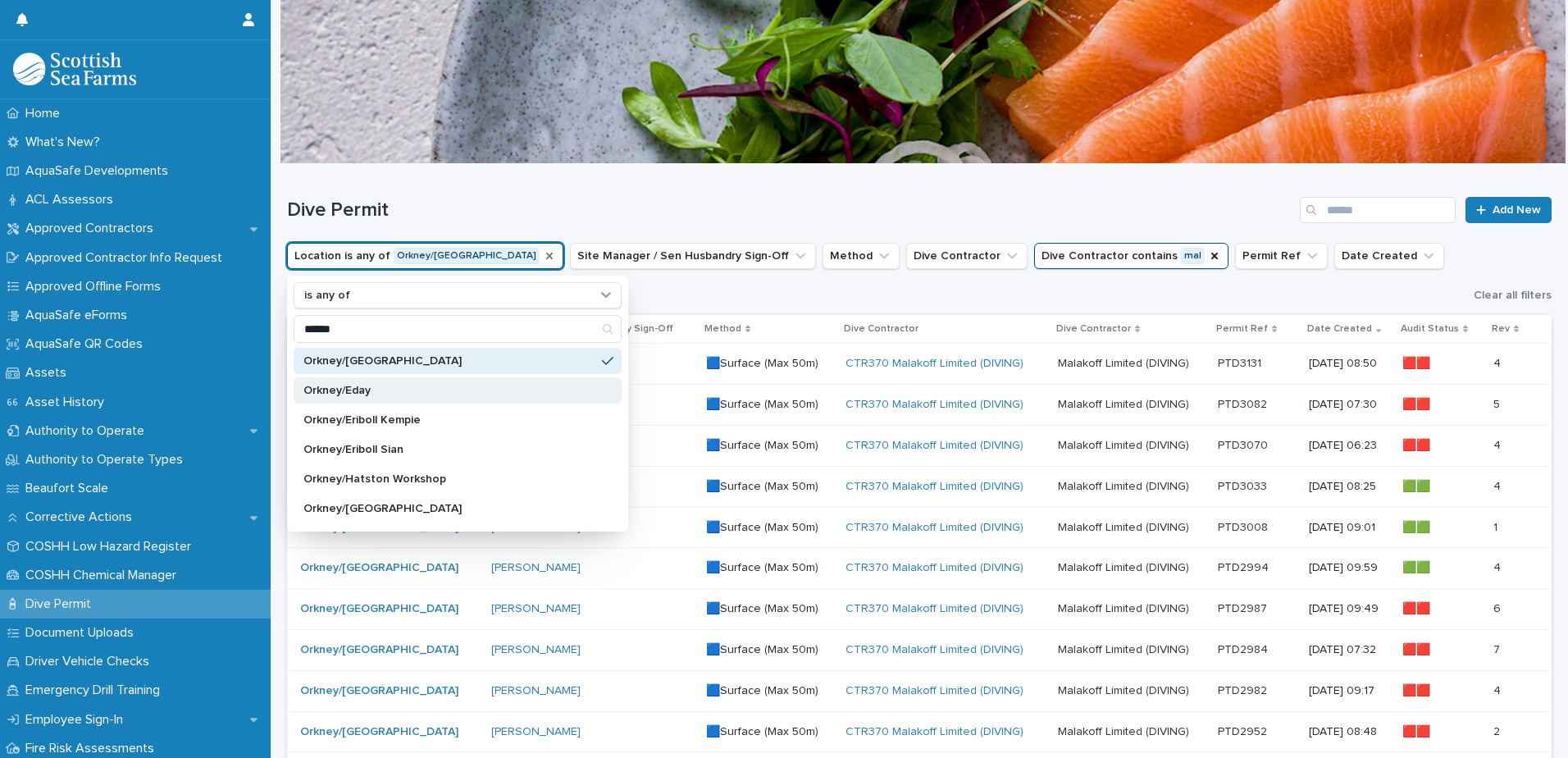
click at [401, 385] on p "Orkney/Eday" at bounding box center [449, 390] width 292 height 11
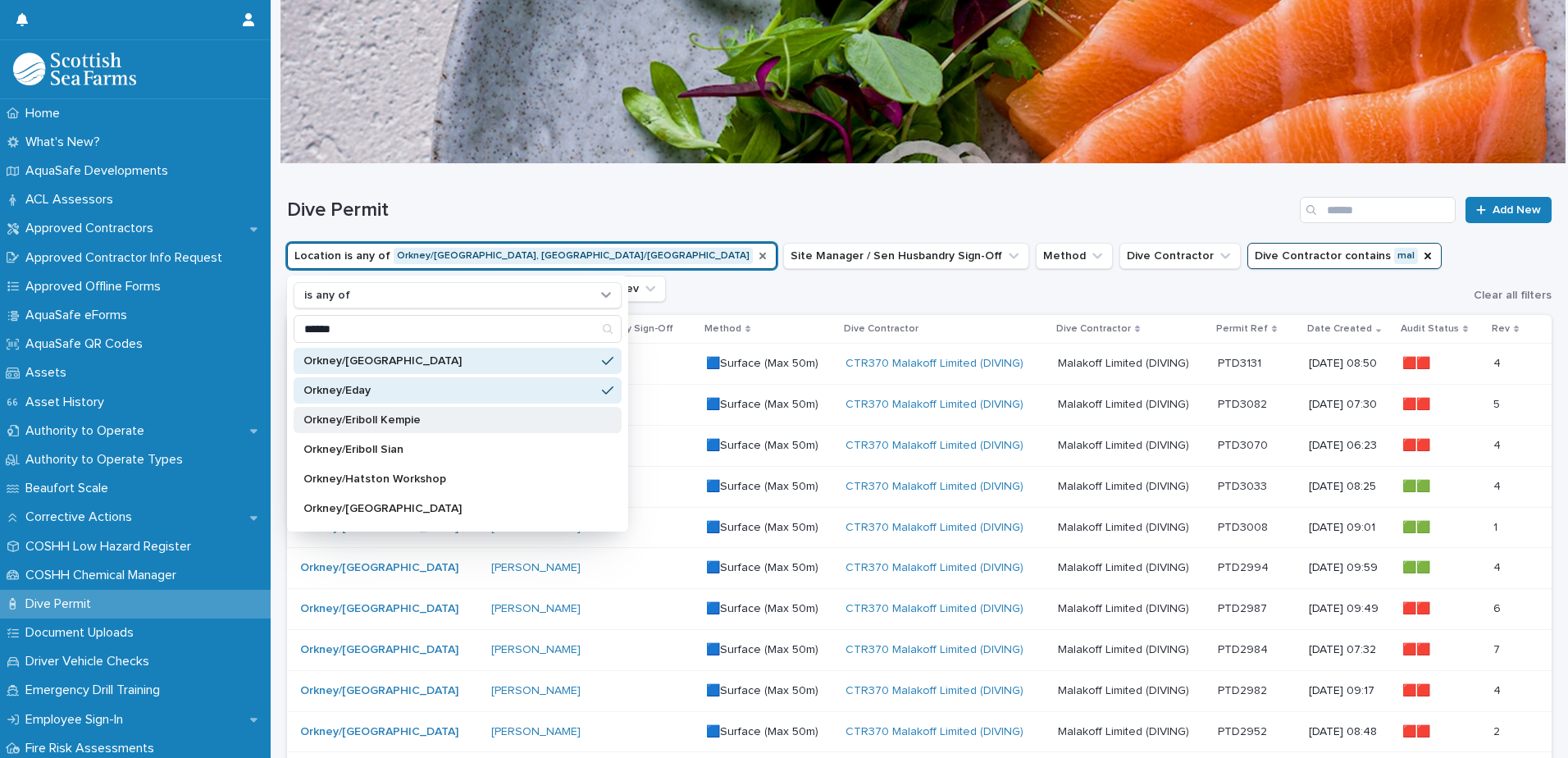
click at [413, 417] on p "Orkney/Eriboll Kempie" at bounding box center [449, 420] width 292 height 11
click at [415, 434] on p "Orkney/Eriboll Sian" at bounding box center [449, 449] width 292 height 11
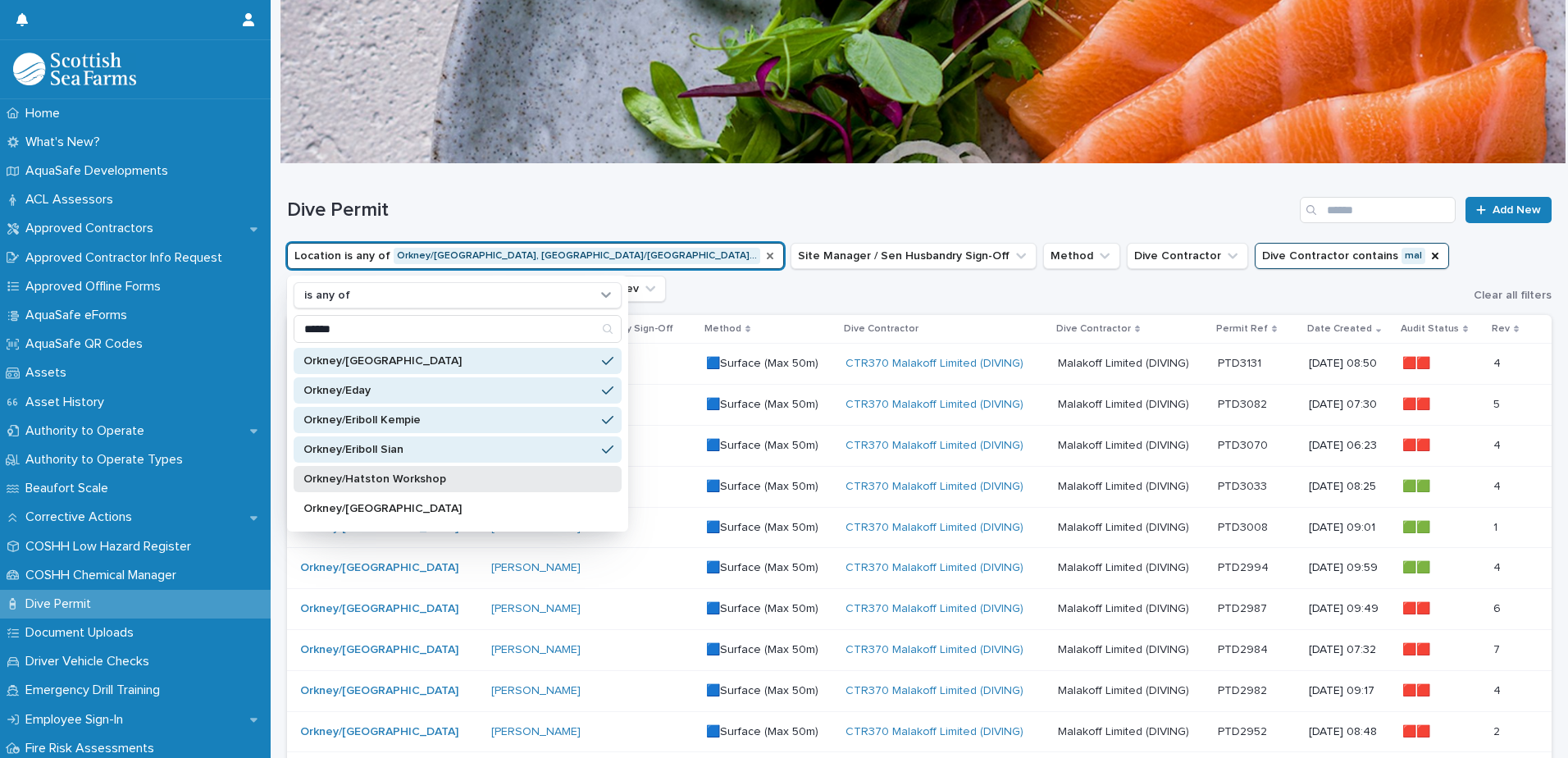
click at [416, 434] on p "Orkney/Hatston Workshop" at bounding box center [449, 479] width 292 height 11
click at [400, 434] on p "Orkney/[GEOGRAPHIC_DATA]" at bounding box center [449, 509] width 292 height 11
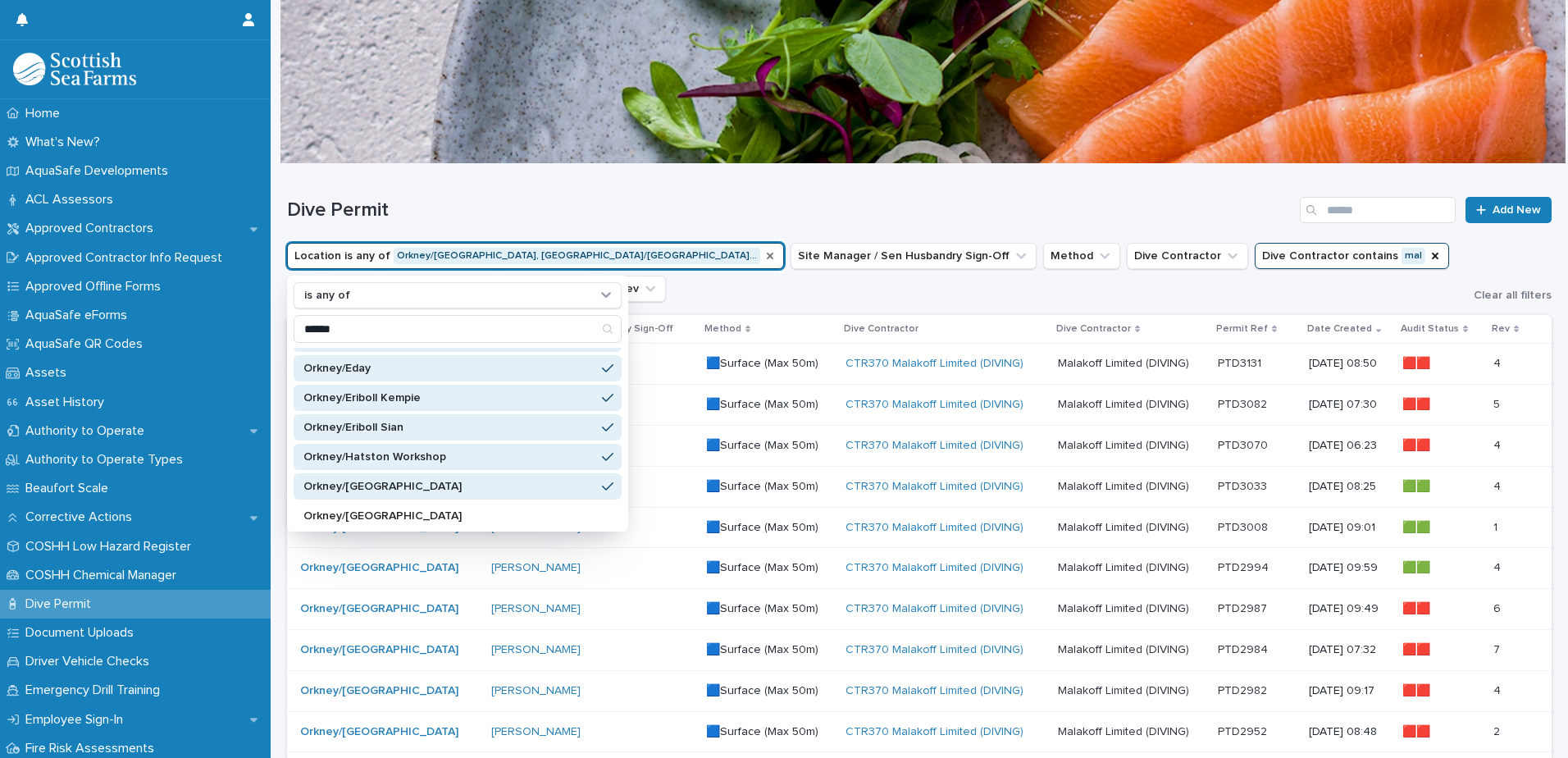
scroll to position [246, 0]
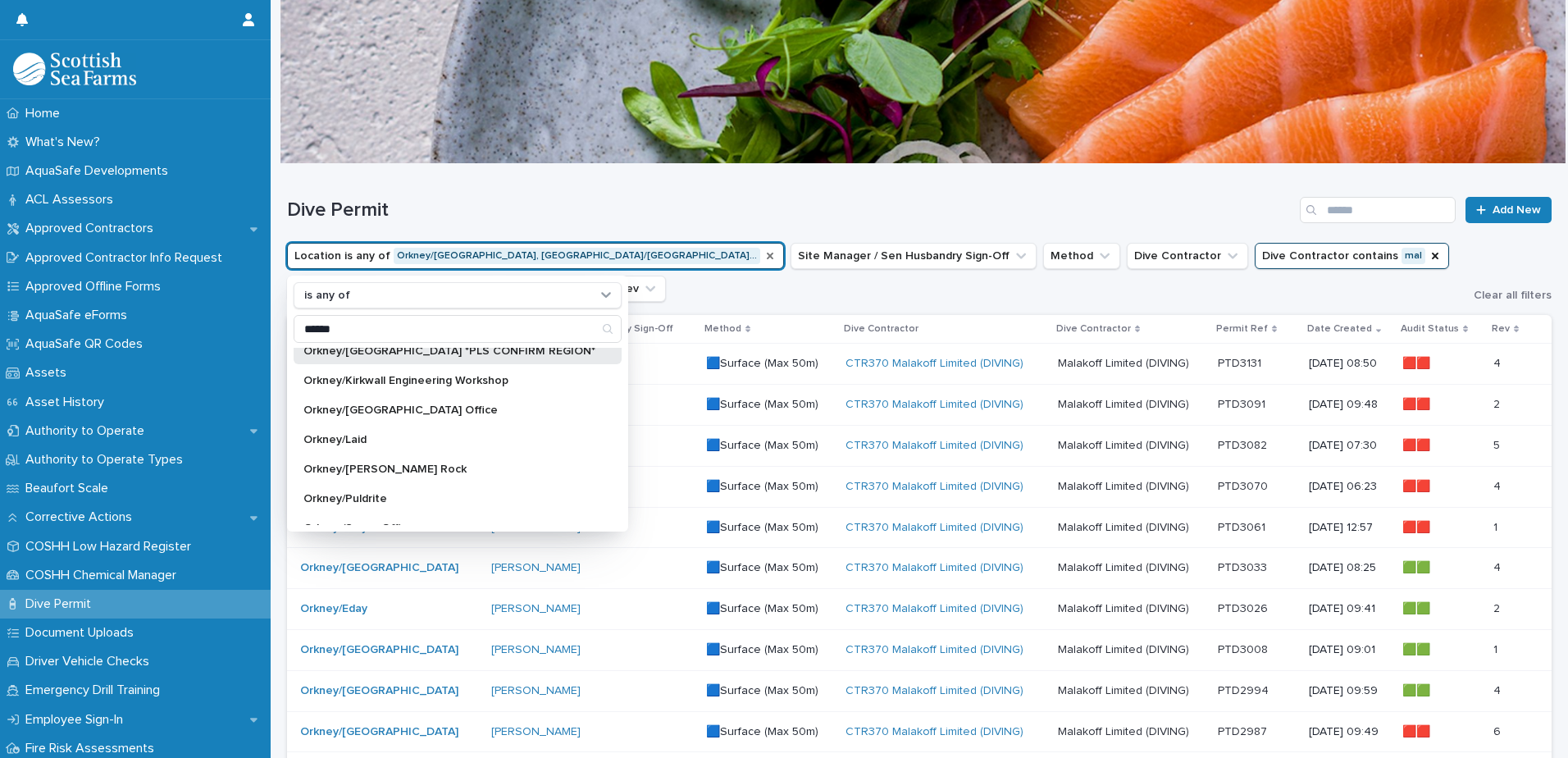
click at [436, 359] on div "Orkney/[GEOGRAPHIC_DATA] *PLS CONFIRM REGION*" at bounding box center [458, 351] width 328 height 26
click at [442, 384] on p "Orkney/Kirkwall Engineering Workshop" at bounding box center [449, 381] width 292 height 11
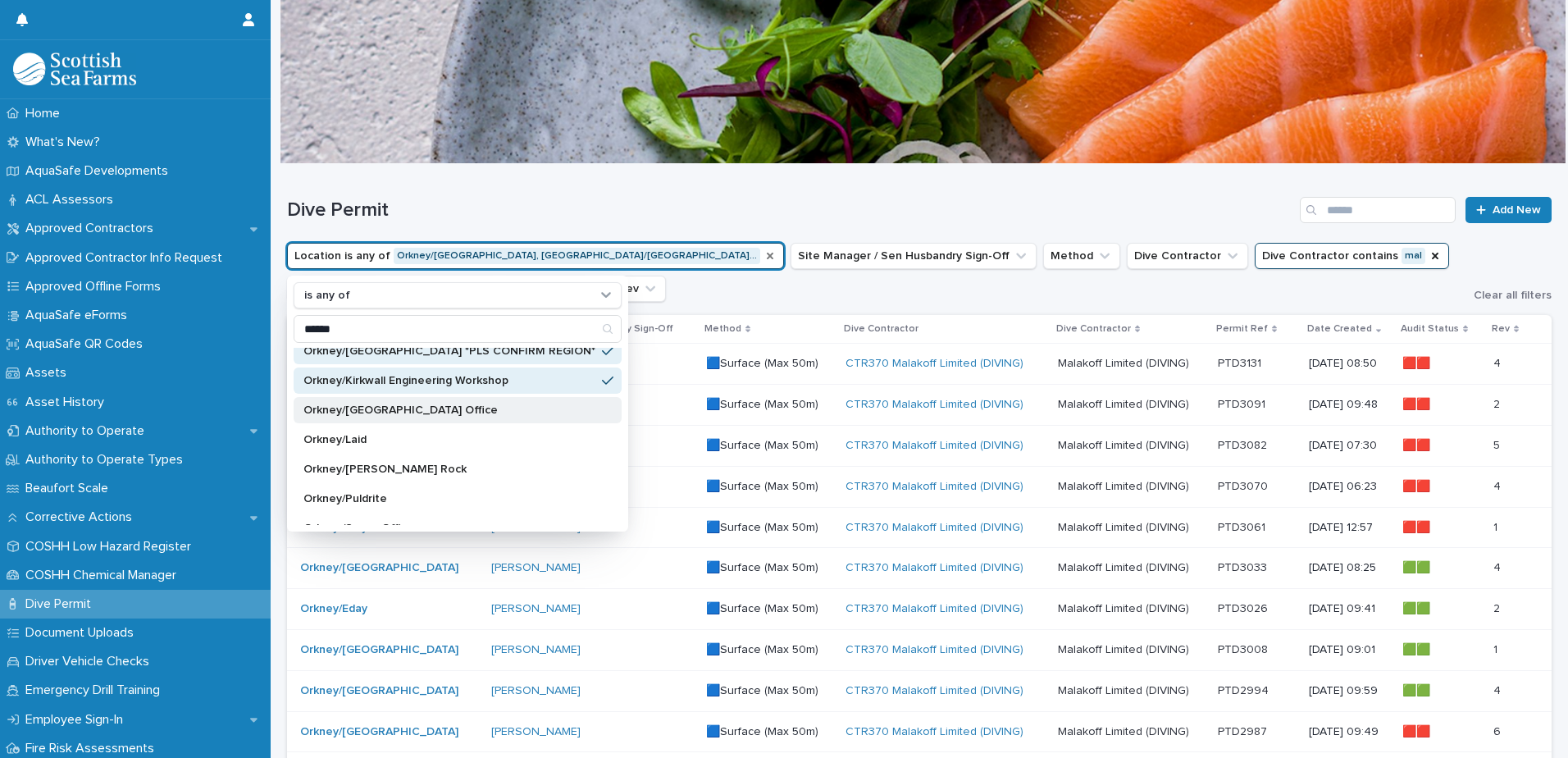
click at [423, 413] on p "Orkney/[GEOGRAPHIC_DATA] Office" at bounding box center [449, 410] width 292 height 11
click at [388, 434] on p "Orkney/Laid" at bounding box center [449, 439] width 292 height 11
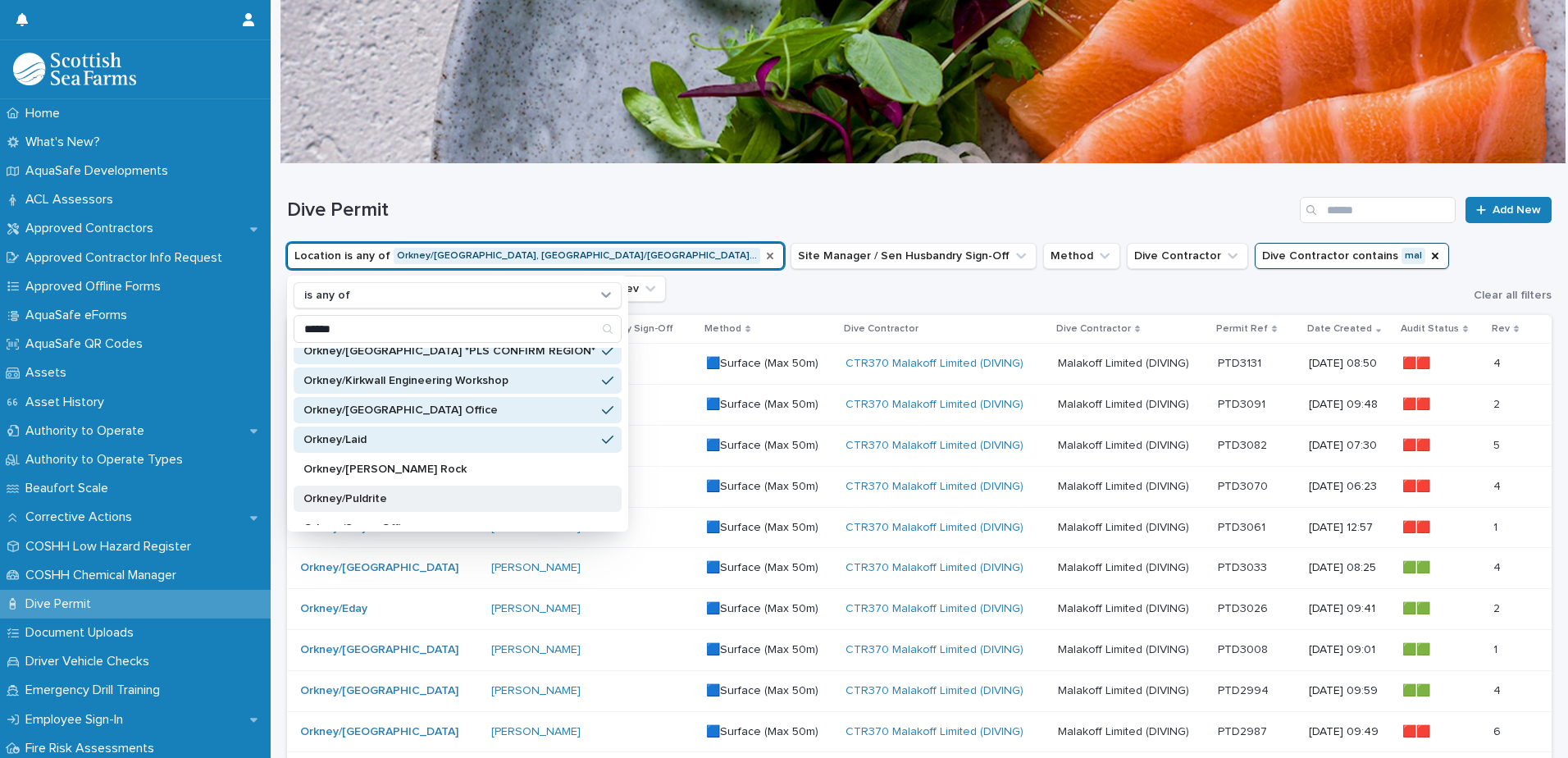
click at [404, 434] on p "Orkney/[PERSON_NAME] Rock" at bounding box center [449, 469] width 292 height 11
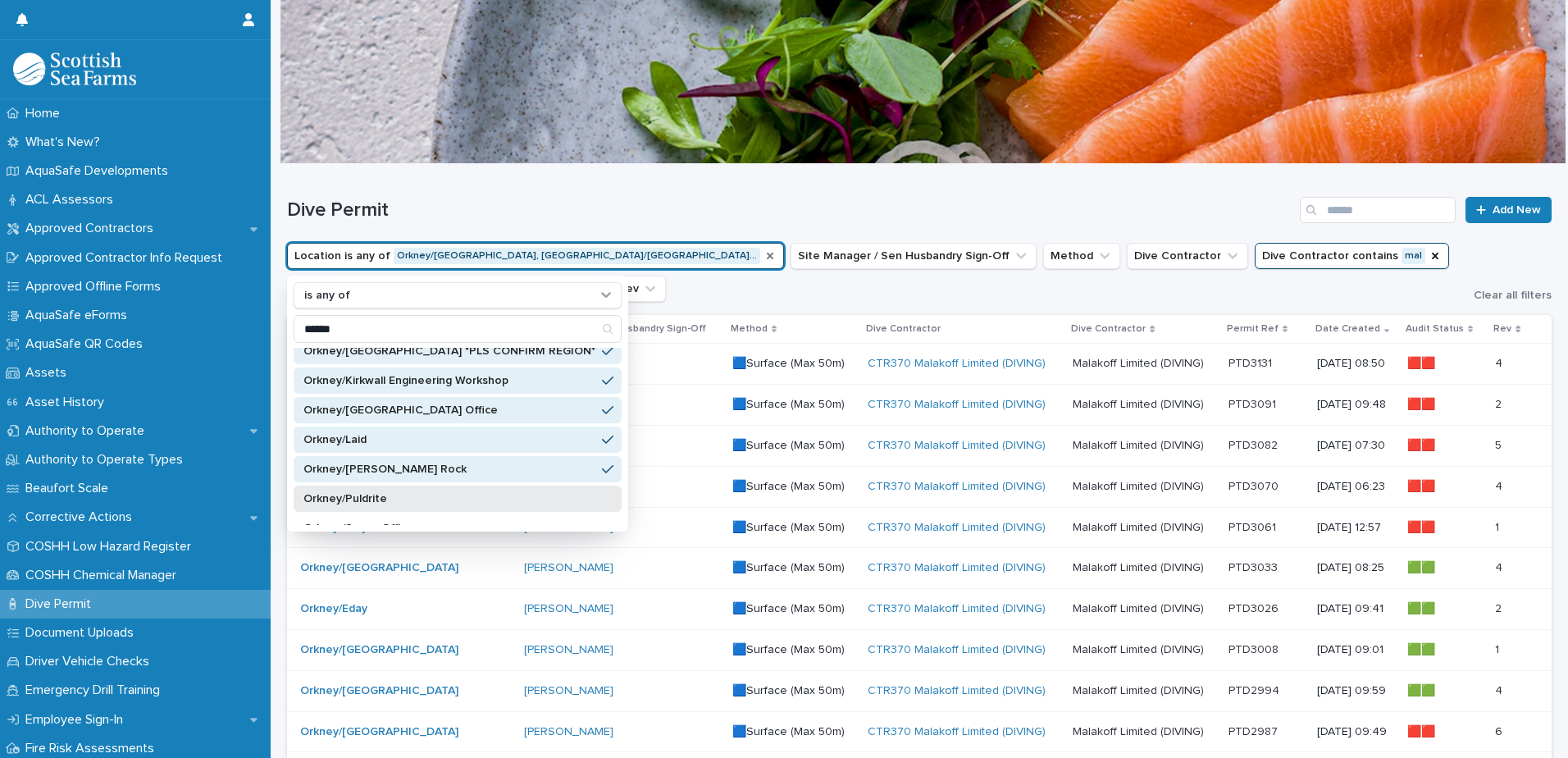
click at [397, 434] on p "Orkney/Puldrite" at bounding box center [449, 499] width 292 height 11
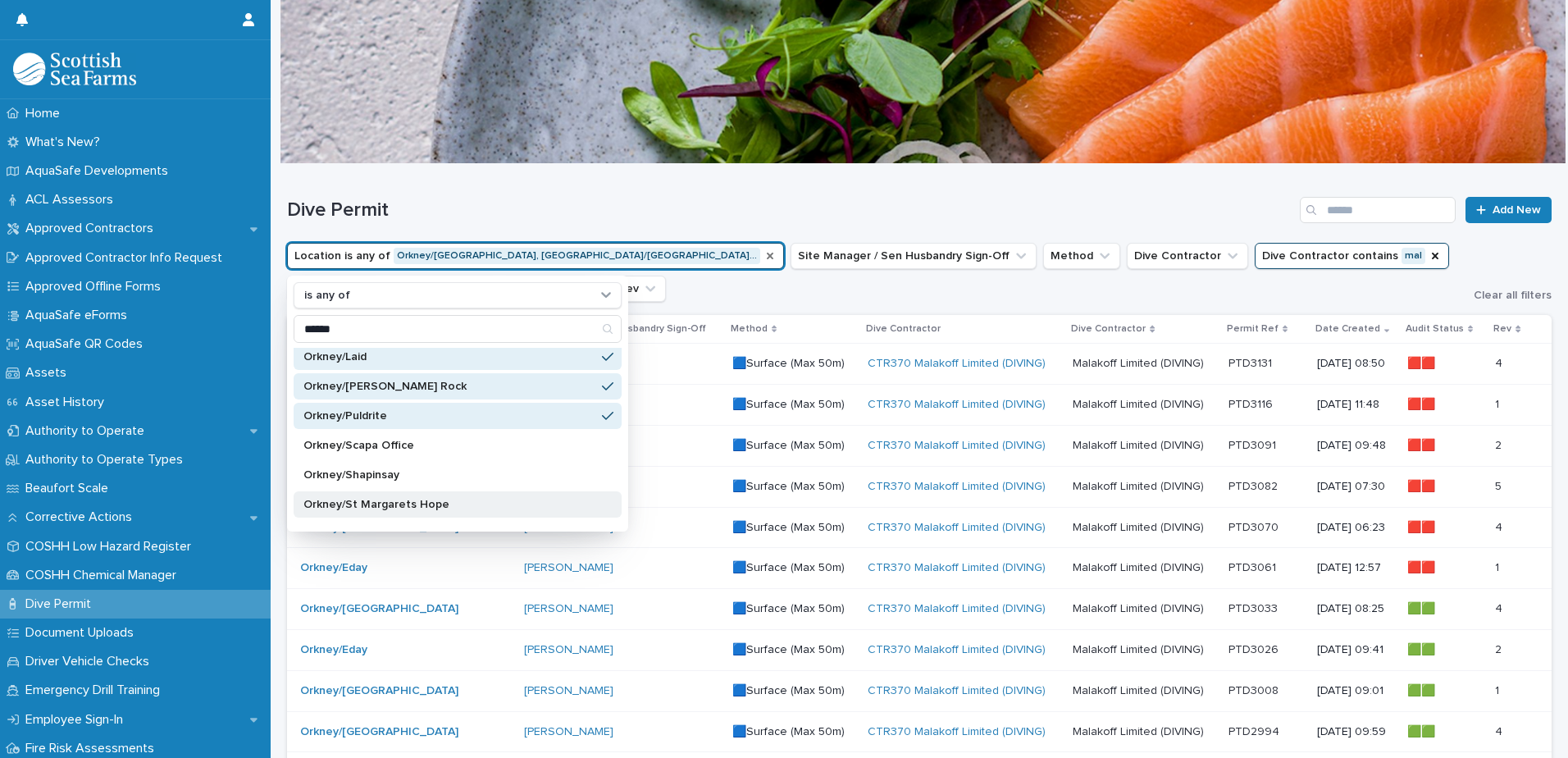
scroll to position [328, 0]
click at [468, 434] on p "Orkney/Scapa Office" at bounding box center [449, 446] width 292 height 11
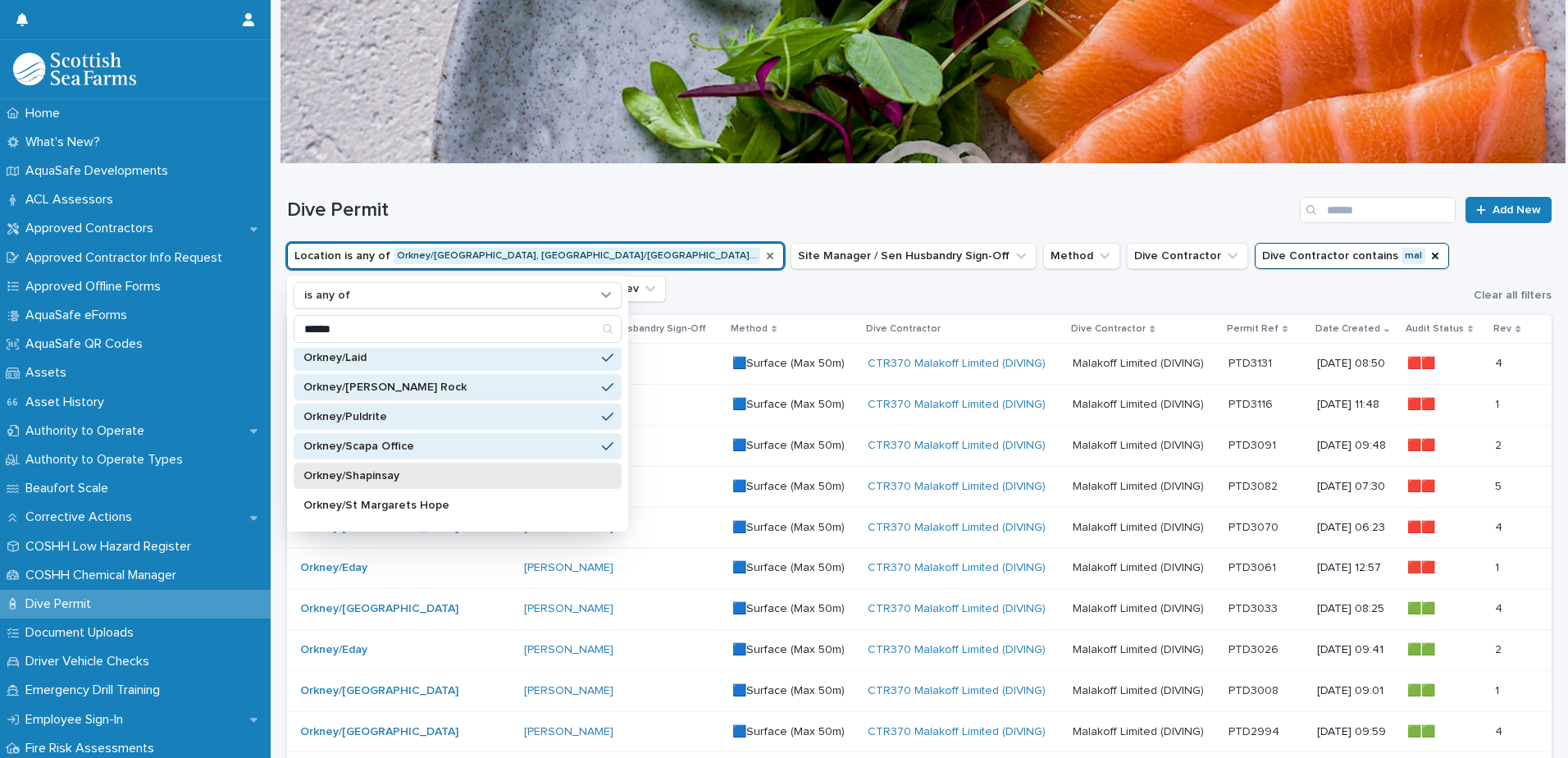
click at [464, 434] on p "Orkney/Shapinsay" at bounding box center [449, 475] width 292 height 11
click at [460, 434] on p "Orkney/St Margarets Hope" at bounding box center [449, 505] width 292 height 11
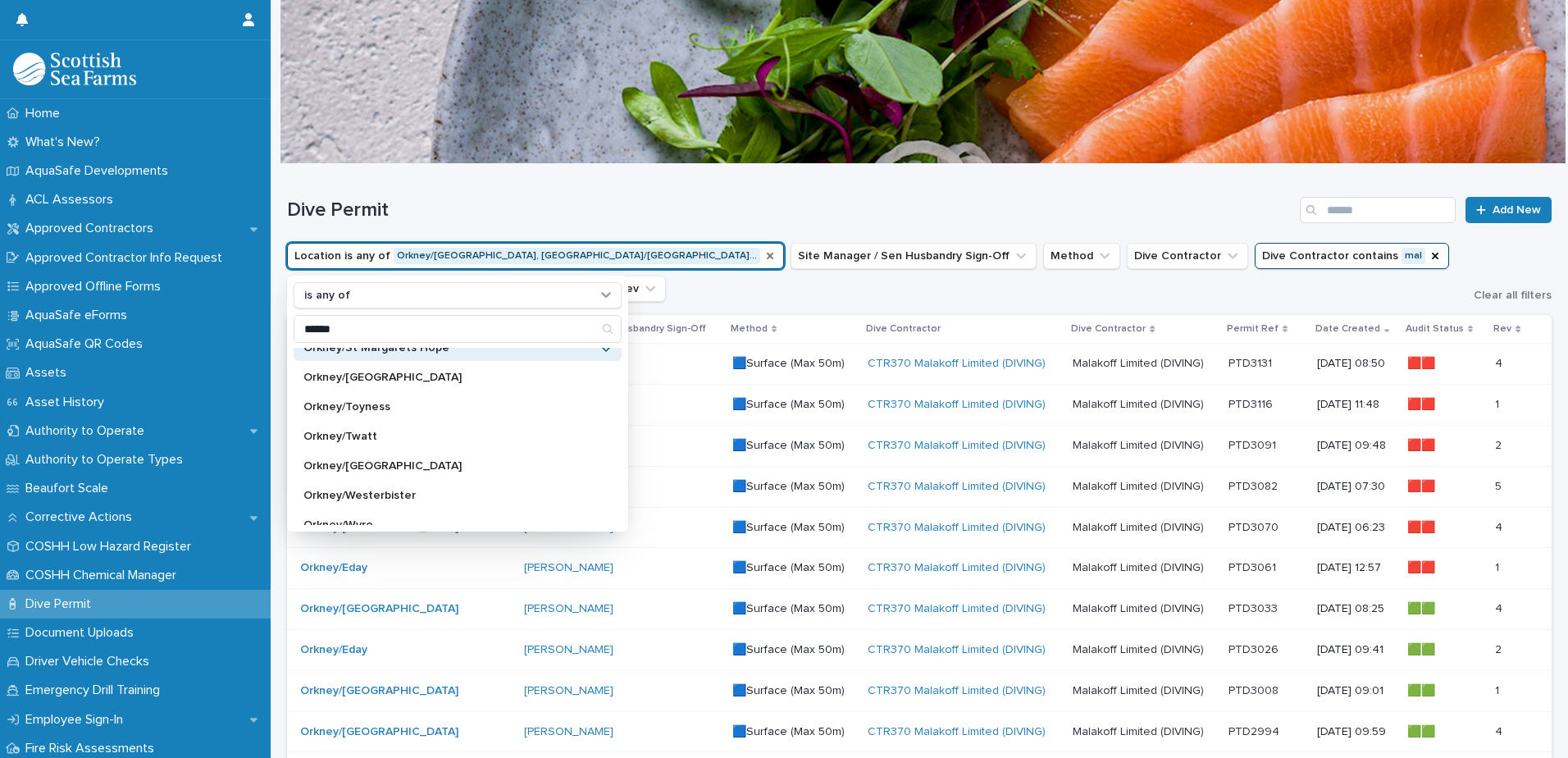
scroll to position [492, 0]
click at [473, 360] on div "Orkney/[GEOGRAPHIC_DATA]" at bounding box center [458, 371] width 328 height 26
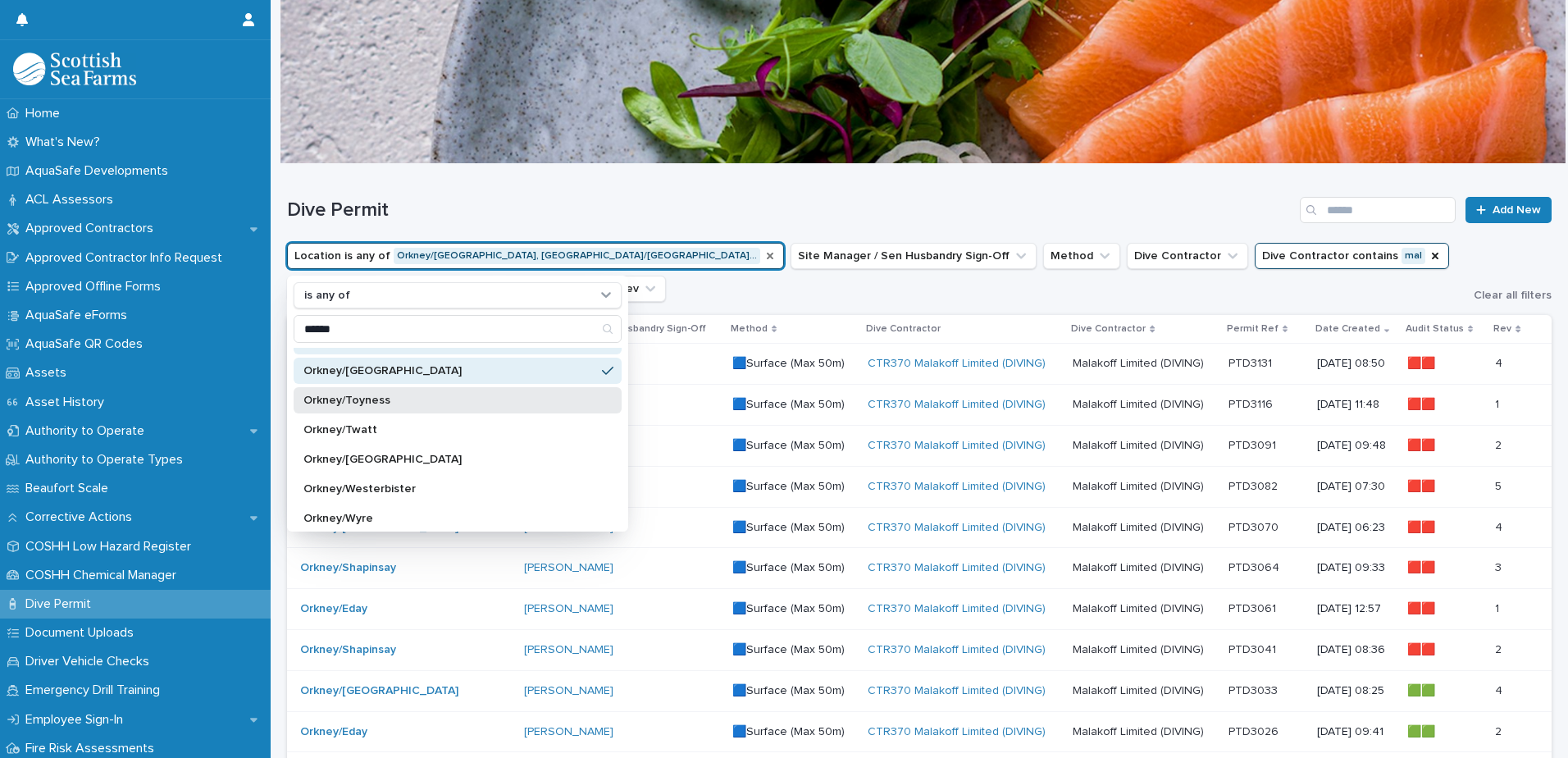
click at [472, 403] on p "Orkney/Toyness" at bounding box center [449, 400] width 292 height 11
click at [471, 434] on p "Orkney/Twatt" at bounding box center [449, 430] width 292 height 11
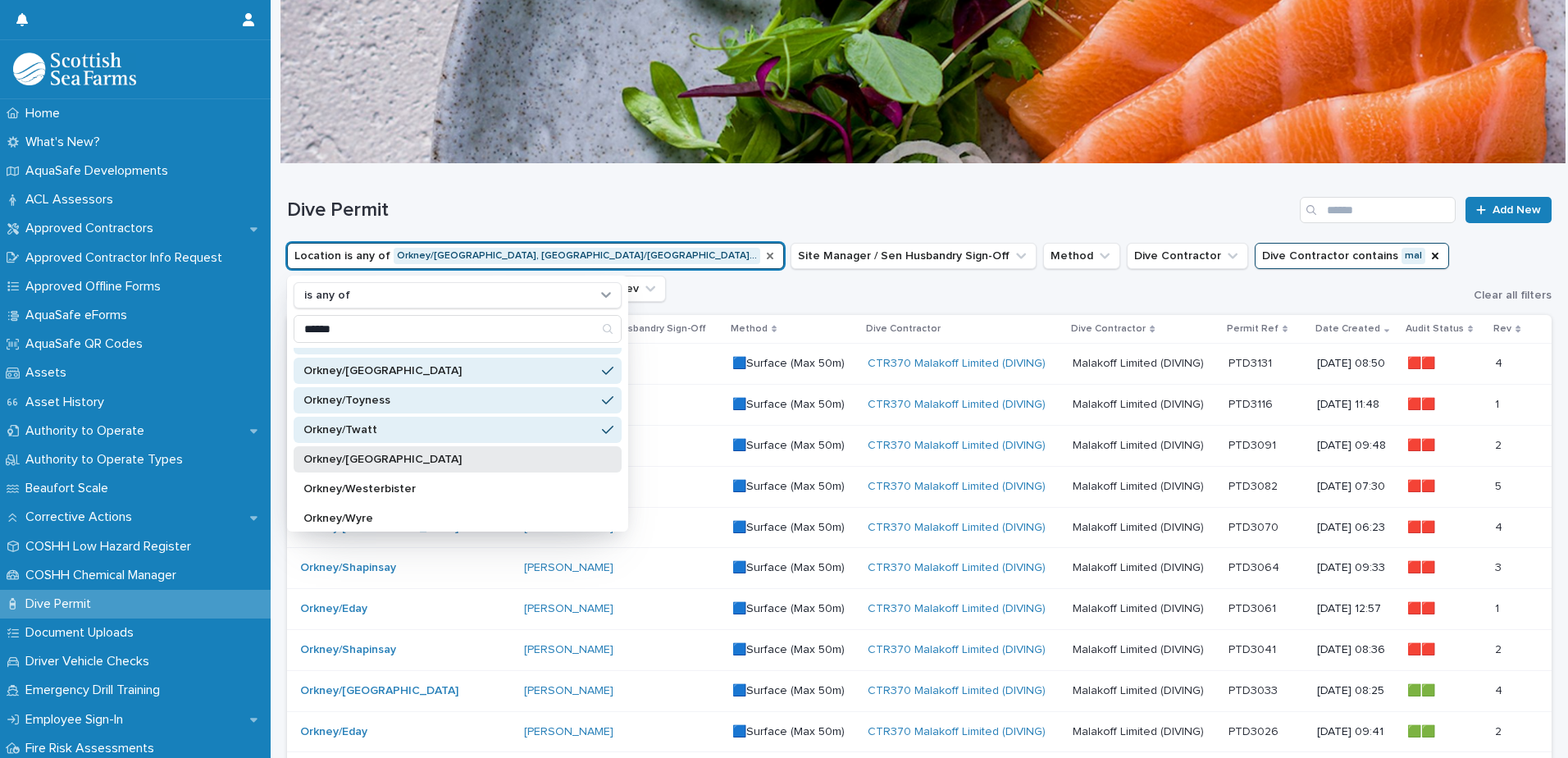
click at [473, 434] on p "Orkney/[GEOGRAPHIC_DATA]" at bounding box center [449, 459] width 292 height 11
click at [468, 434] on p "Orkney/Westerbister" at bounding box center [449, 488] width 292 height 11
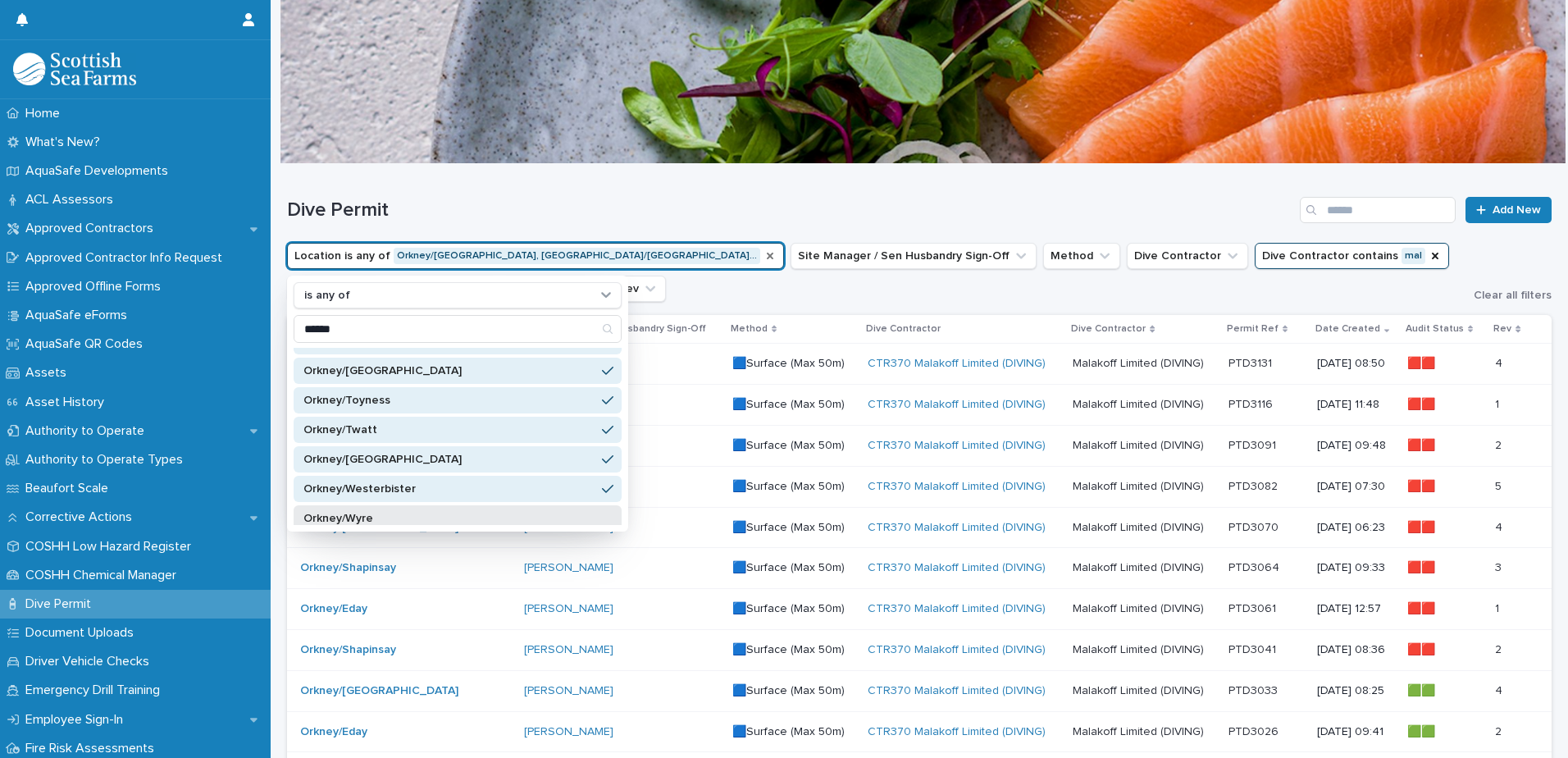
click at [468, 434] on p "Orkney/Wyre" at bounding box center [449, 518] width 292 height 11
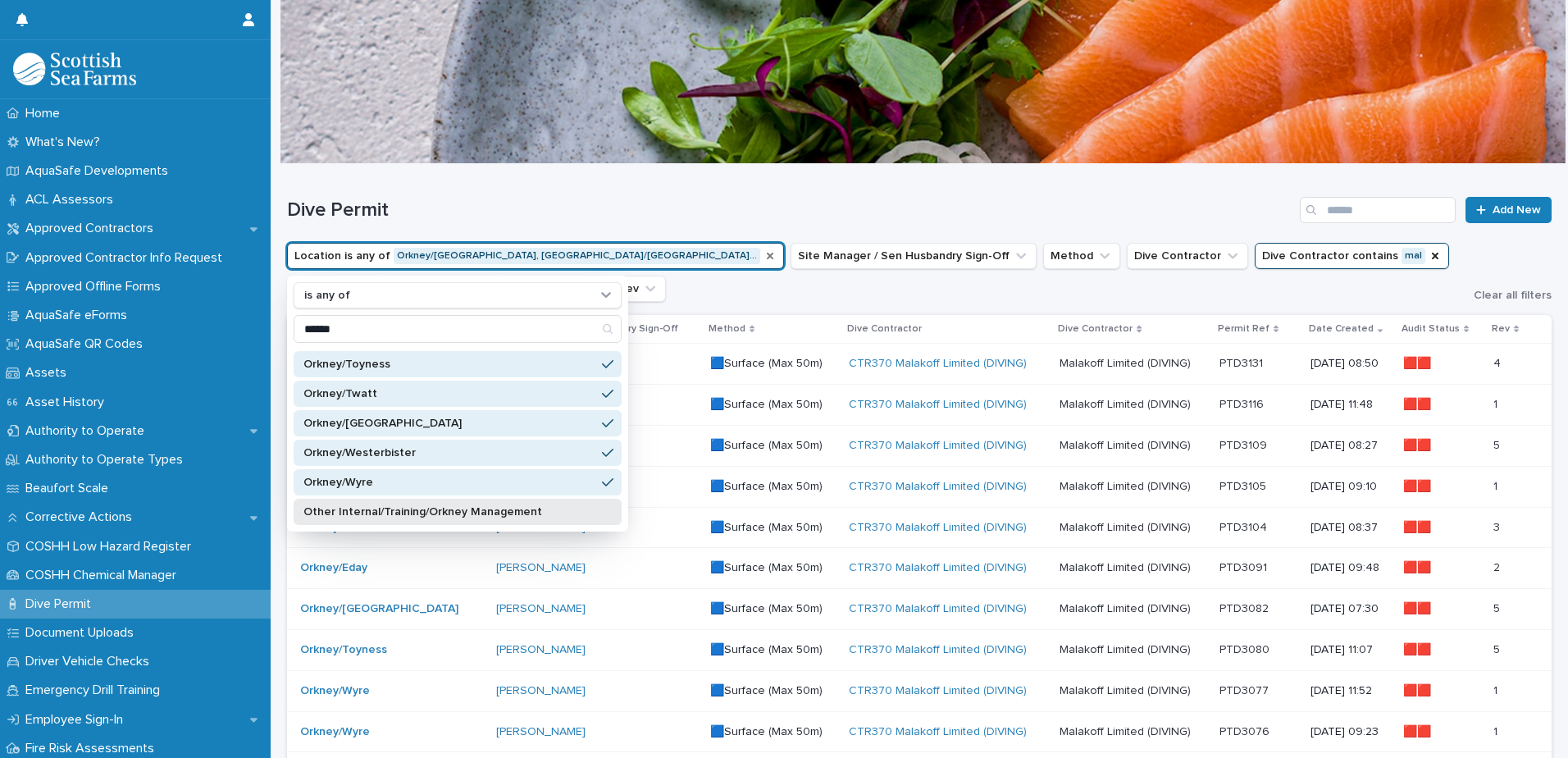
click at [465, 434] on p "Other Internal/Training/Orkney Management" at bounding box center [449, 512] width 292 height 11
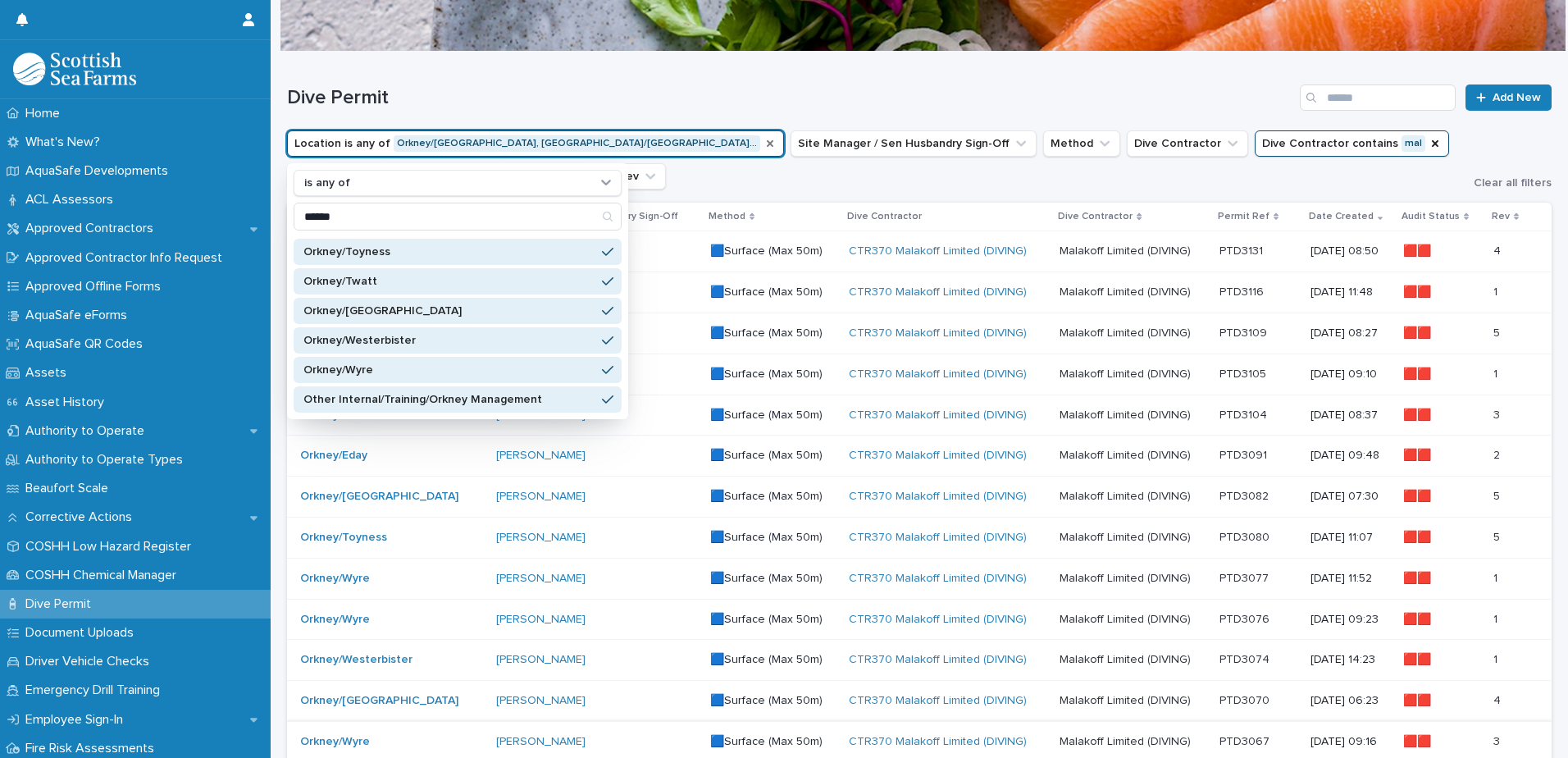
scroll to position [328, 0]
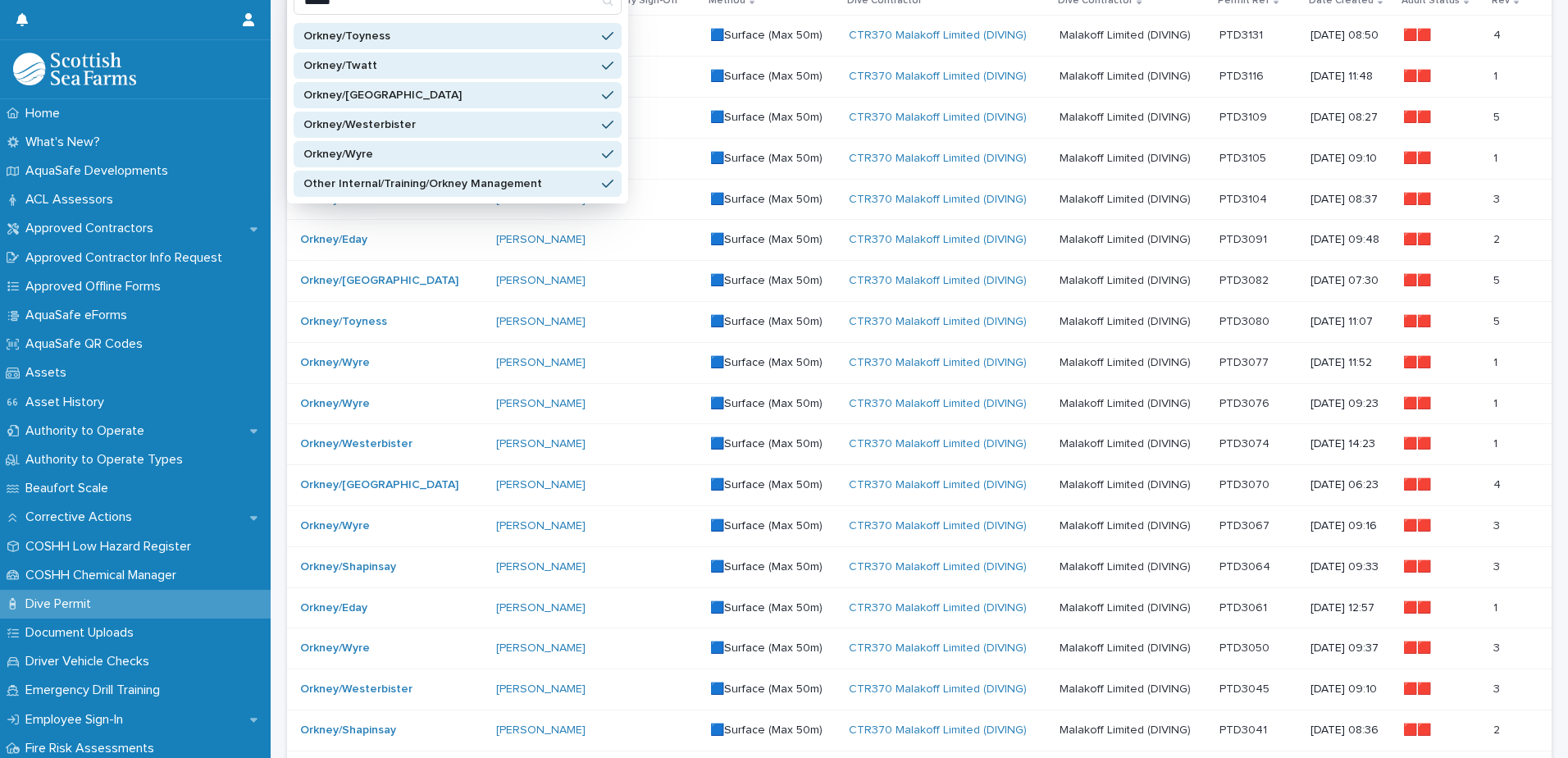
click at [1013, 360] on p "23/7/2025 11:52" at bounding box center [1350, 362] width 80 height 14
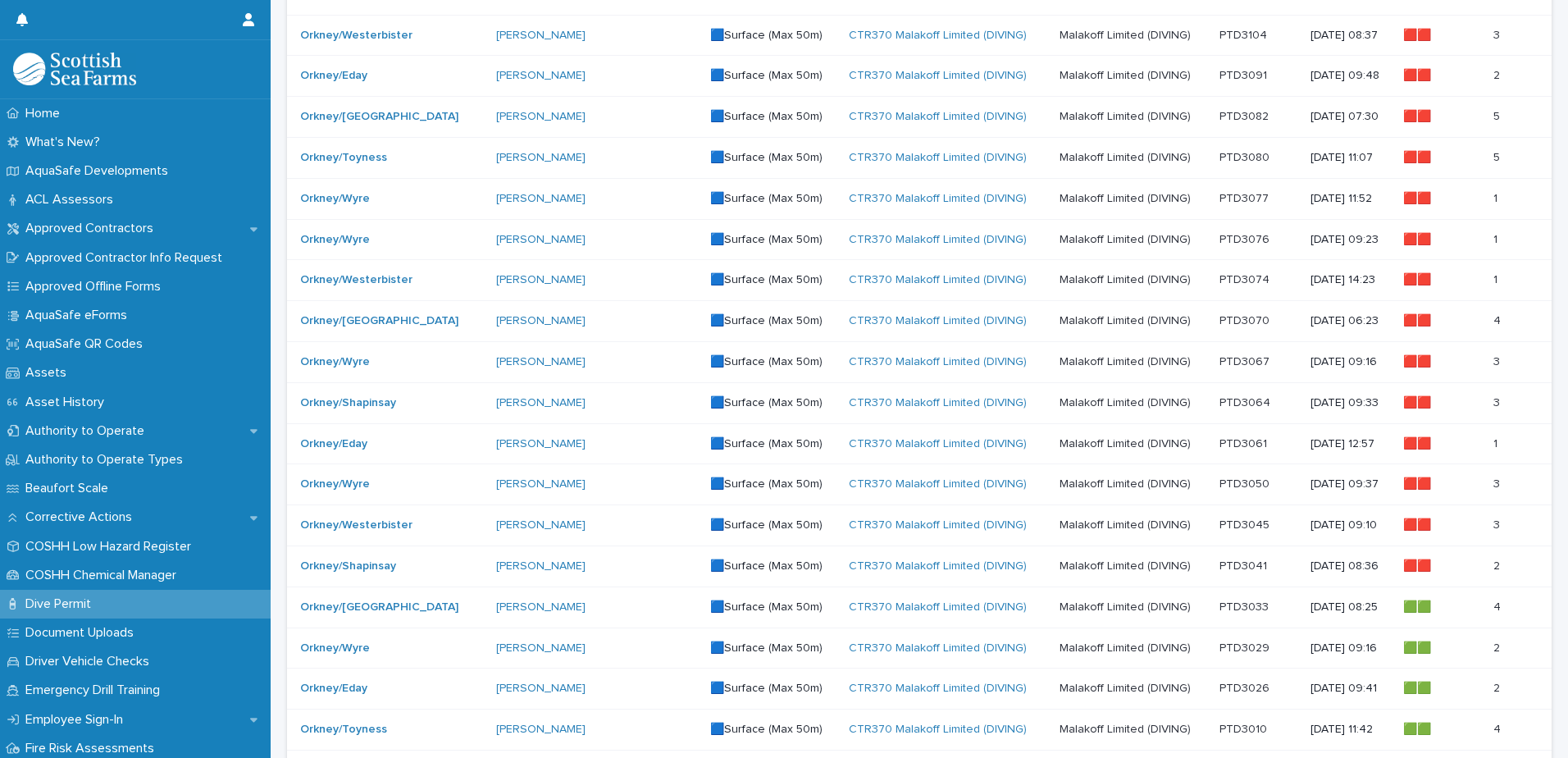
scroll to position [963, 0]
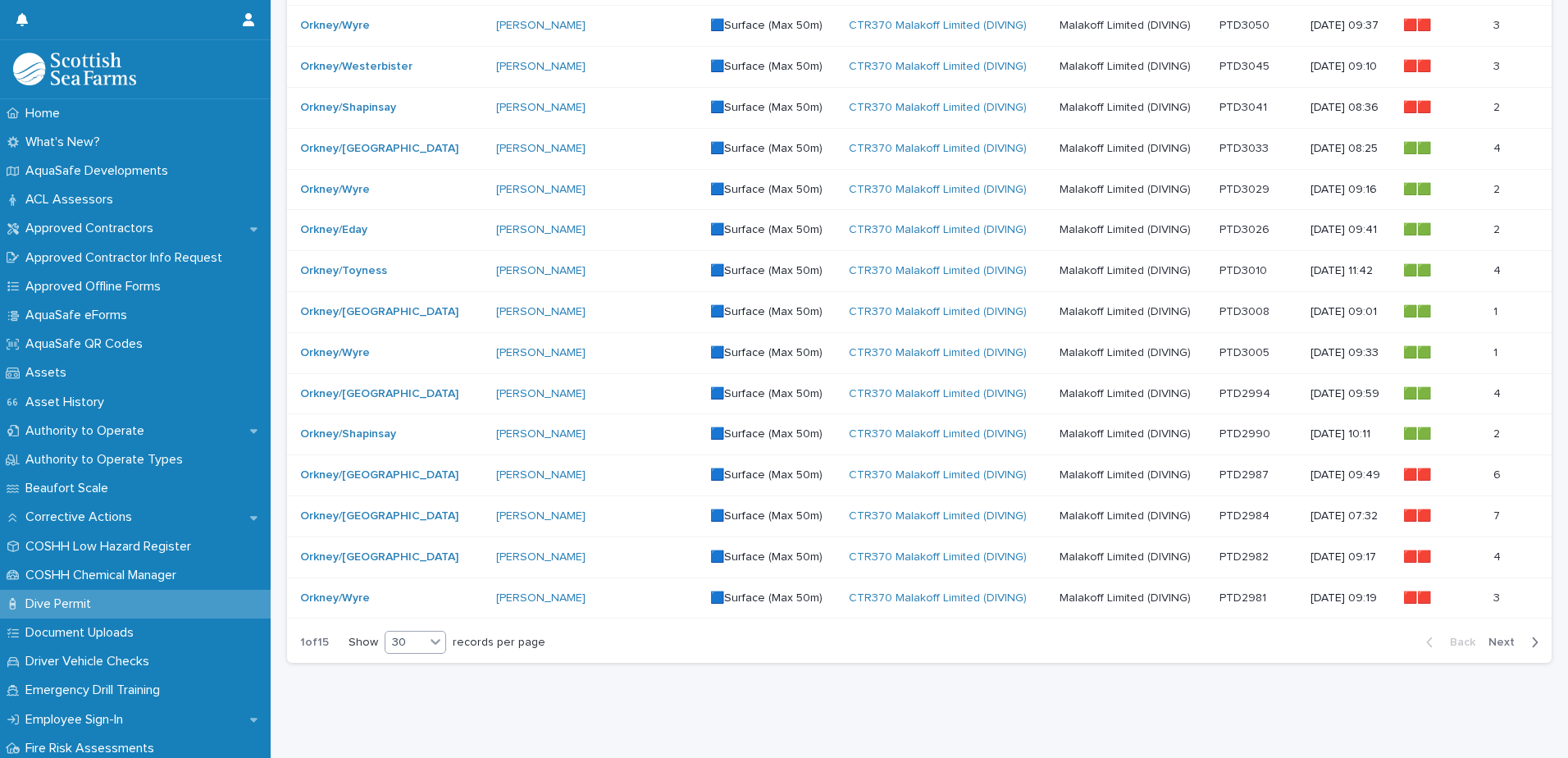
click at [436, 434] on icon at bounding box center [436, 642] width 10 height 6
click at [1013, 434] on span "Next" at bounding box center [1507, 642] width 36 height 11
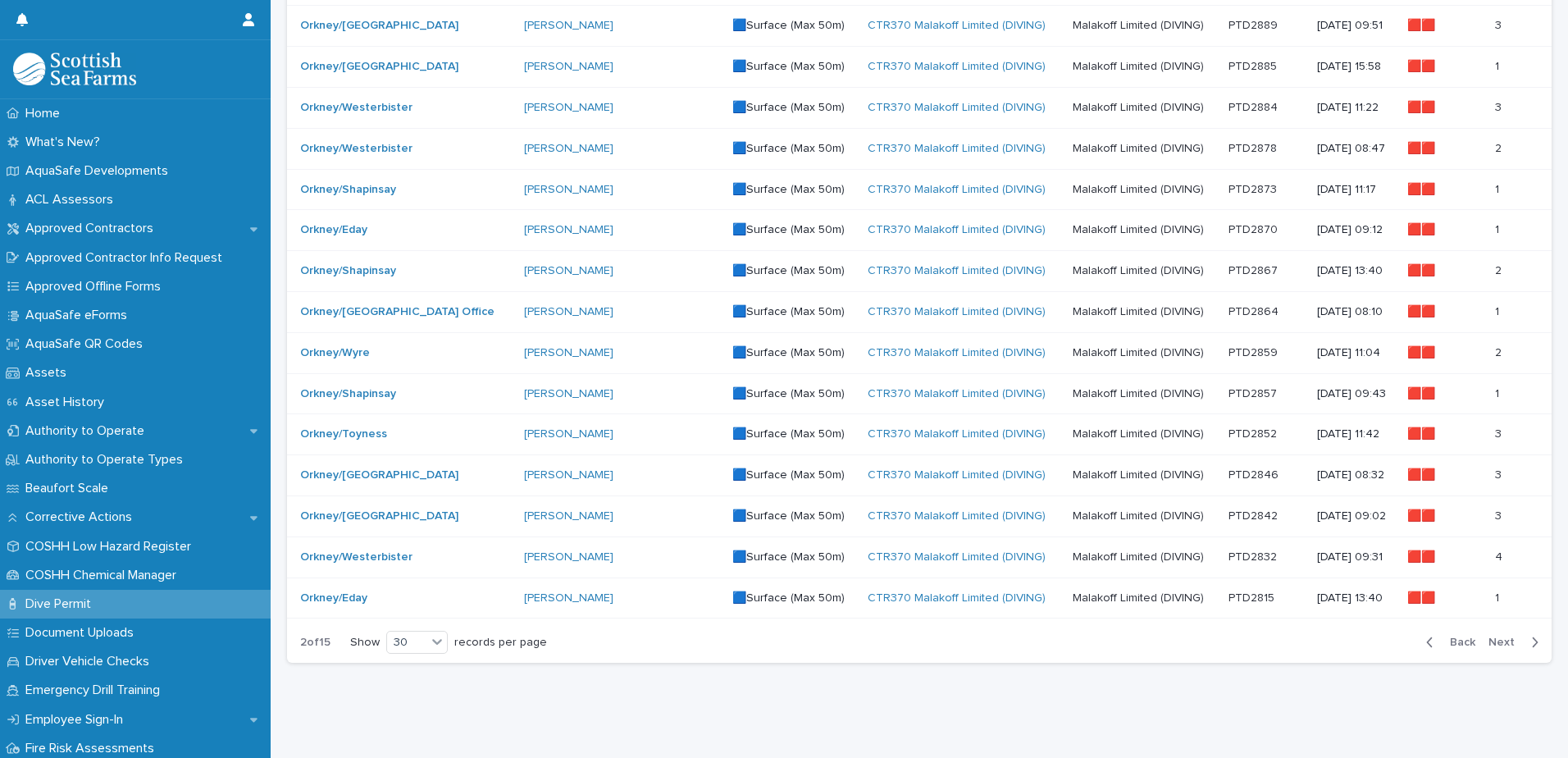
click at [1013, 434] on span "Next" at bounding box center [1507, 642] width 36 height 11
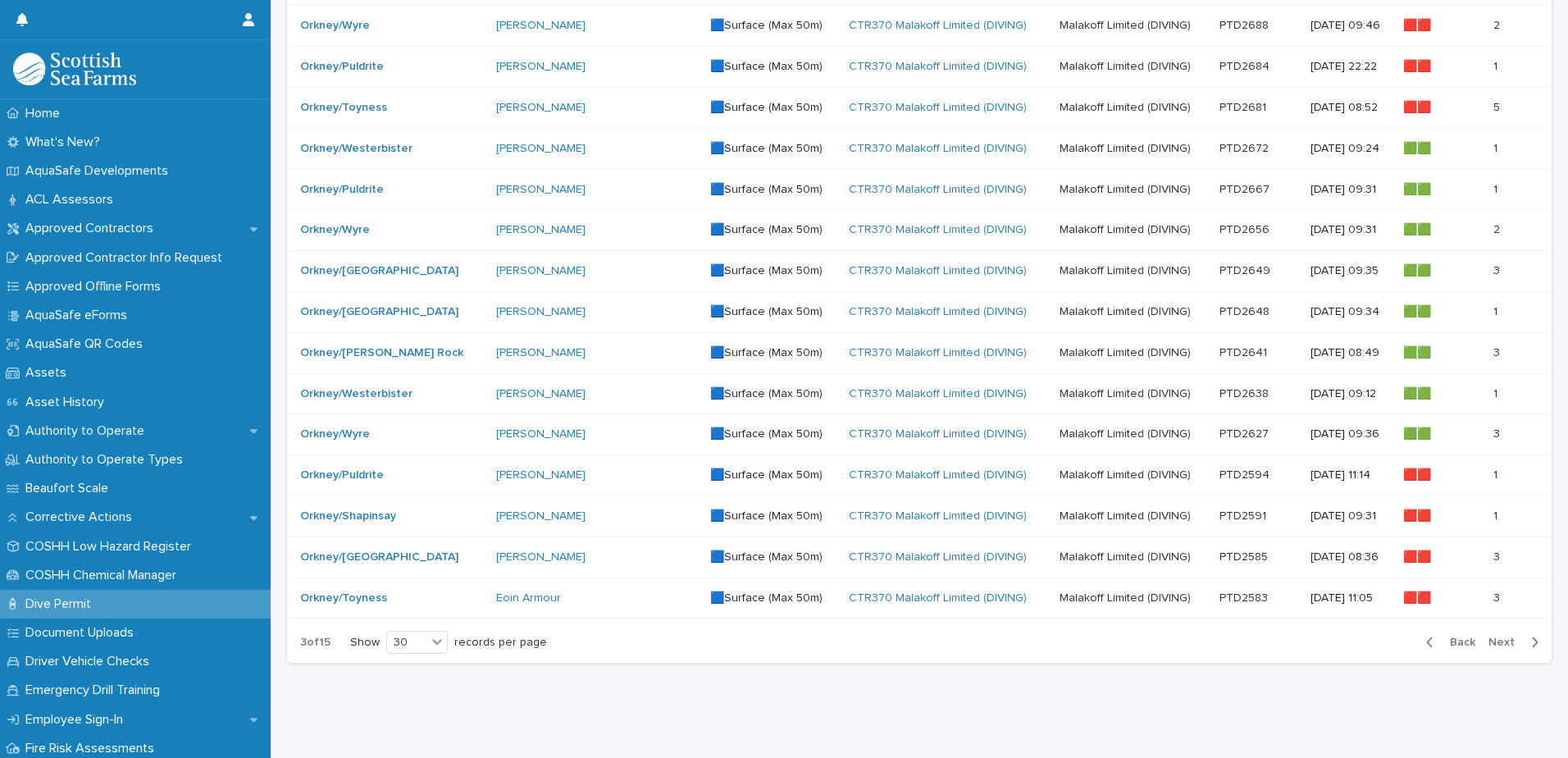
click at [1013, 434] on span "Back" at bounding box center [1458, 642] width 35 height 11
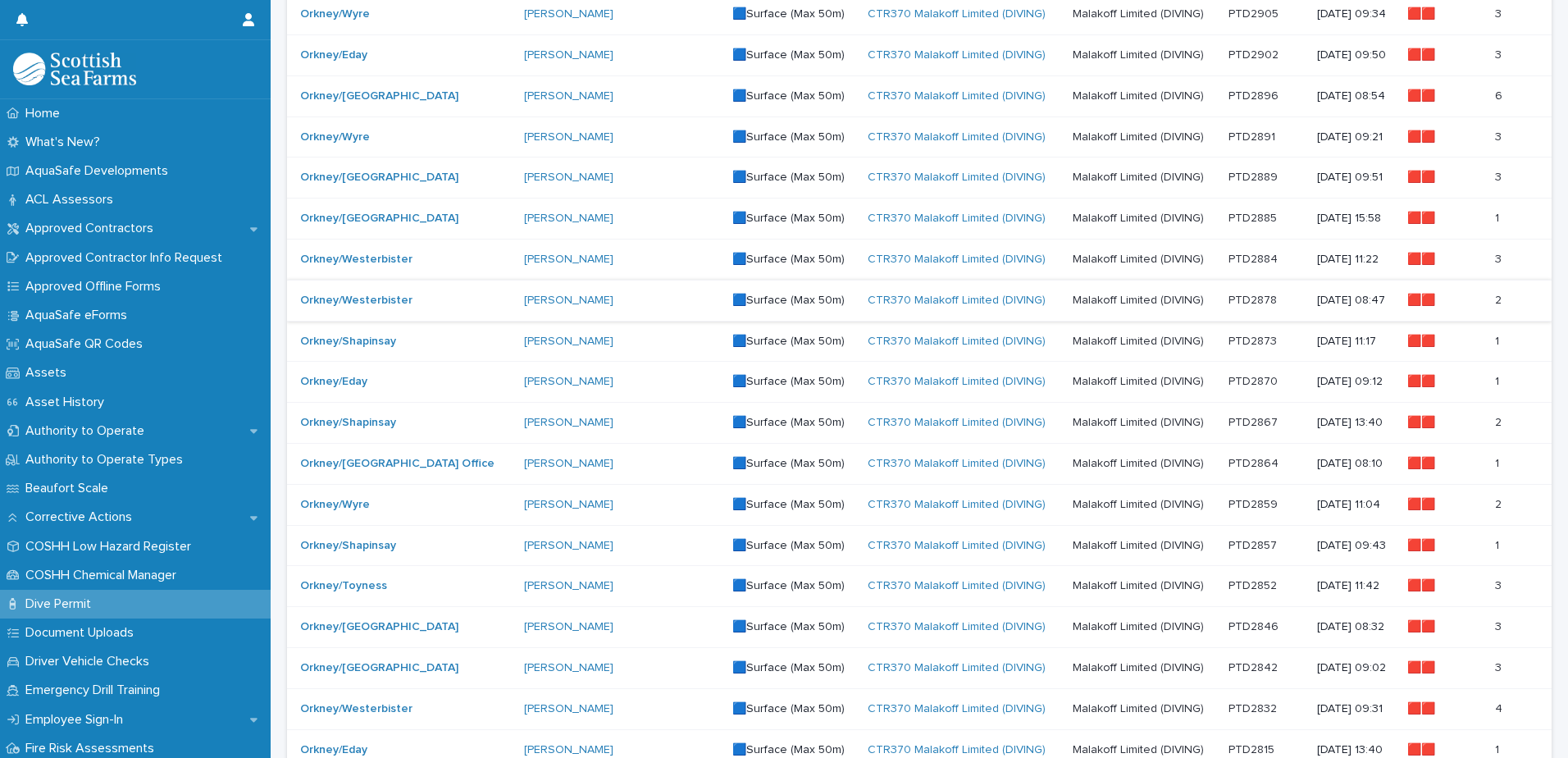
scroll to position [903, 0]
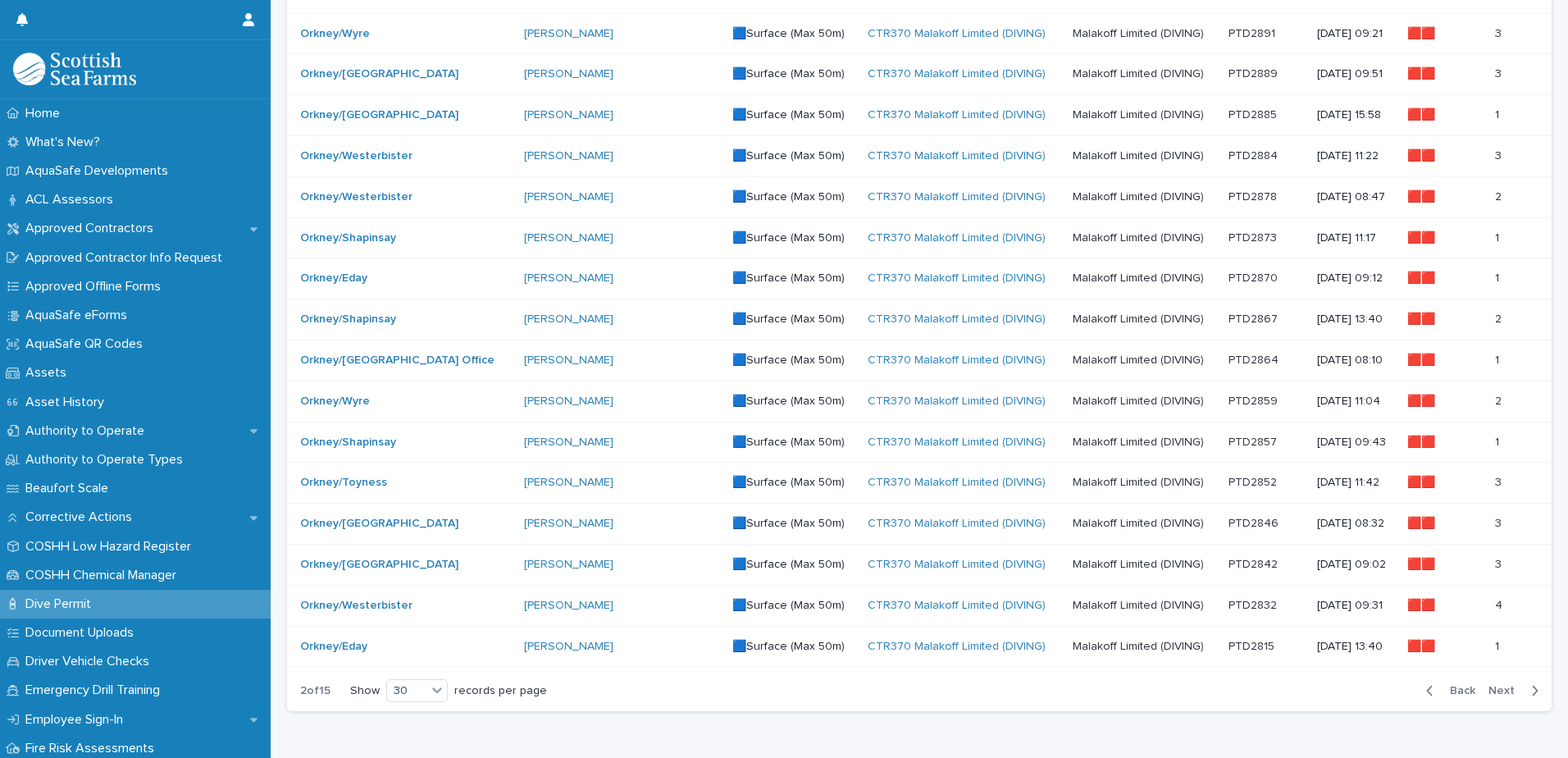
click at [1013, 434] on span "Back" at bounding box center [1458, 690] width 35 height 11
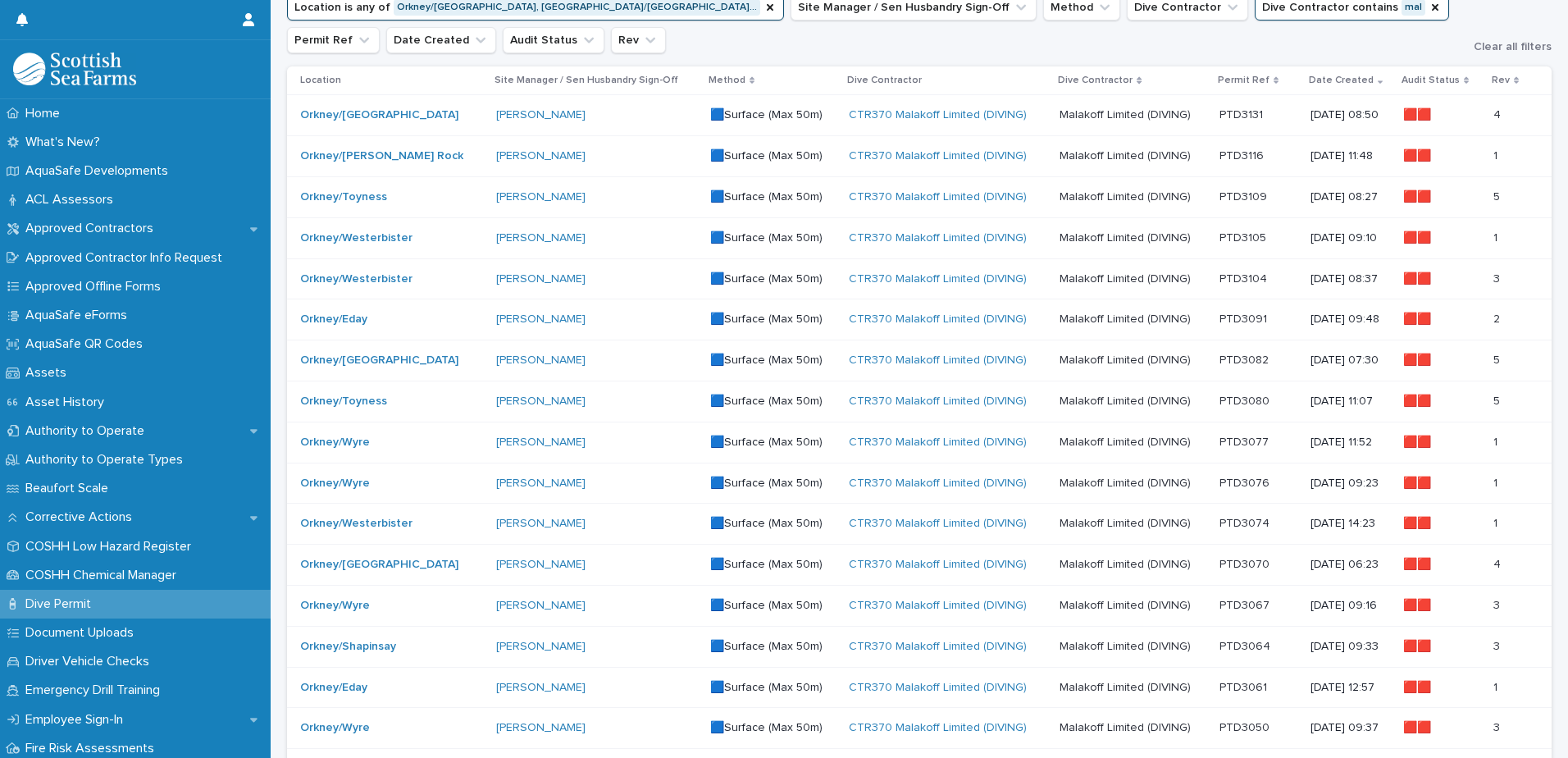
scroll to position [246, 0]
click at [1013, 118] on p "Malakoff Limited (DIVING)" at bounding box center [1127, 116] width 134 height 18
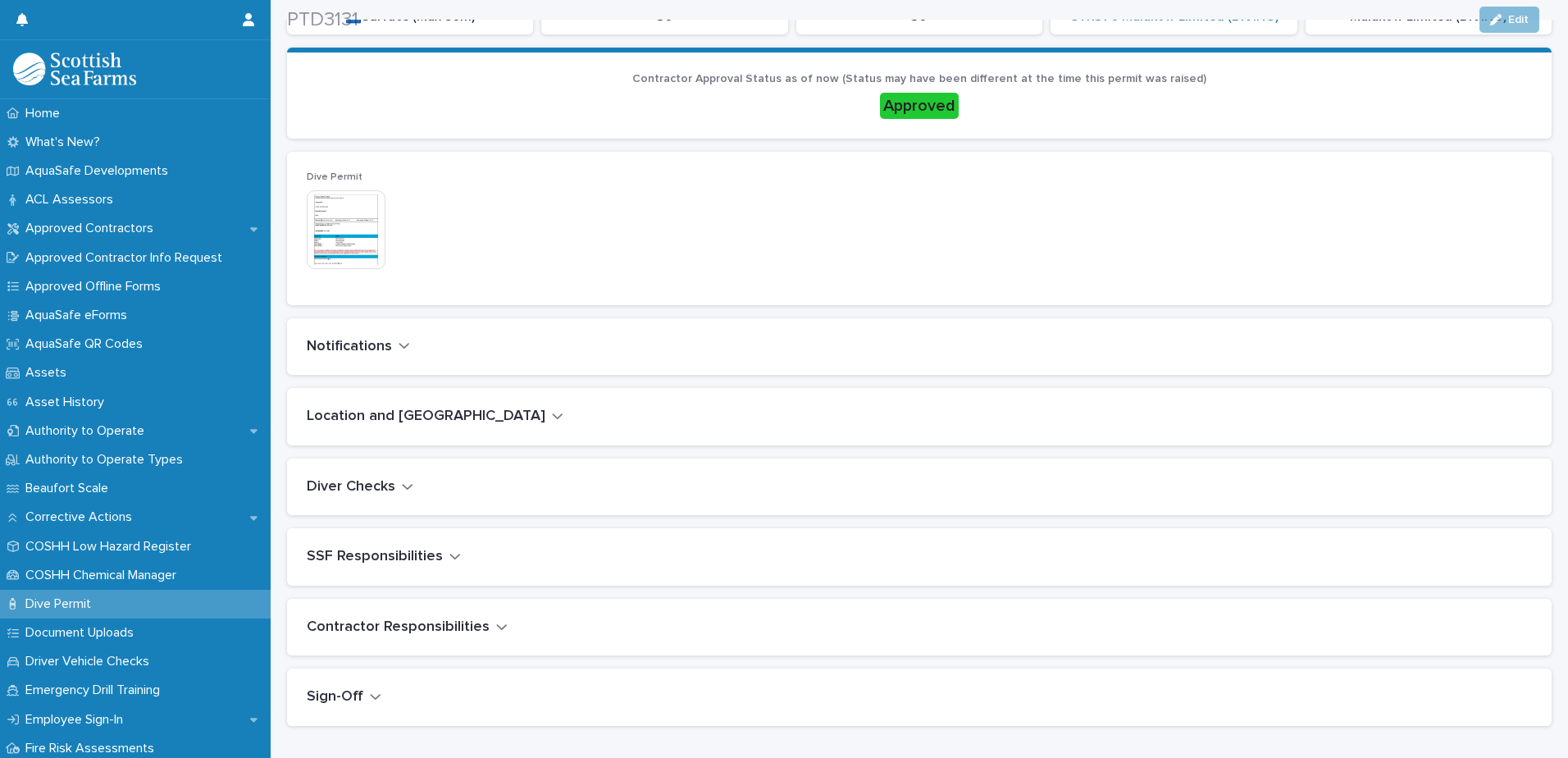
scroll to position [411, 0]
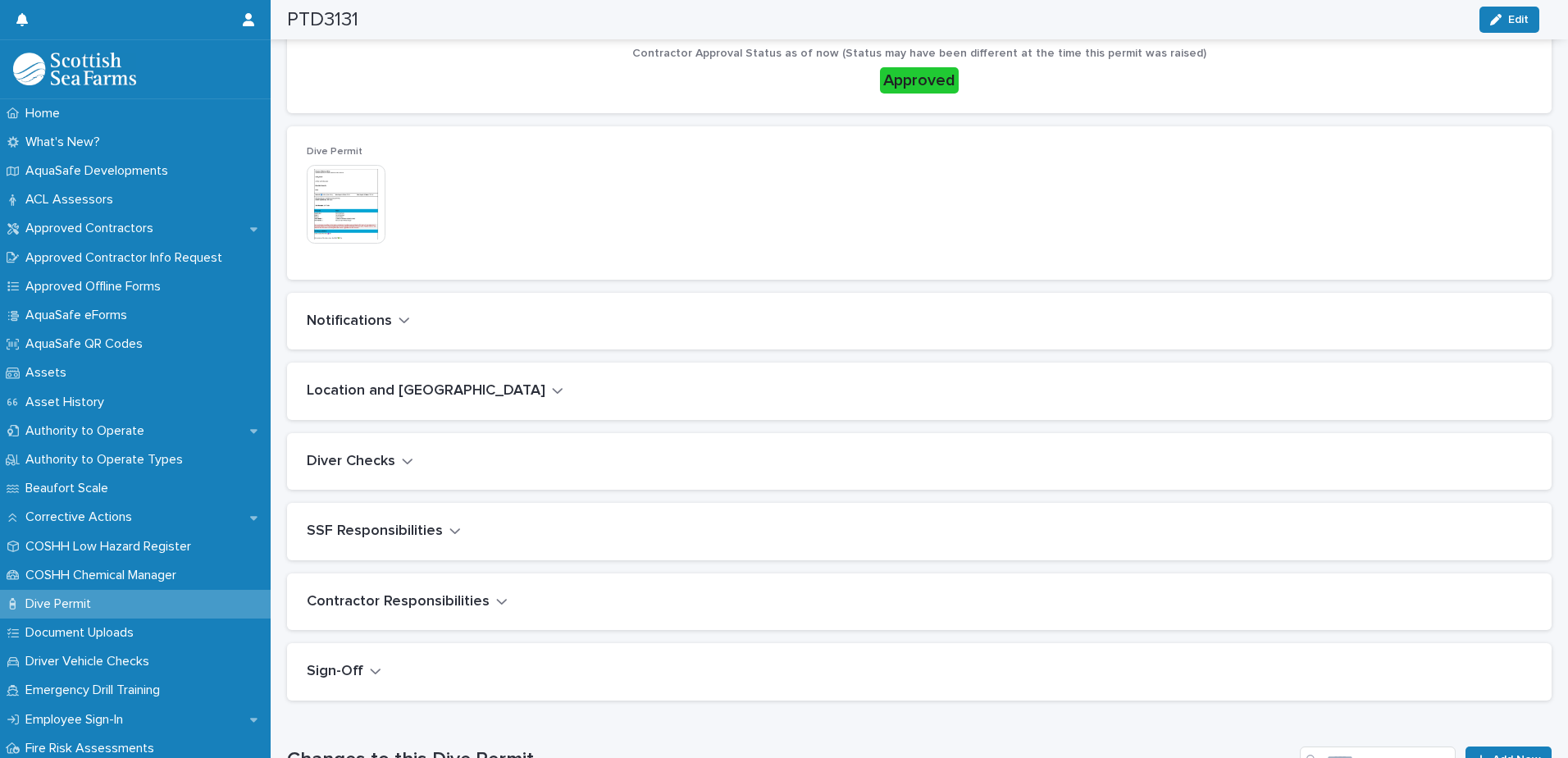
click at [332, 213] on img at bounding box center [346, 204] width 79 height 79
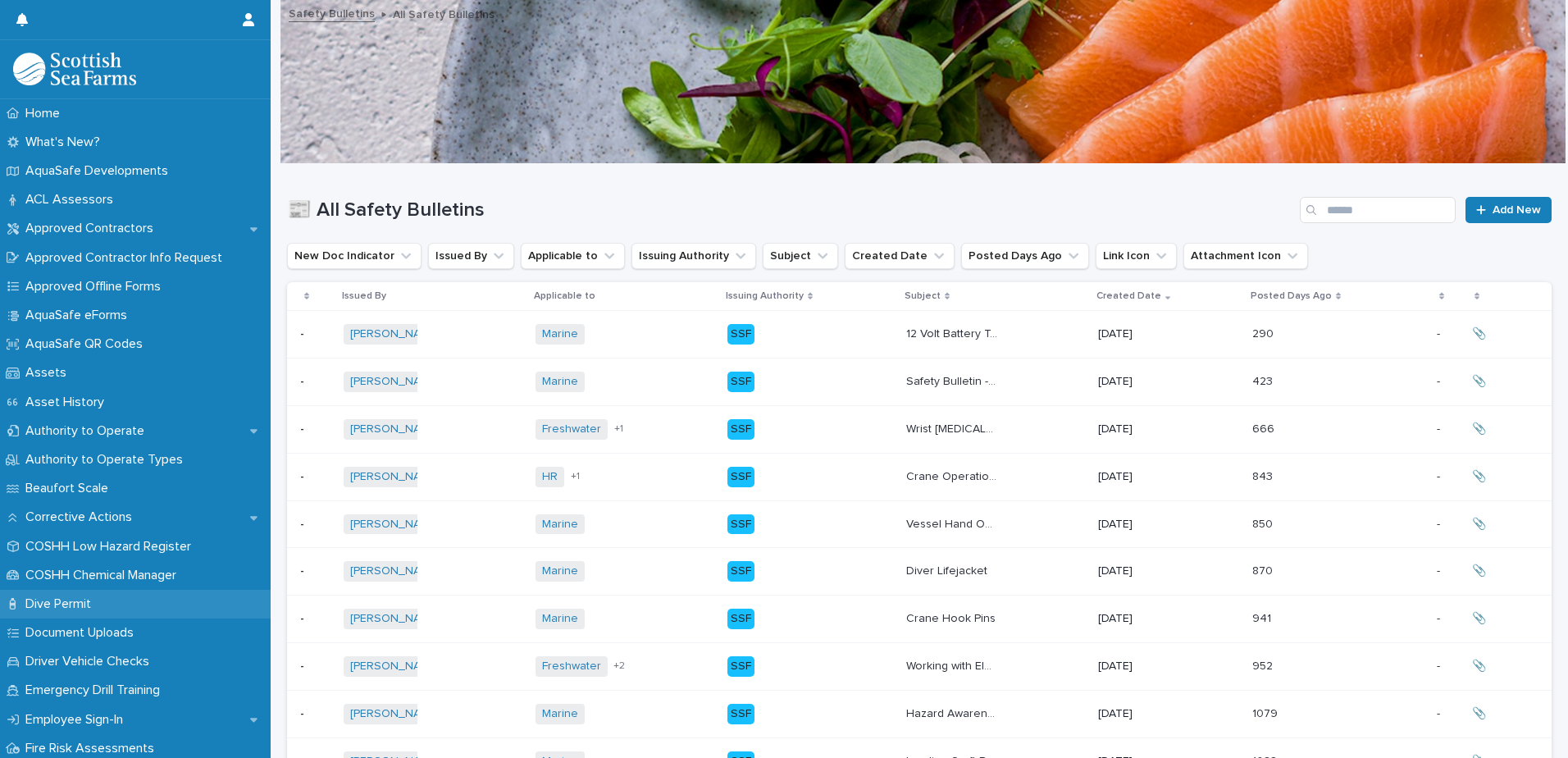
click at [84, 601] on p "Dive Permit" at bounding box center [61, 603] width 85 height 16
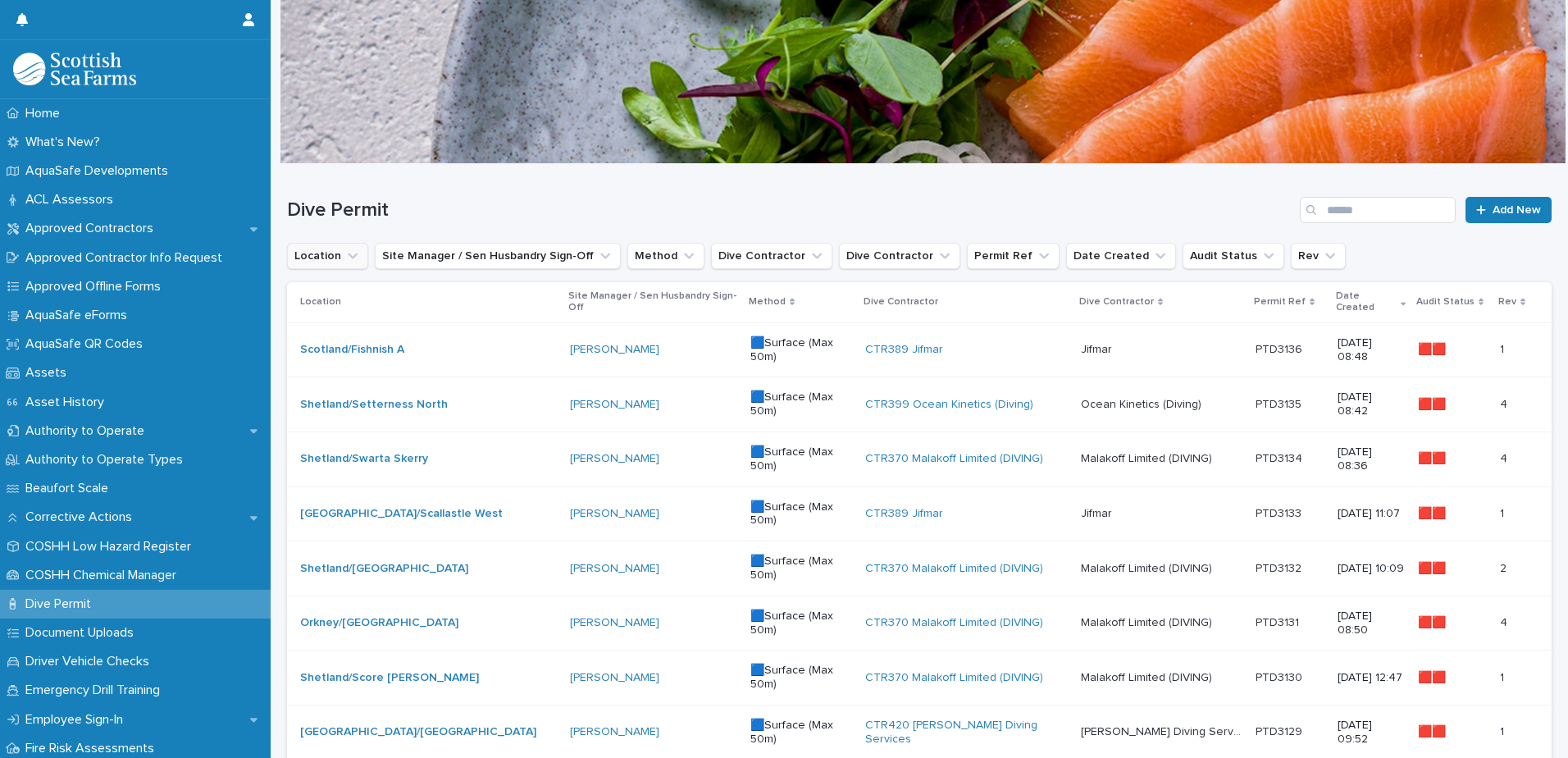
click at [349, 254] on icon "Location" at bounding box center [353, 256] width 17 height 17
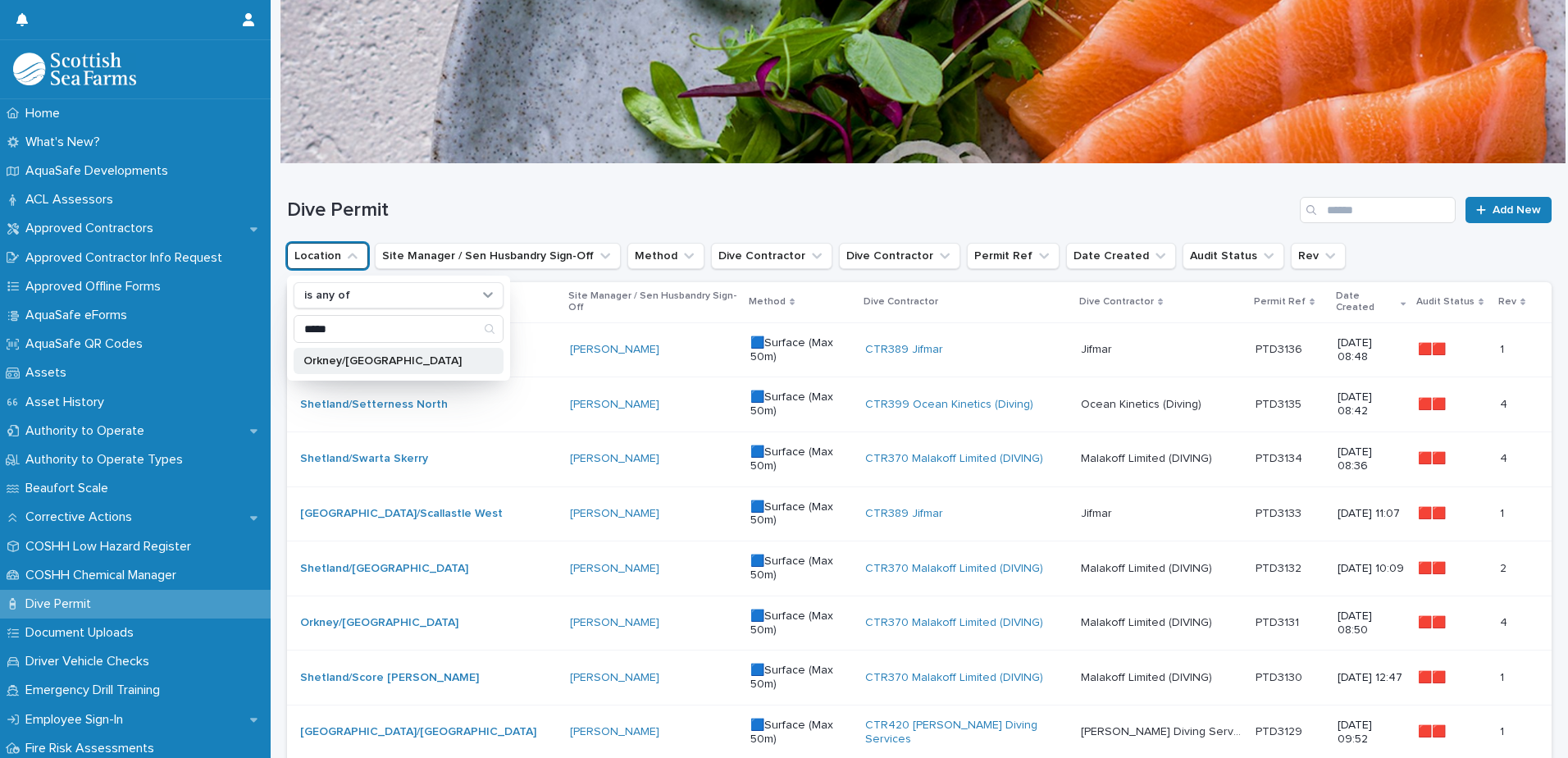
type input "*****"
click at [369, 364] on p "Orkney/[GEOGRAPHIC_DATA]" at bounding box center [391, 360] width 174 height 11
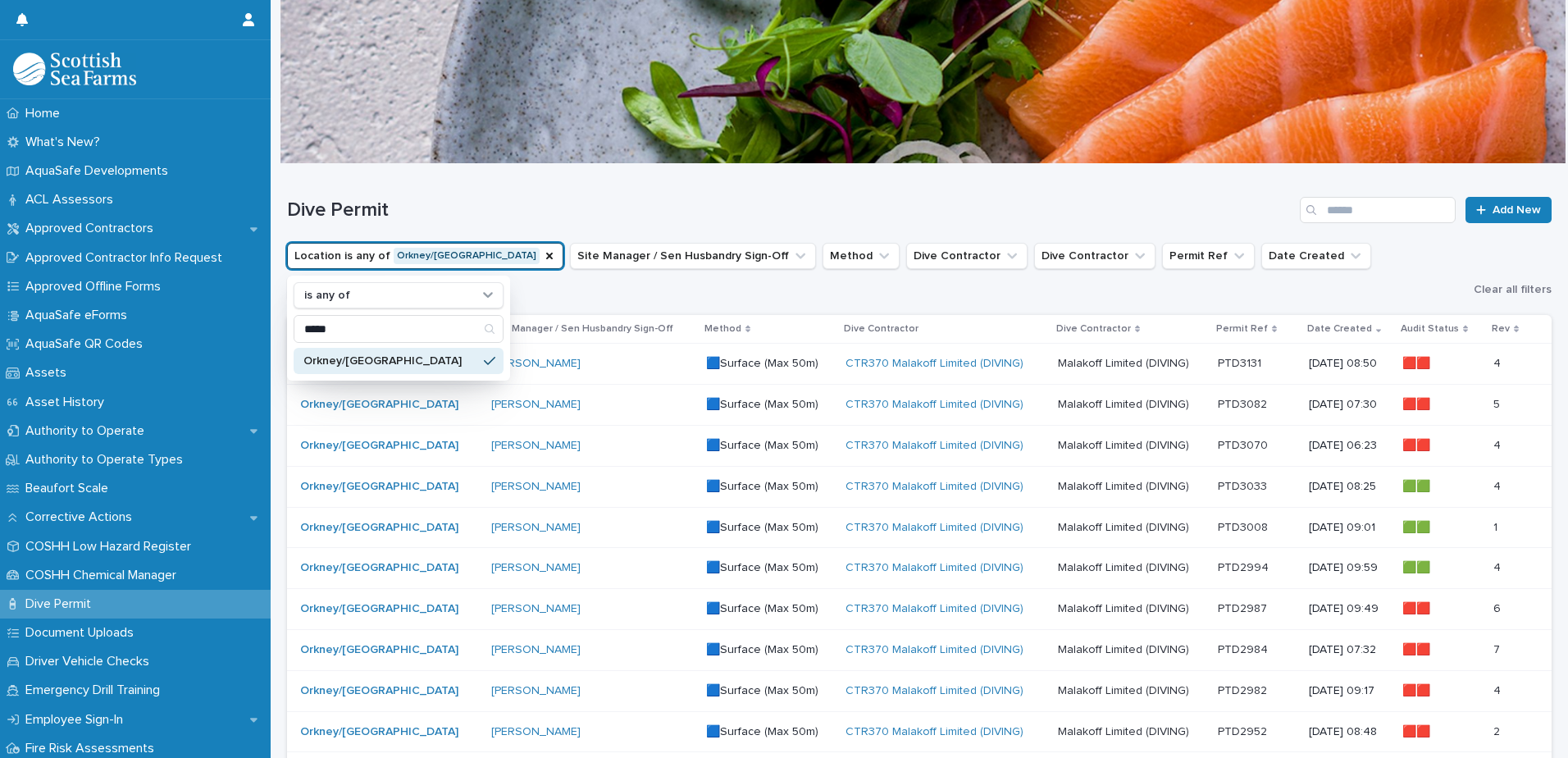
click at [1218, 353] on p "PTD3131" at bounding box center [1241, 361] width 46 height 18
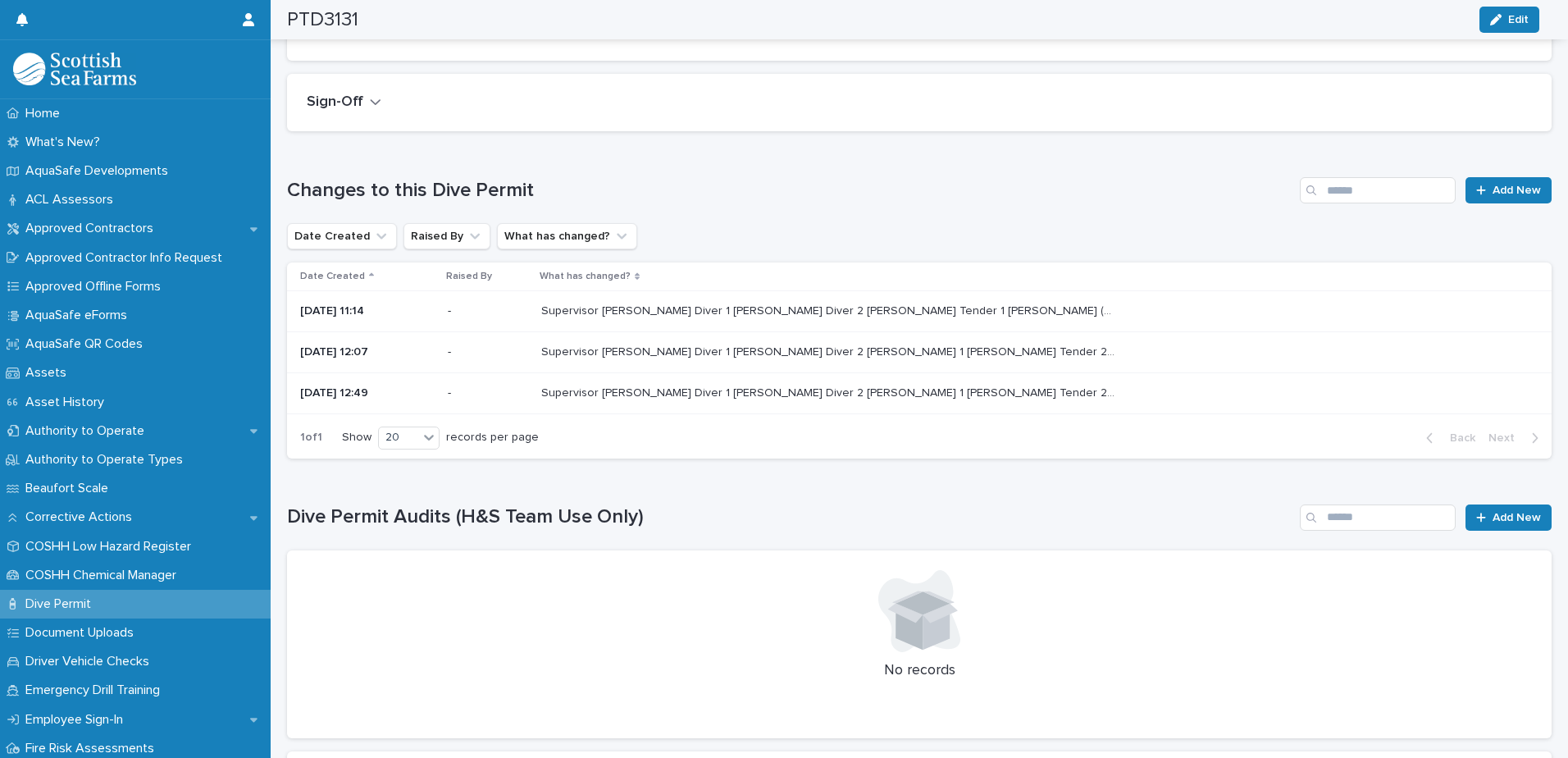
scroll to position [984, 0]
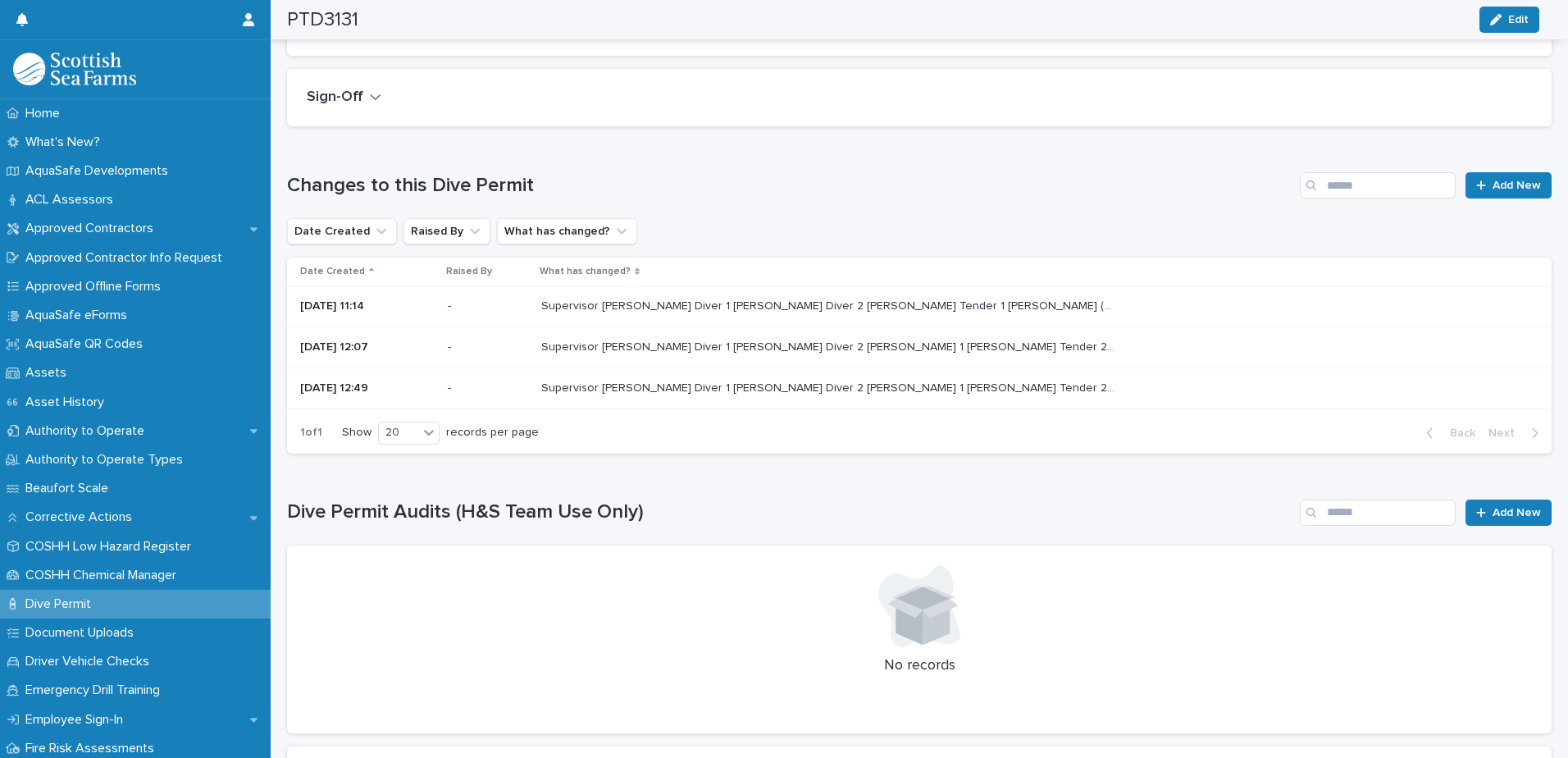
click at [641, 295] on div "Supervisor Kurtis Davidson Diver 1 Manuel vilan Diver 2 Nathan burgar Tender 1 …" at bounding box center [1033, 306] width 984 height 27
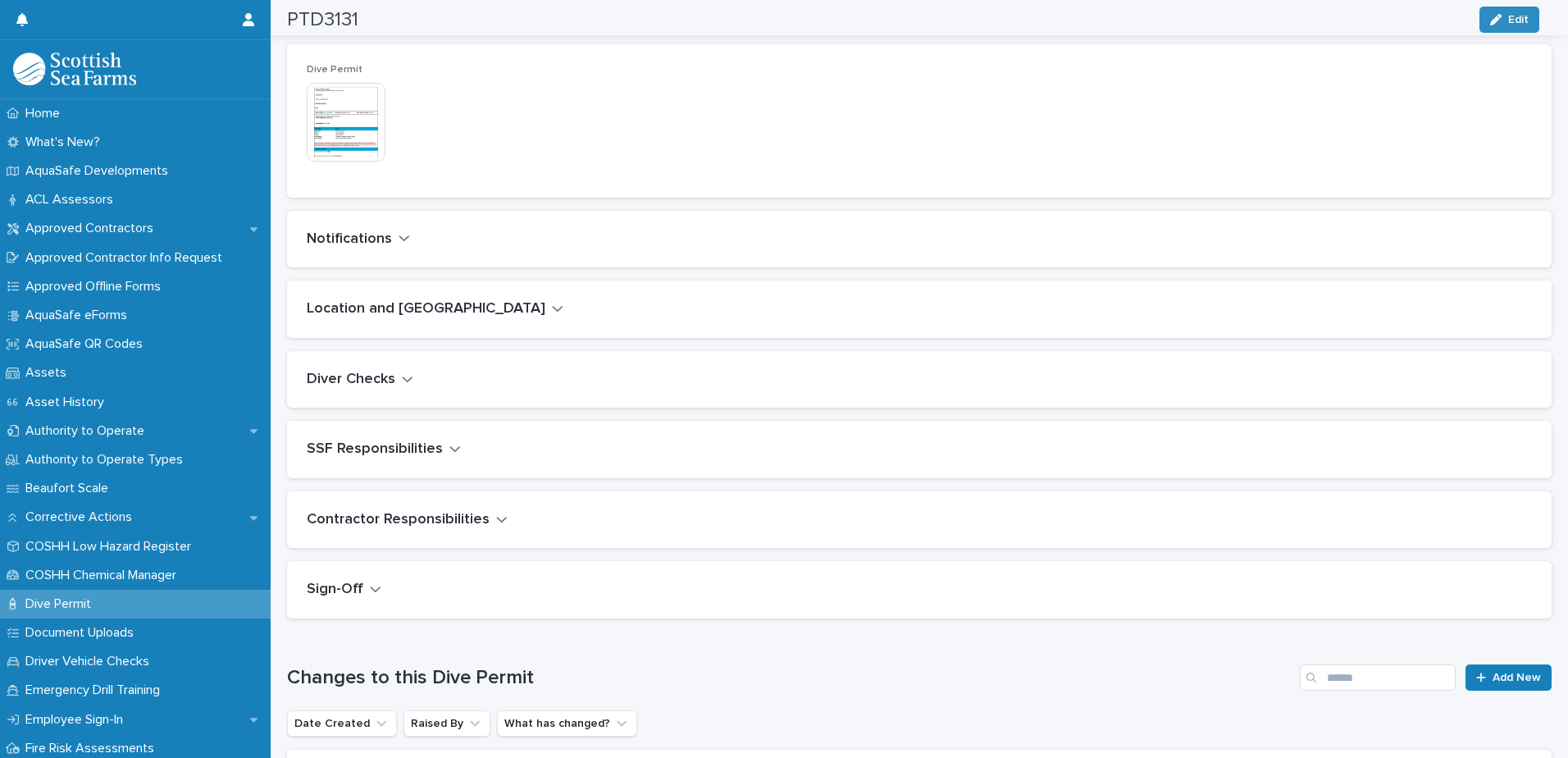
scroll to position [984, 0]
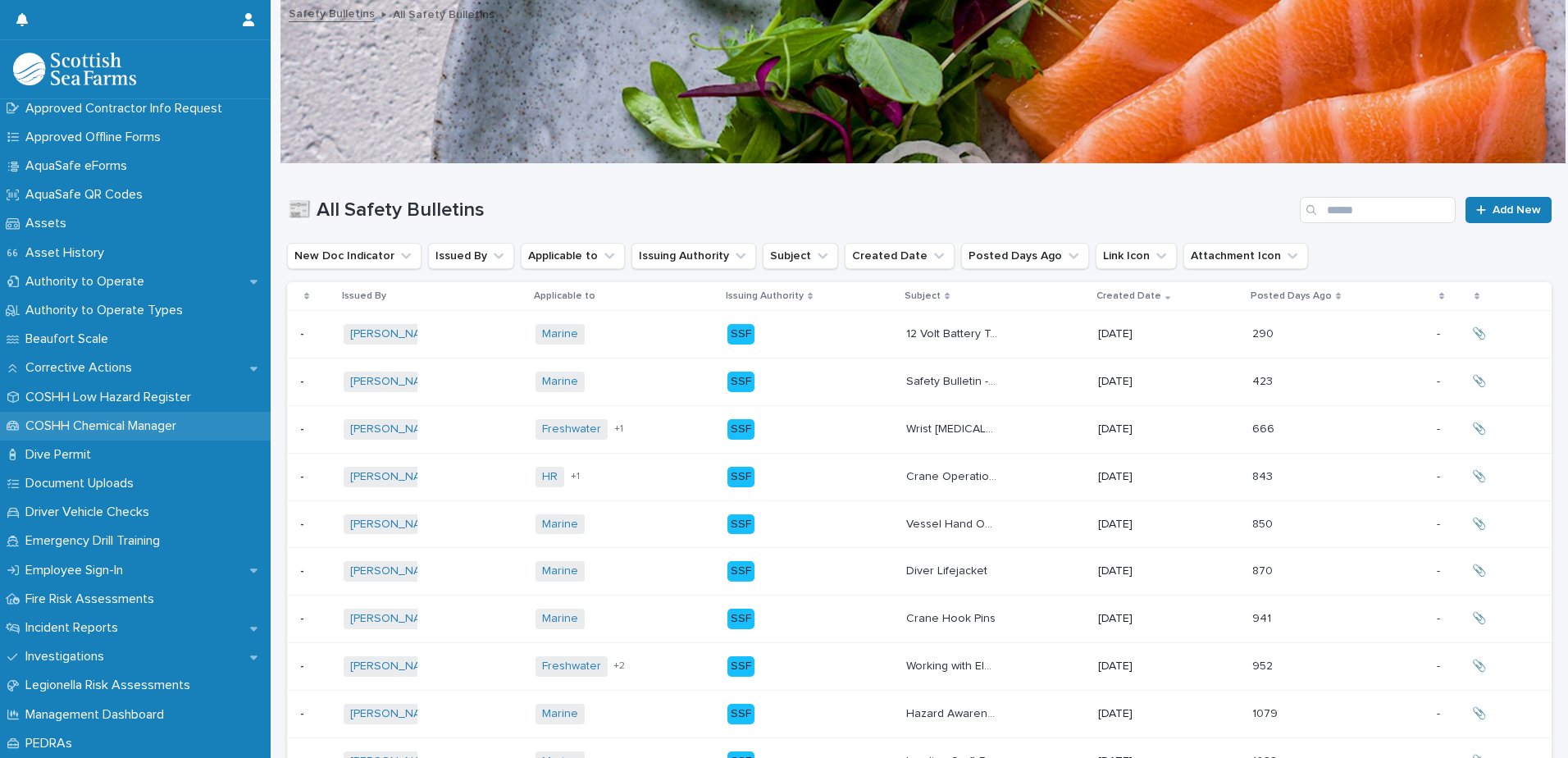
scroll to position [164, 0]
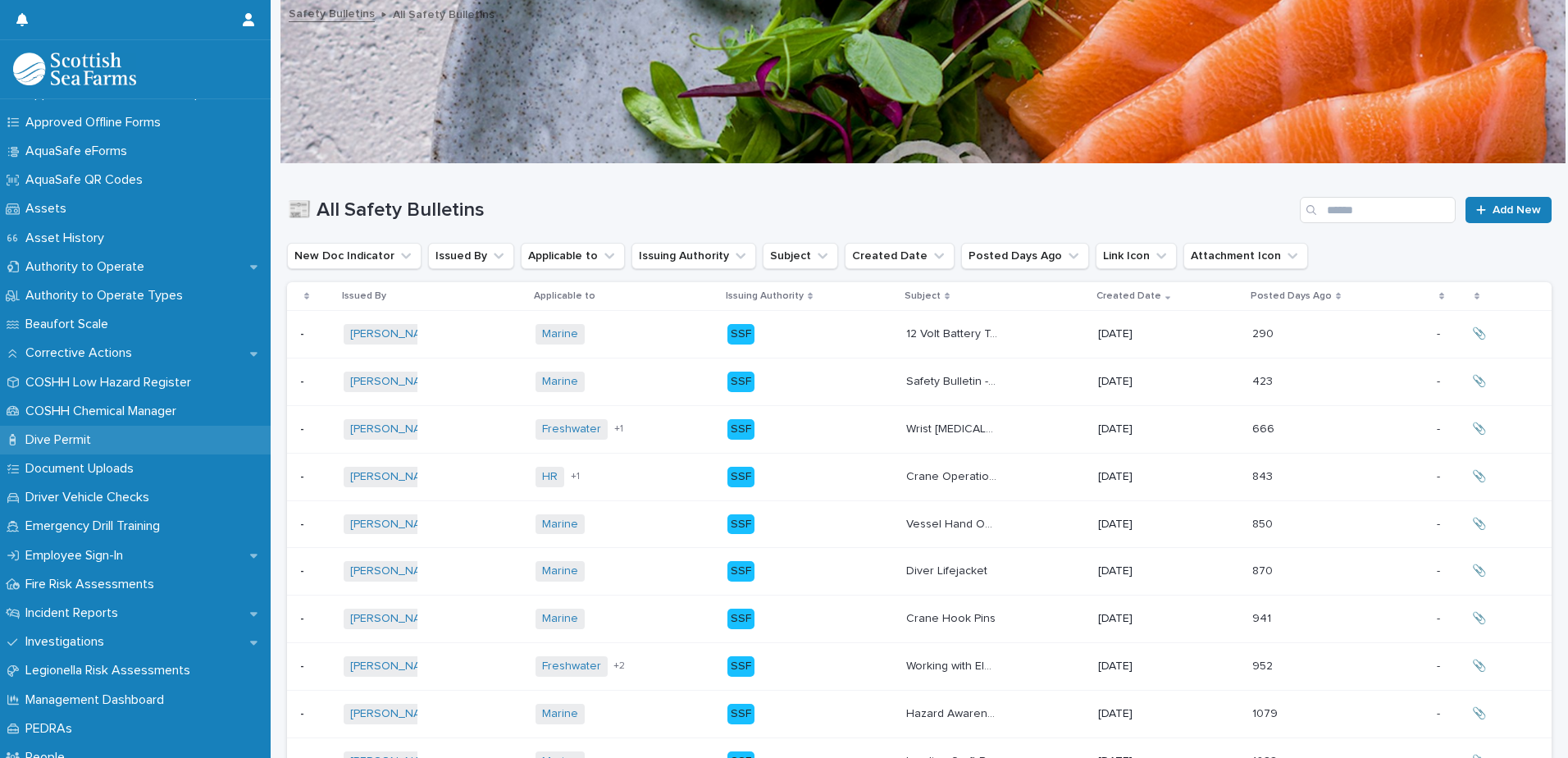
click at [110, 445] on div "Dive Permit" at bounding box center [135, 439] width 271 height 29
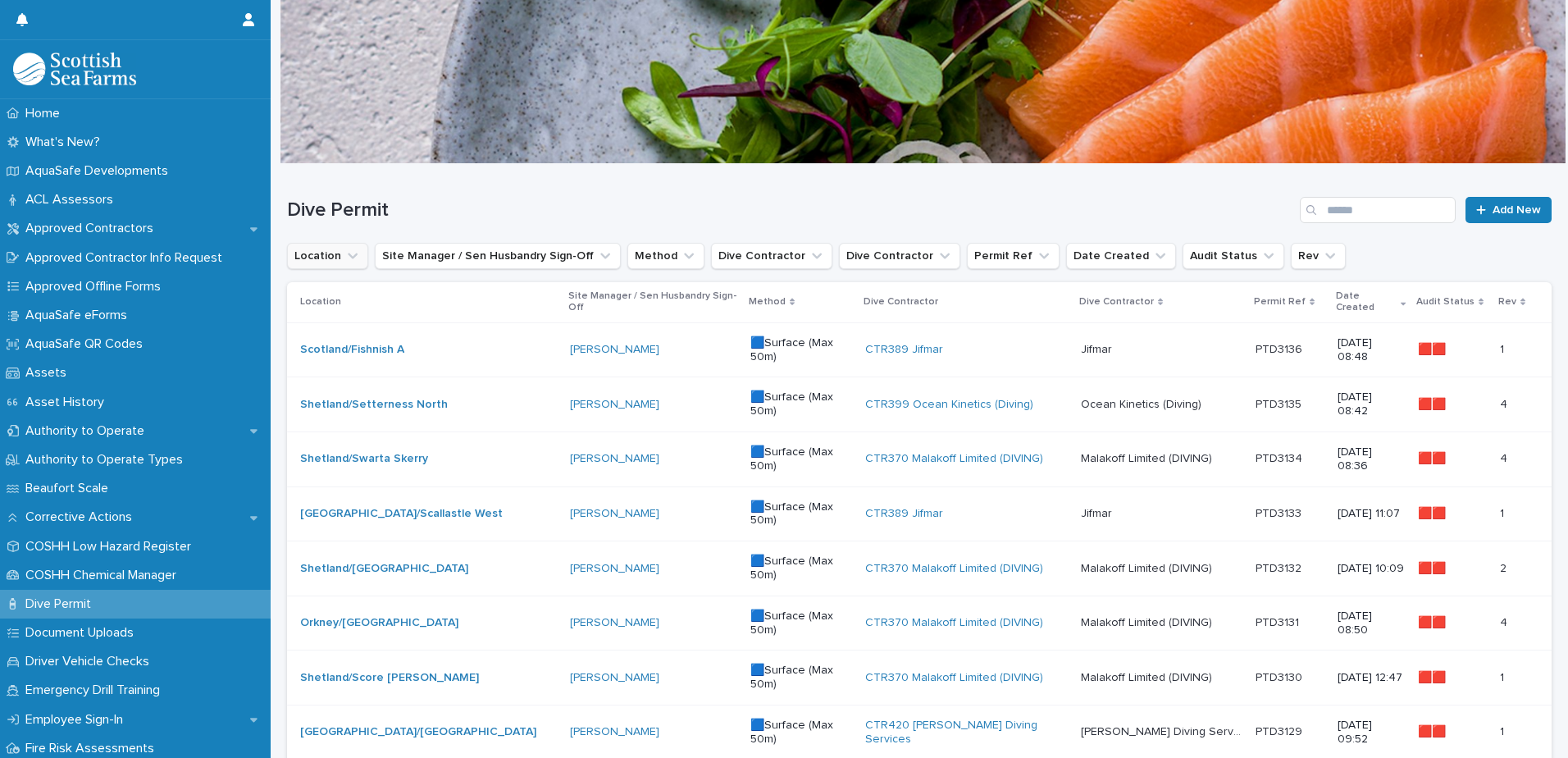
click at [346, 255] on icon "Location" at bounding box center [353, 256] width 17 height 17
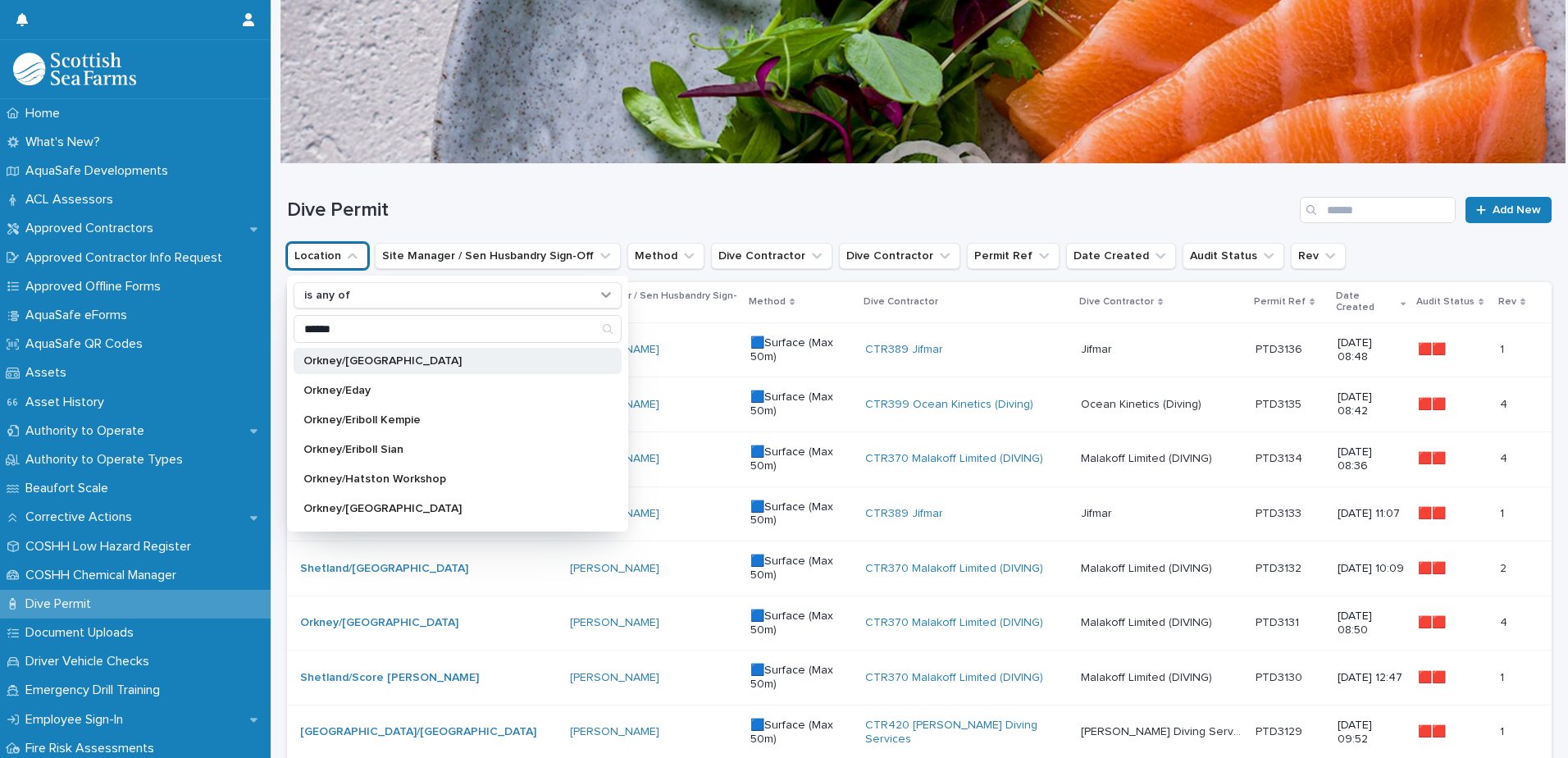
type input "******"
click at [380, 353] on div "Orkney/[GEOGRAPHIC_DATA]" at bounding box center [458, 360] width 328 height 26
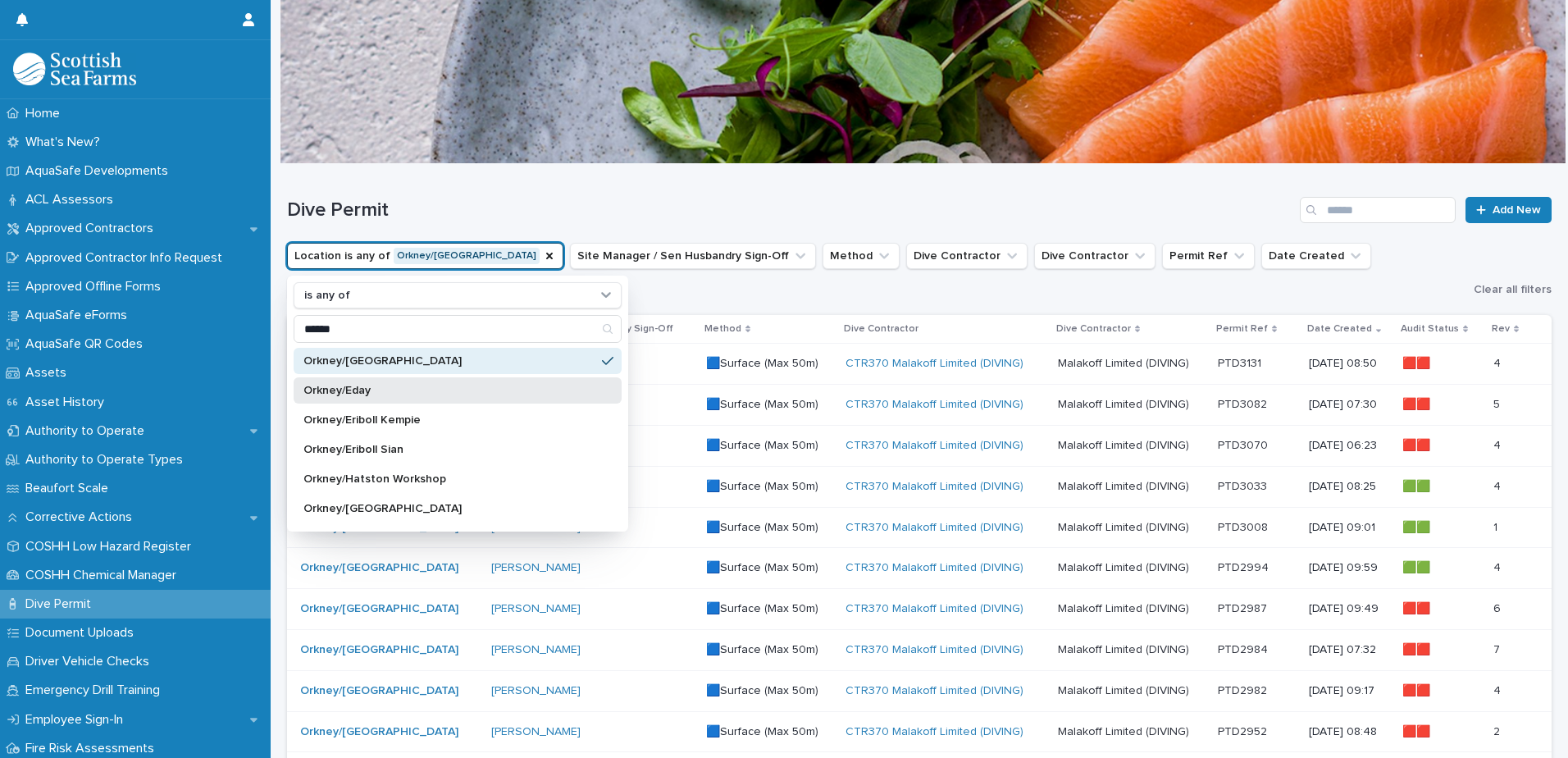
click at [386, 378] on div "Orkney/Eday" at bounding box center [458, 390] width 328 height 26
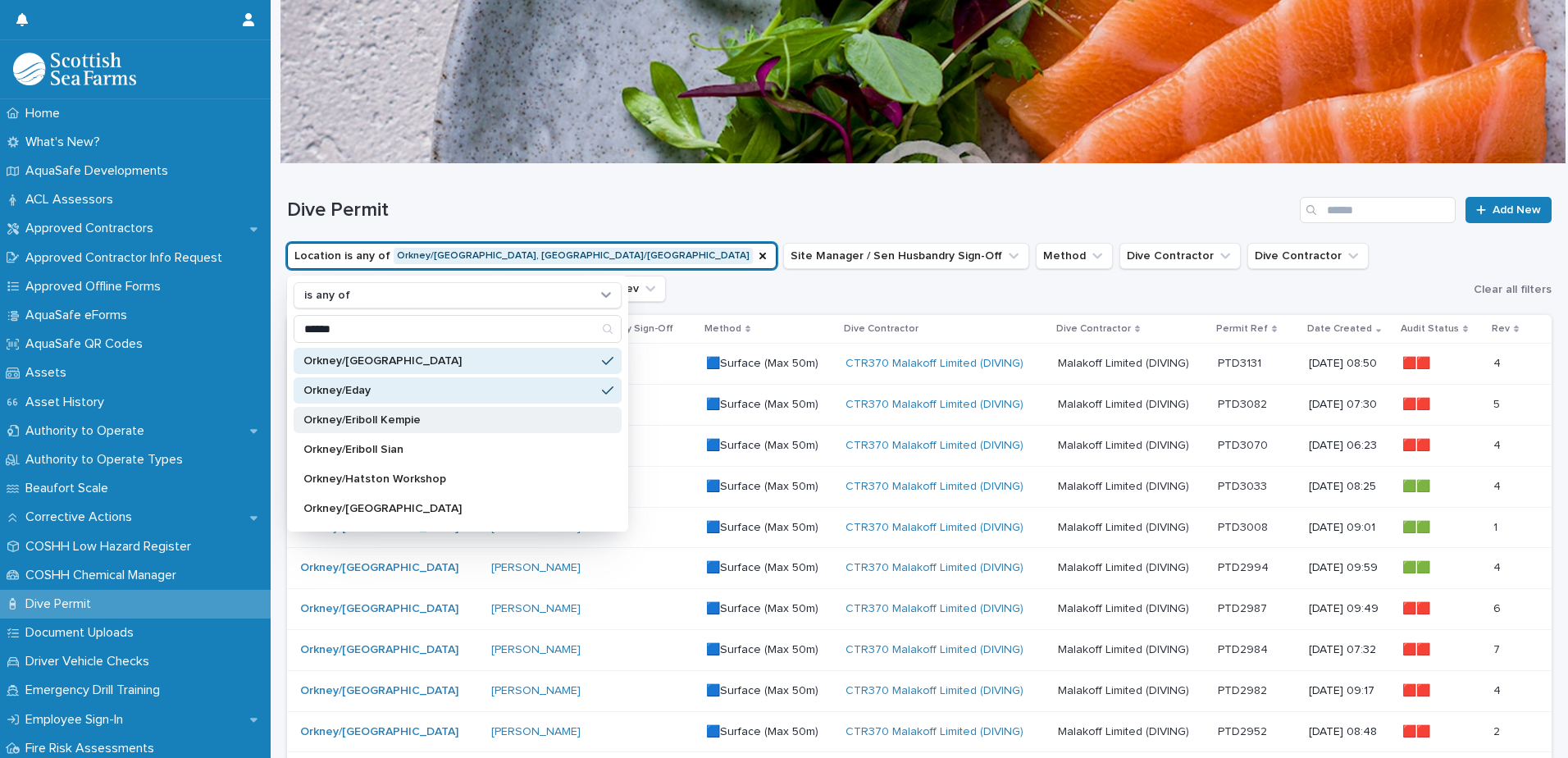
click at [397, 411] on div "Orkney/Eriboll Kempie" at bounding box center [458, 420] width 328 height 26
click at [403, 439] on div "Orkney/Eriboll Sian" at bounding box center [458, 449] width 328 height 26
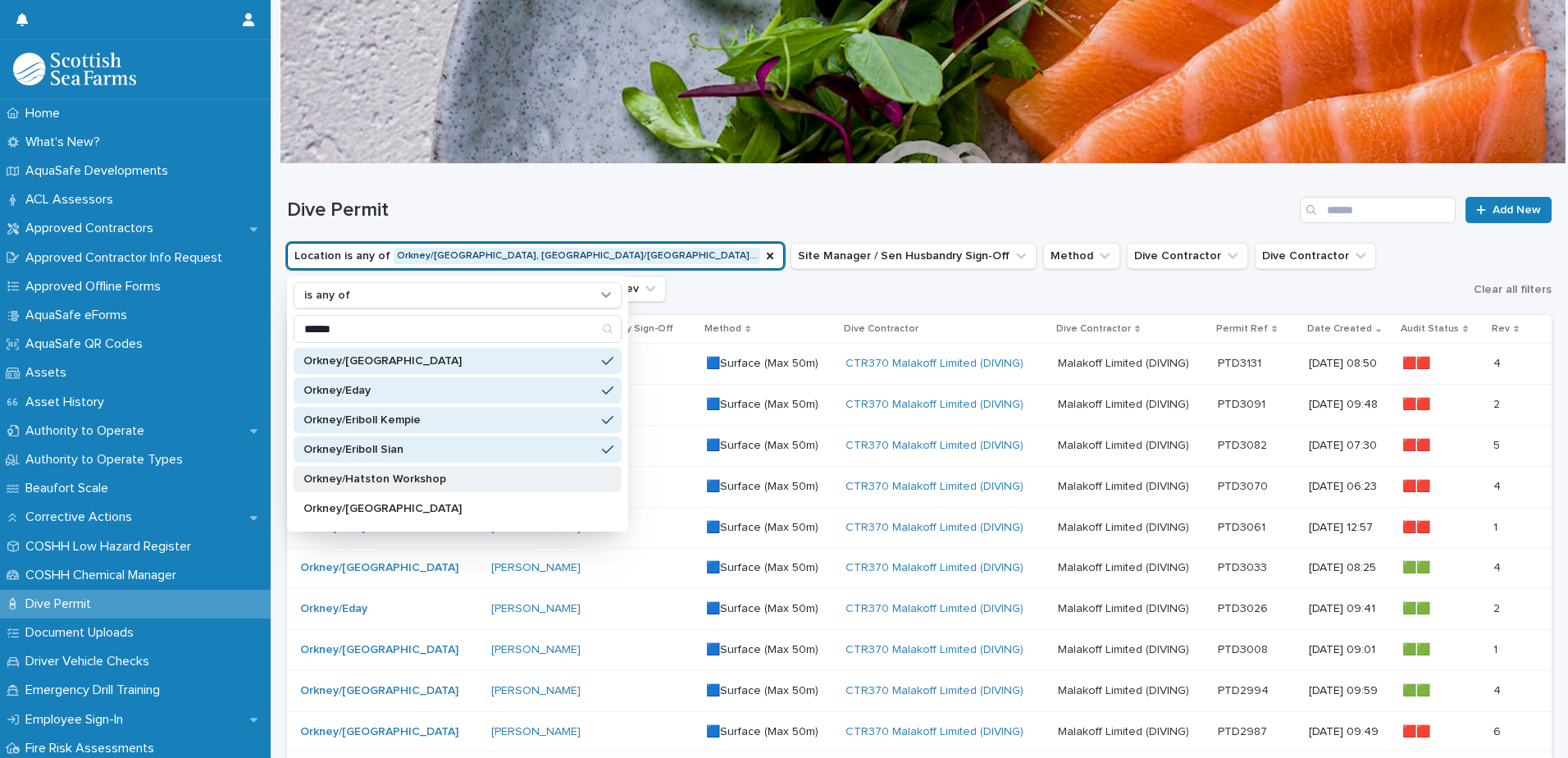
click at [535, 468] on div "Orkney/Hatston Workshop" at bounding box center [458, 479] width 328 height 26
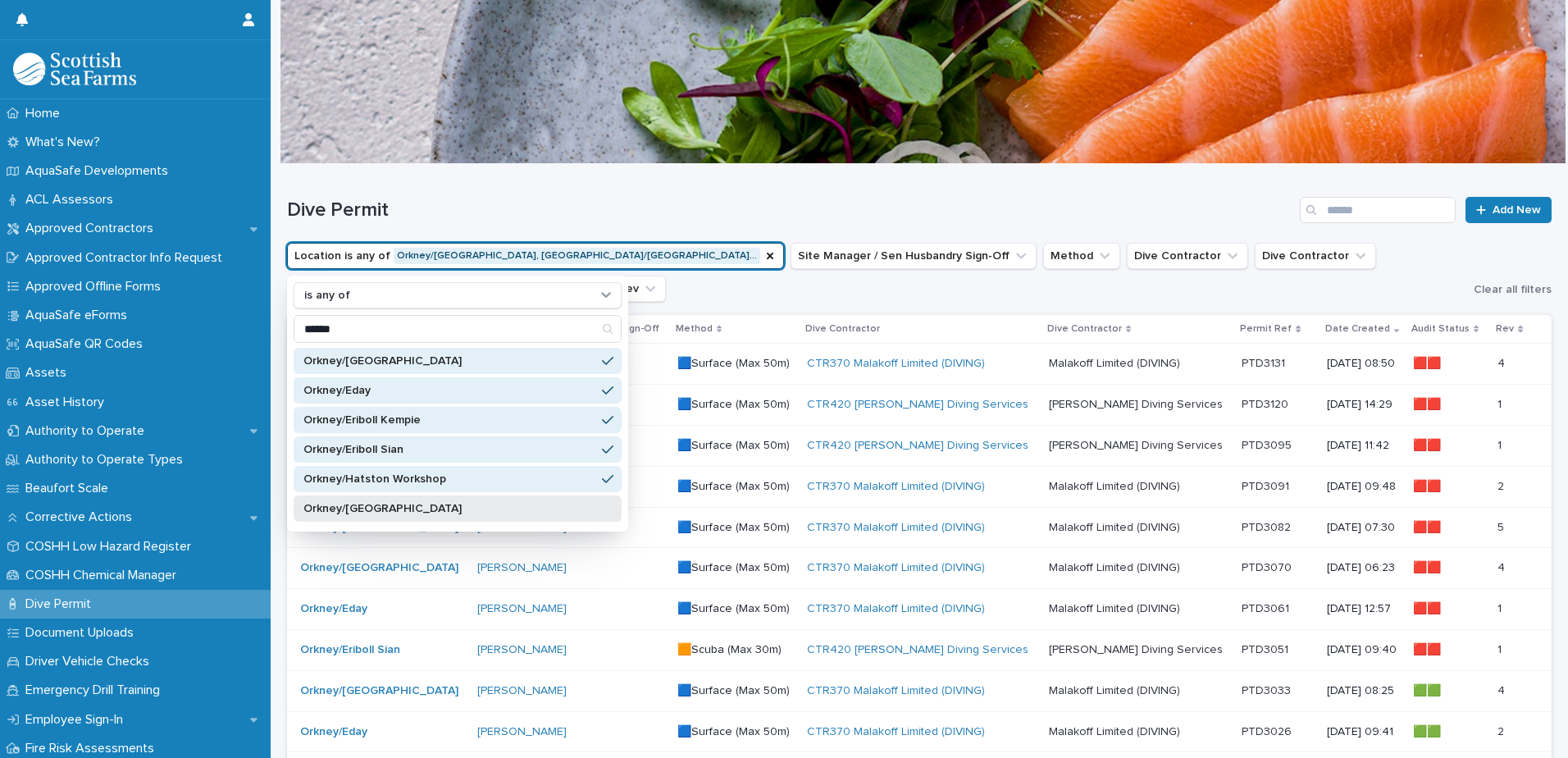
click at [542, 501] on div "Orkney/[GEOGRAPHIC_DATA]" at bounding box center [458, 509] width 328 height 26
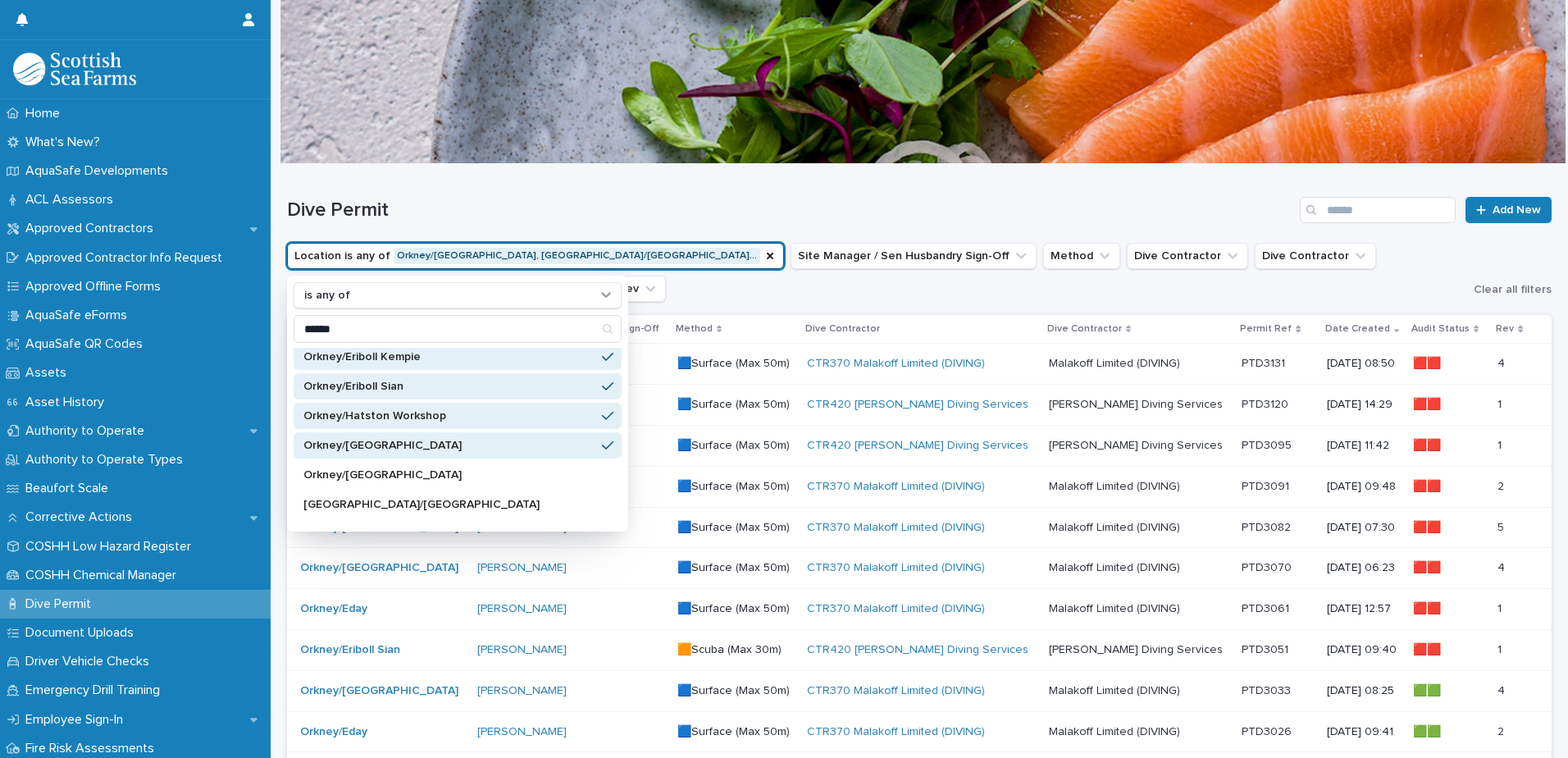
scroll to position [246, 0]
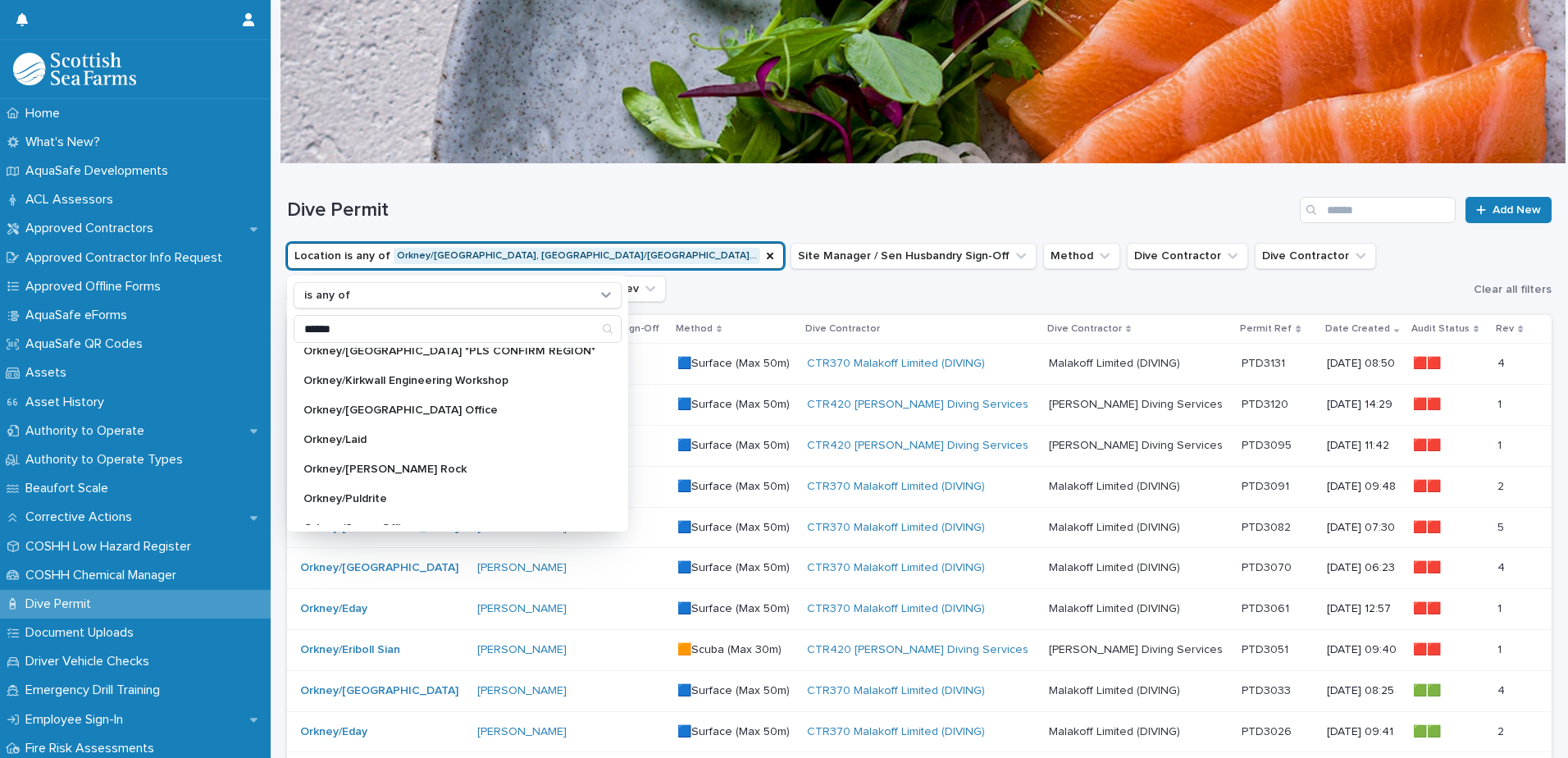
click at [590, 292] on ul "Location is any of [GEOGRAPHIC_DATA]/[GEOGRAPHIC_DATA], [GEOGRAPHIC_DATA]/[GEOG…" at bounding box center [877, 272] width 1187 height 66
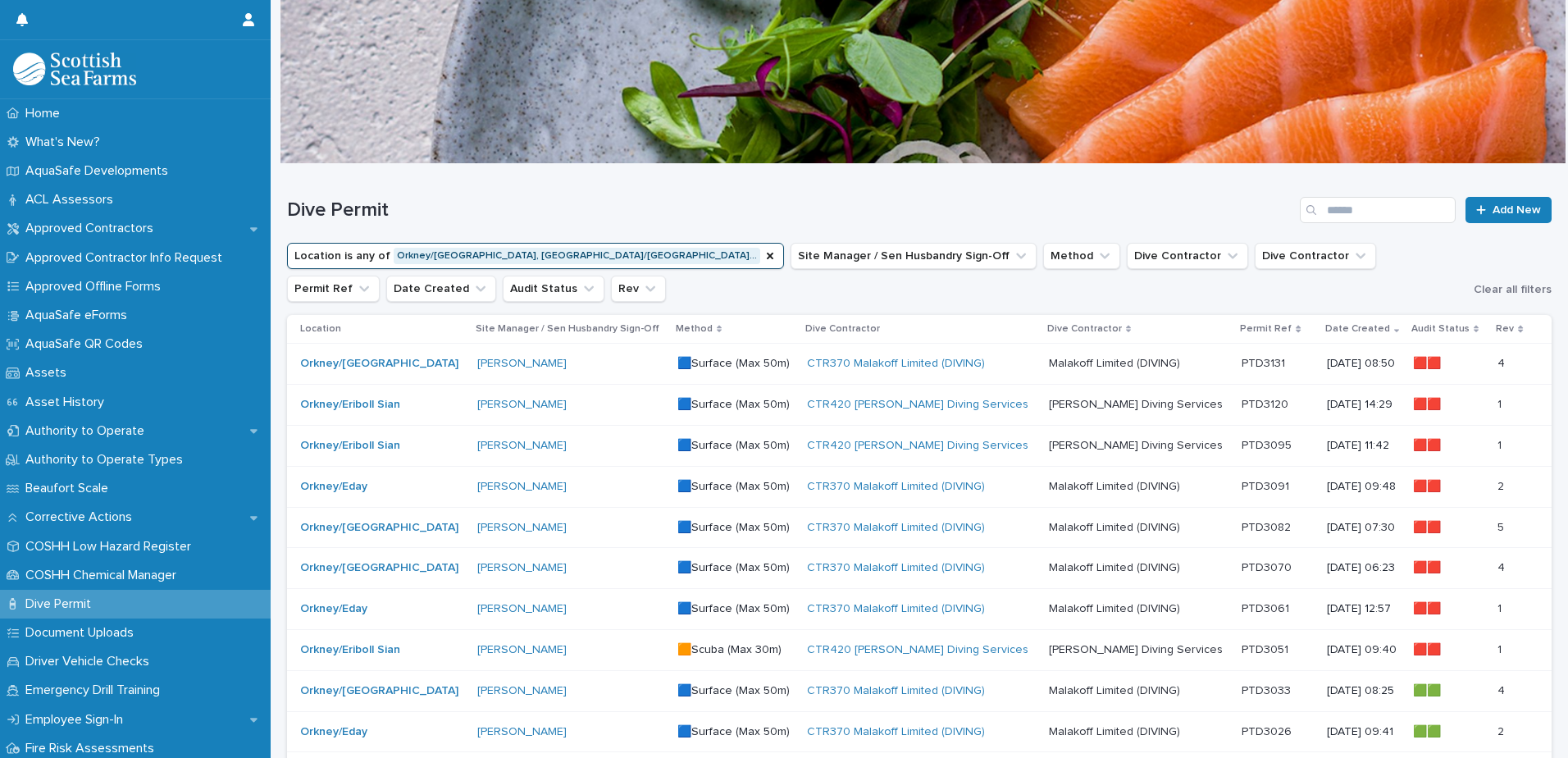
click at [1055, 360] on p "Malakoff Limited (DIVING)" at bounding box center [1116, 361] width 134 height 18
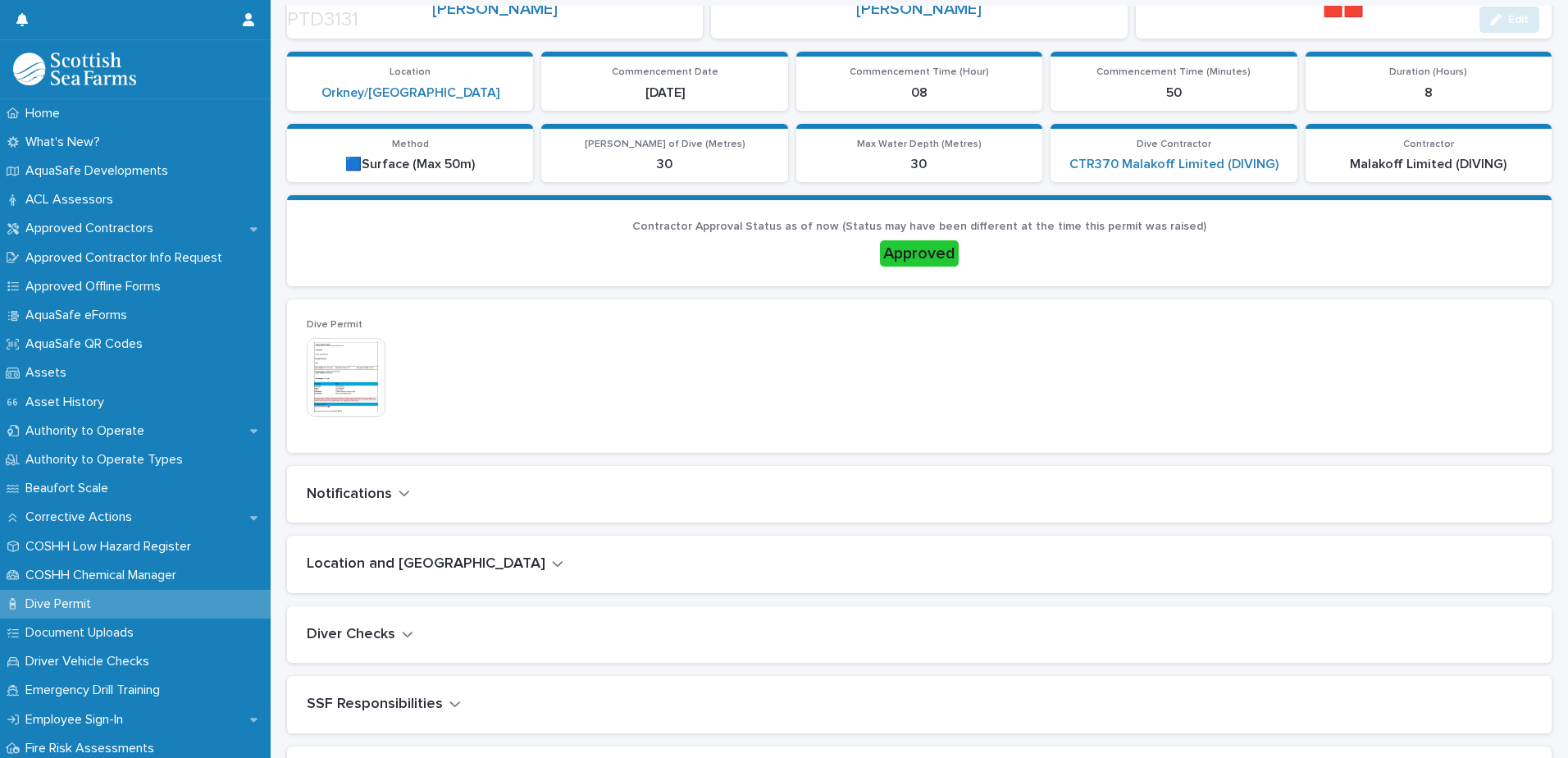
scroll to position [575, 0]
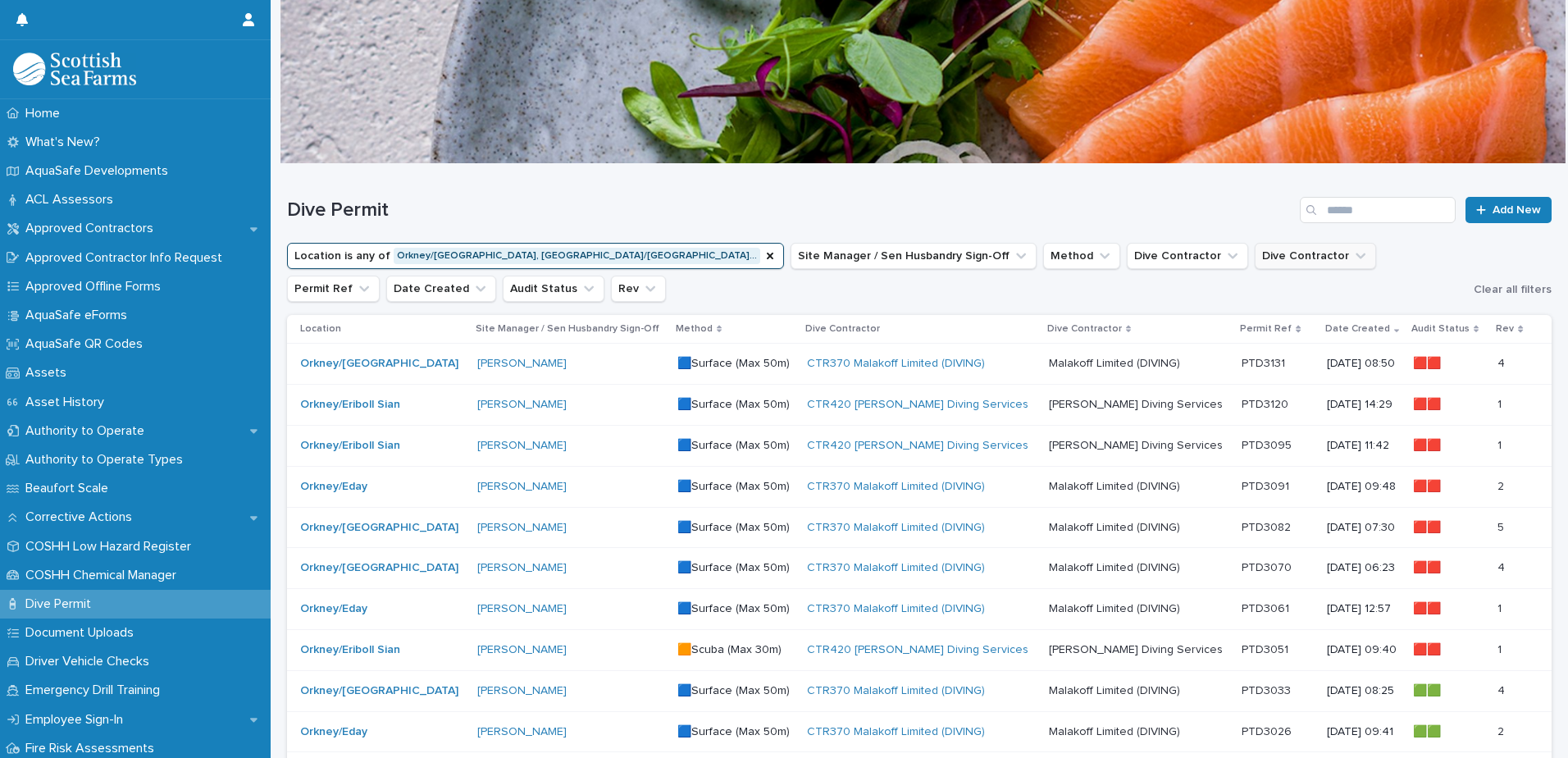
click at [1255, 256] on button "Dive Contractor" at bounding box center [1315, 256] width 121 height 26
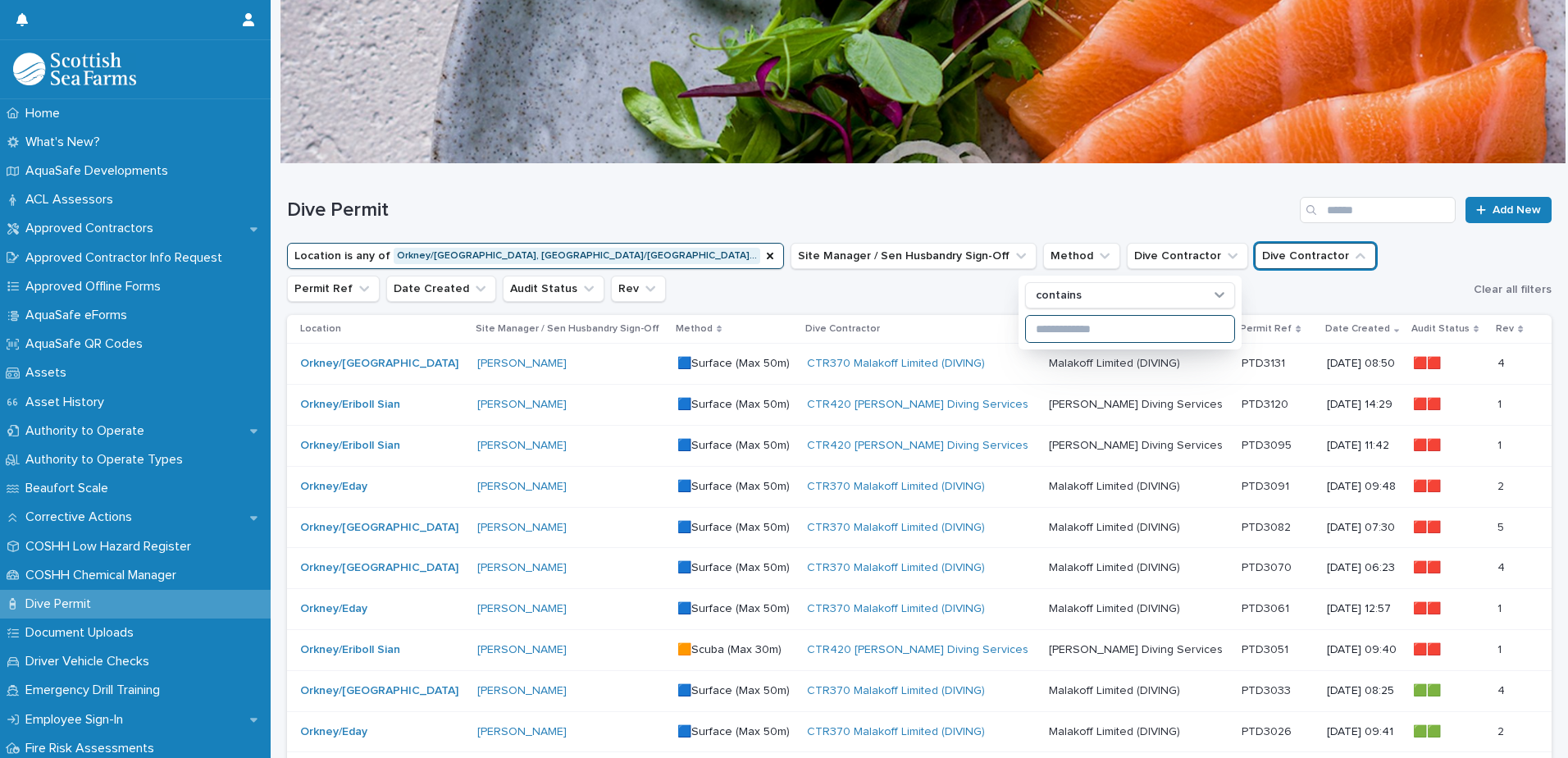
click at [1124, 330] on input at bounding box center [1130, 329] width 209 height 26
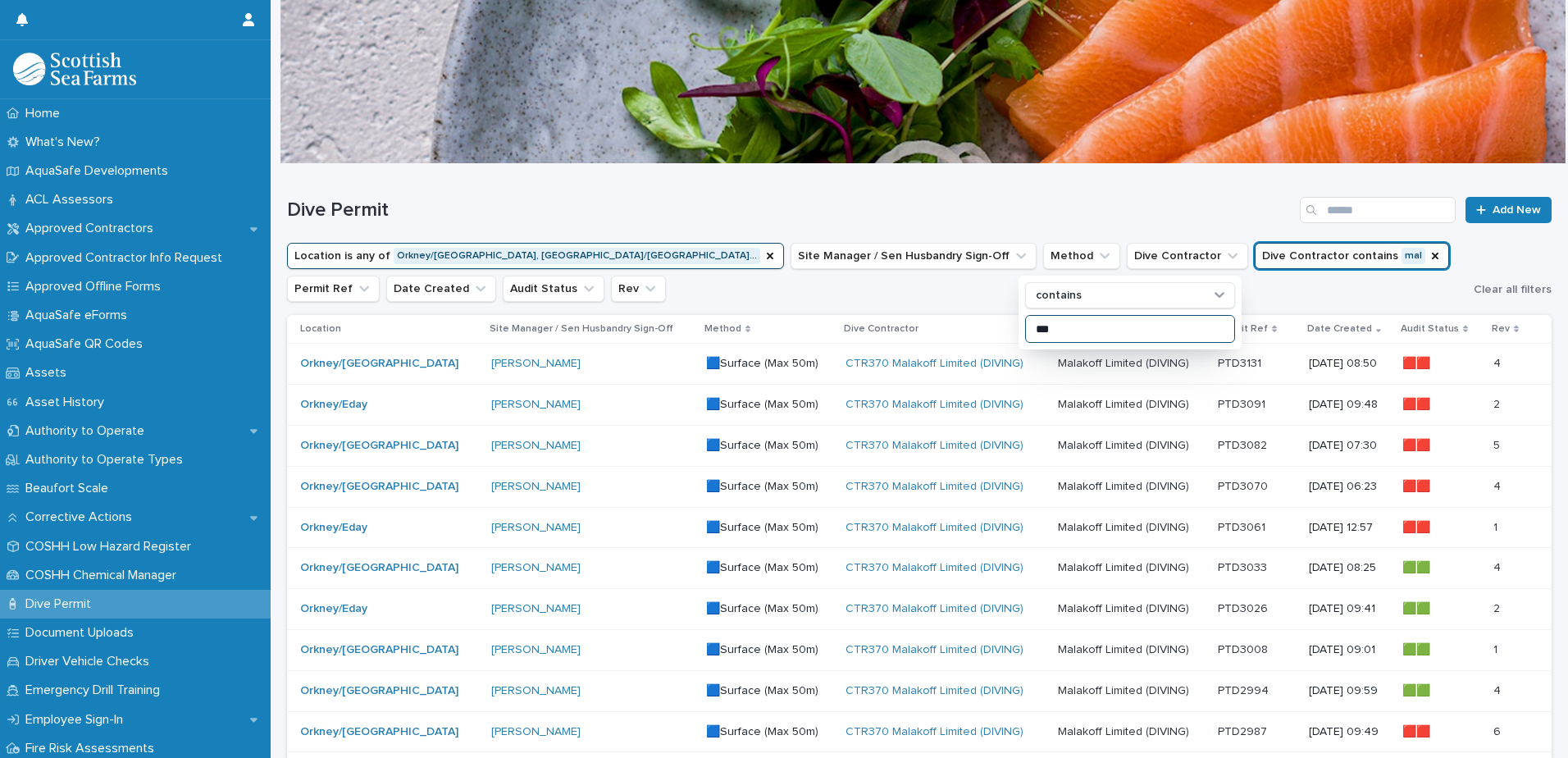
click at [1124, 330] on input "***" at bounding box center [1130, 329] width 209 height 26
type input "***"
click at [1185, 226] on div "Dive Permit Add New" at bounding box center [919, 203] width 1265 height 79
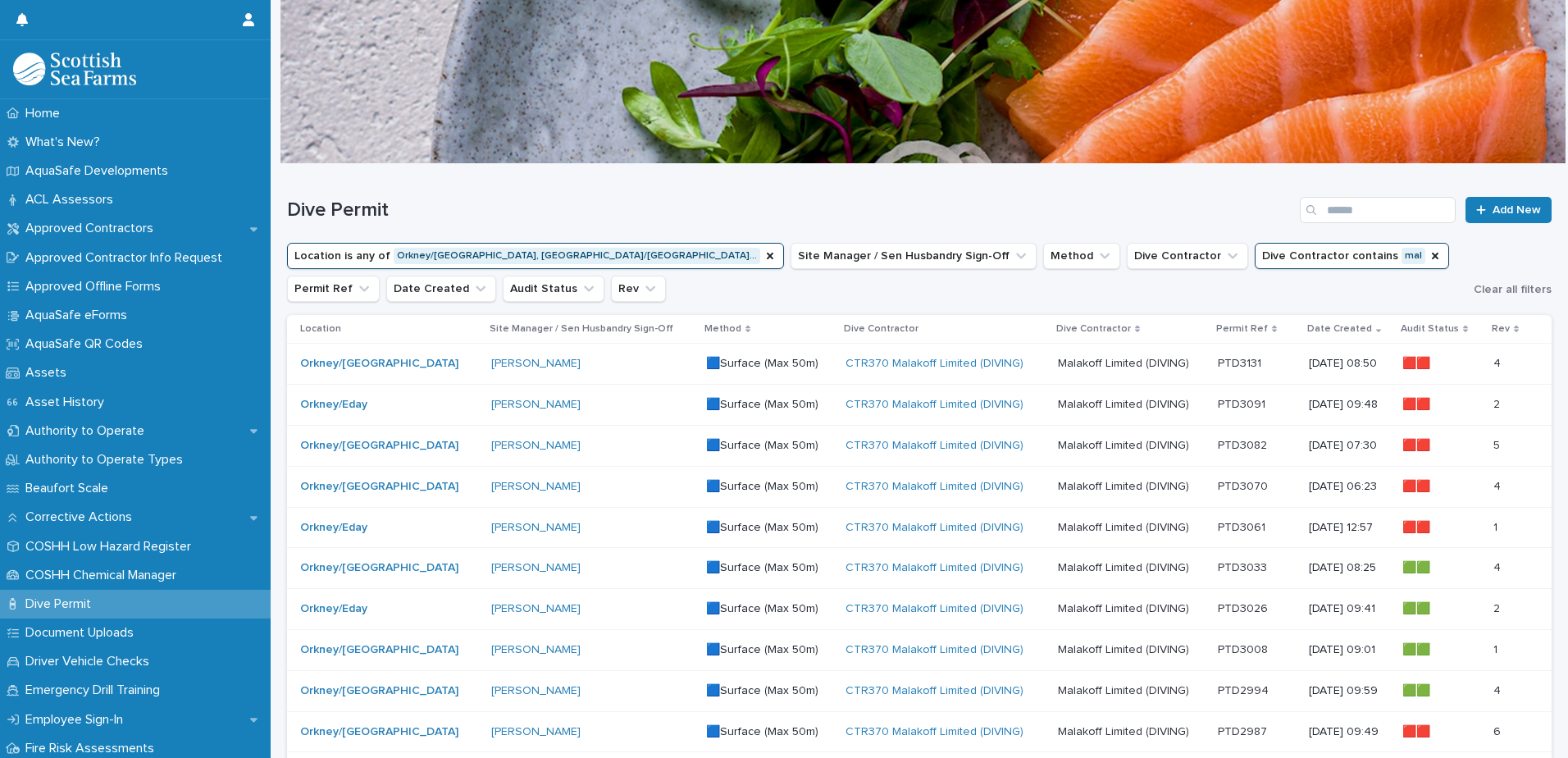
click at [1090, 408] on p "Malakoff Limited (DIVING)" at bounding box center [1125, 403] width 134 height 18
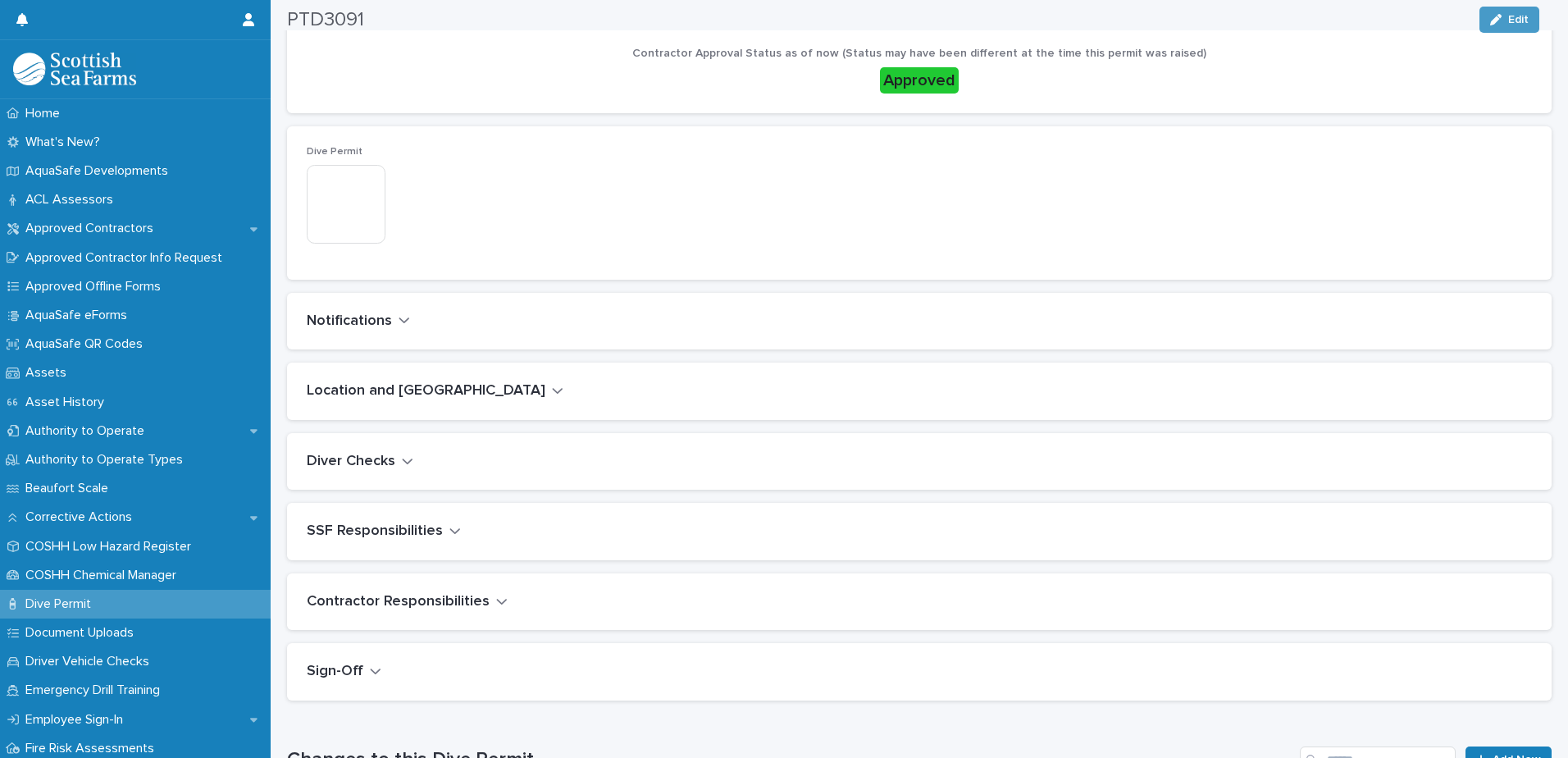
scroll to position [739, 0]
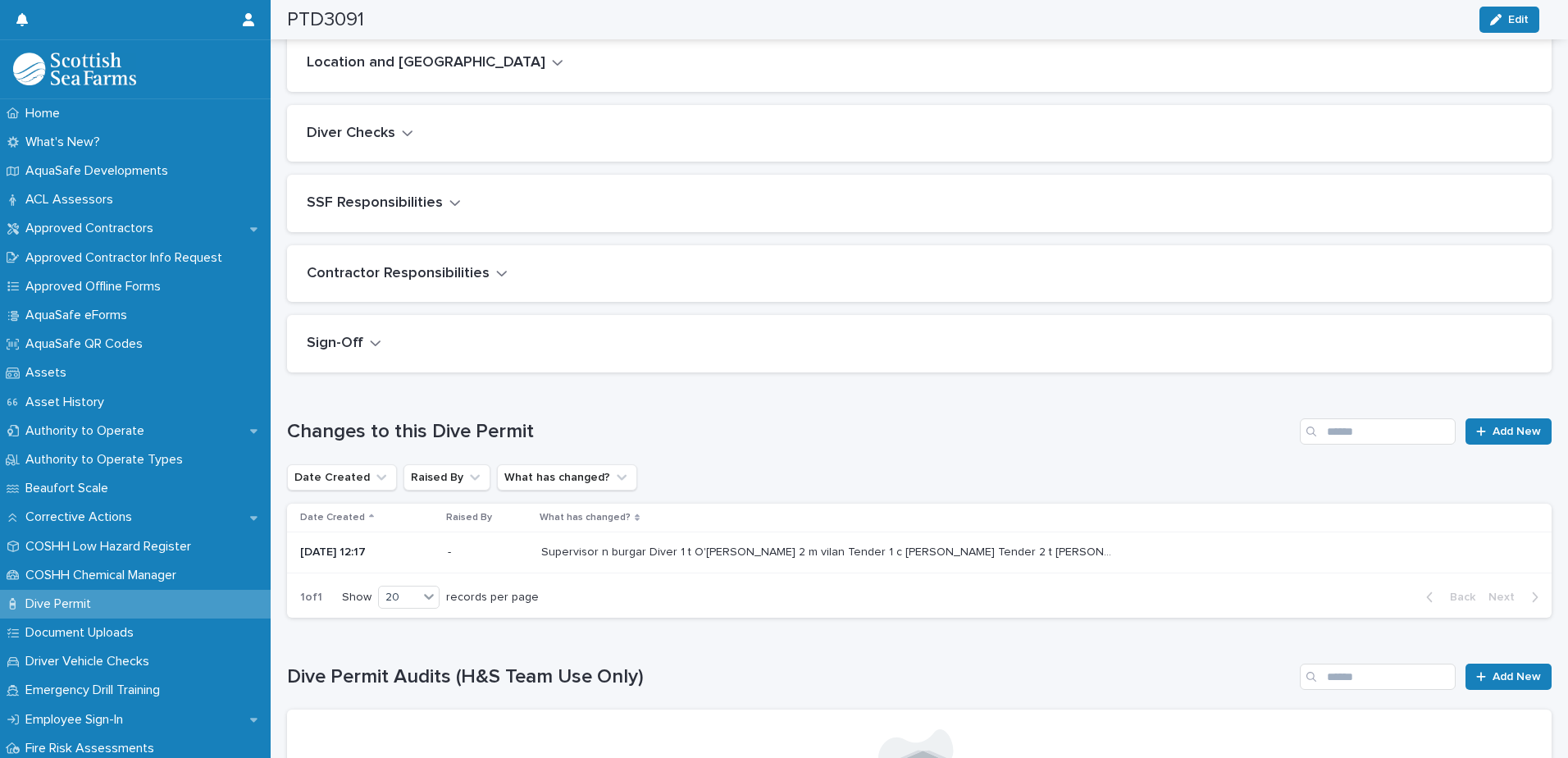
click at [395, 133] on button "Diver Checks" at bounding box center [360, 133] width 107 height 18
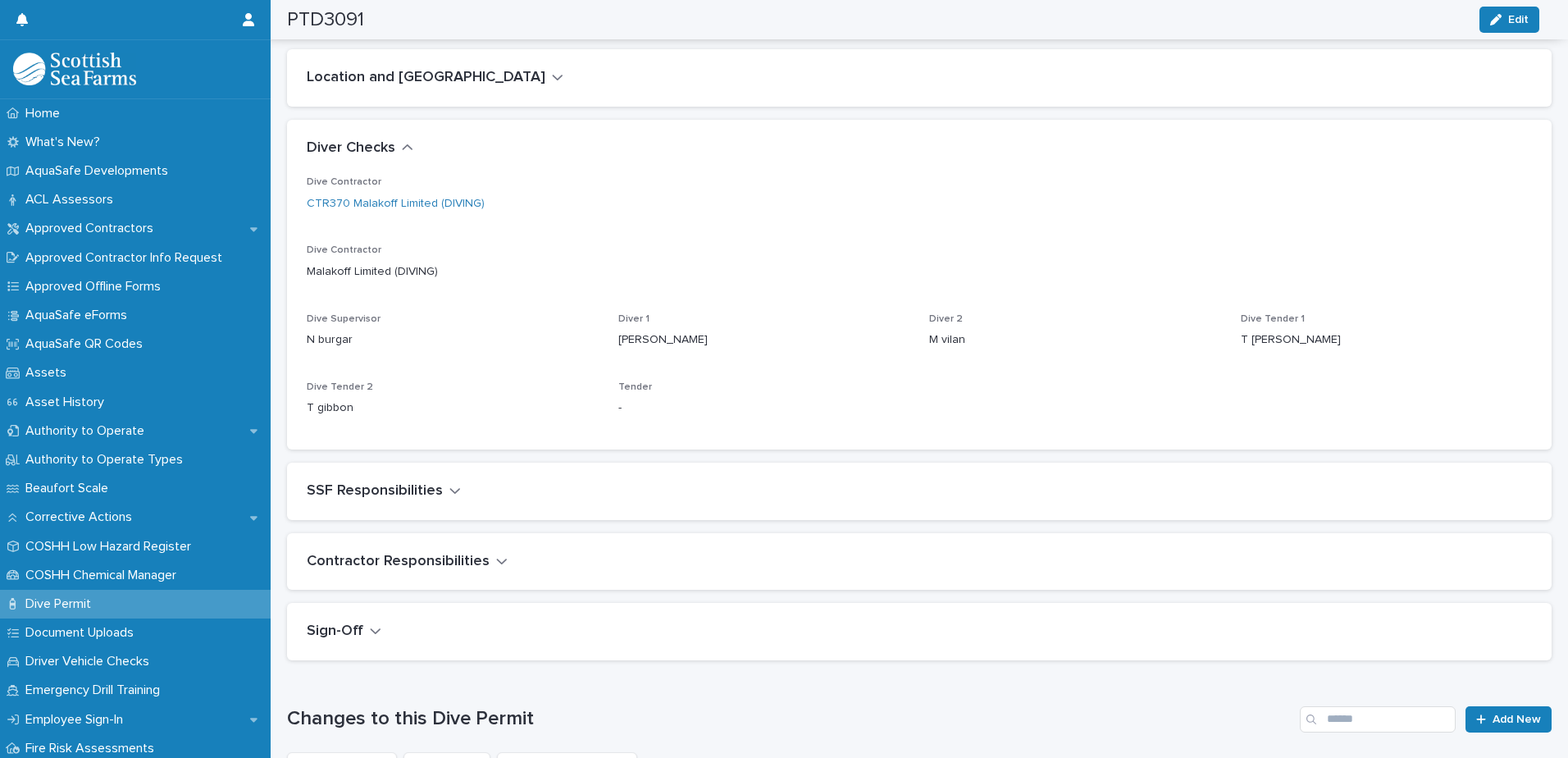
scroll to position [628, 0]
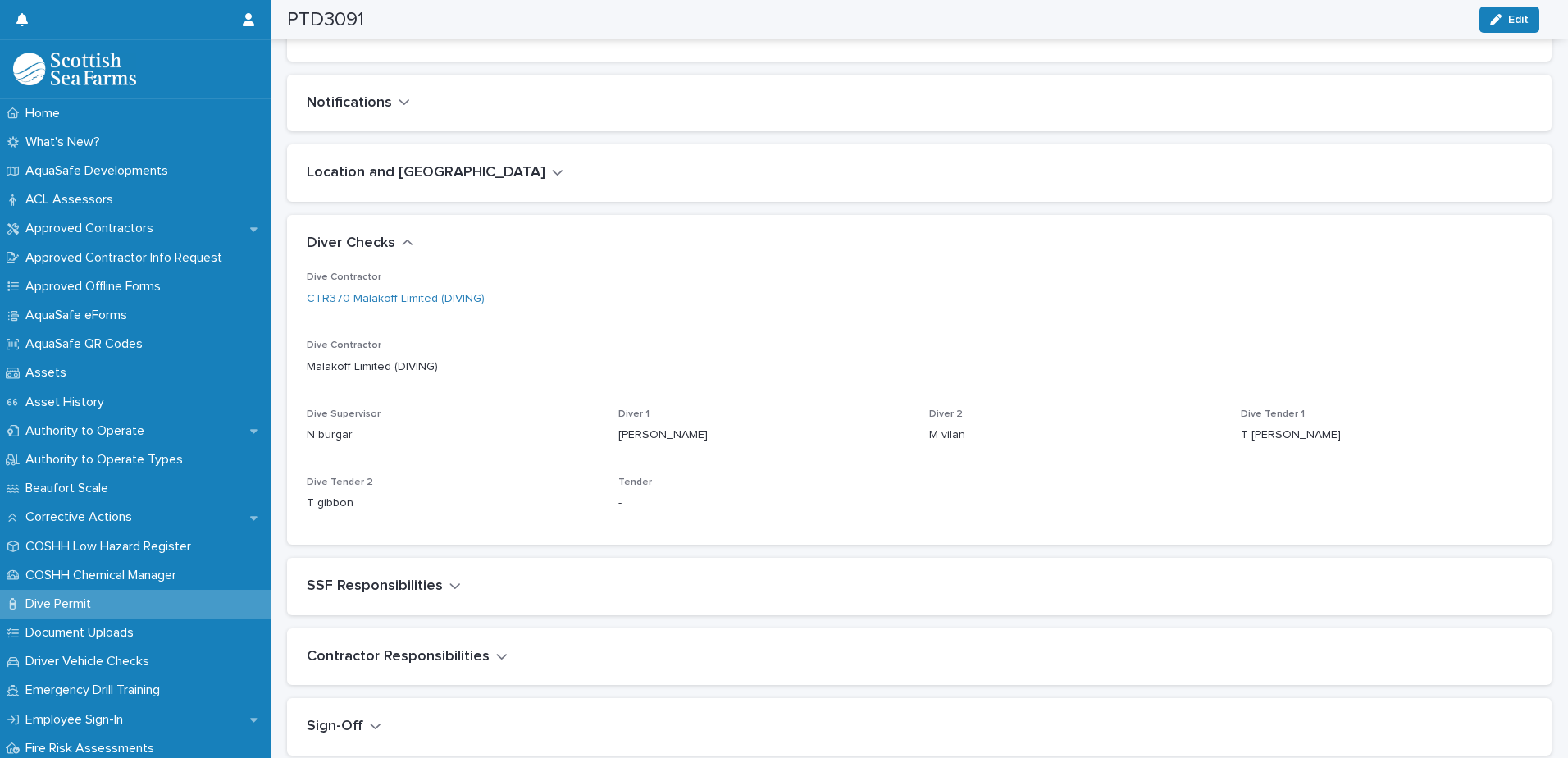
drag, startPoint x: 698, startPoint y: 406, endPoint x: 869, endPoint y: 312, distance: 195.1
click at [698, 405] on div "Dive Contractor CTR370 Malakoff Limited (DIVING) Dive Contractor Malakoff Limit…" at bounding box center [919, 398] width 1225 height 254
